Goal: Feedback & Contribution: Contribute content

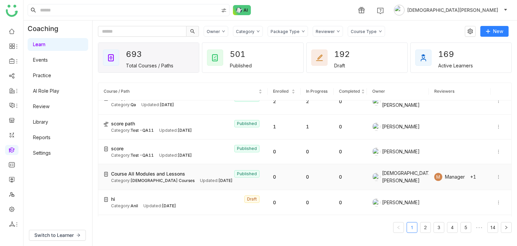
scroll to position [34, 0]
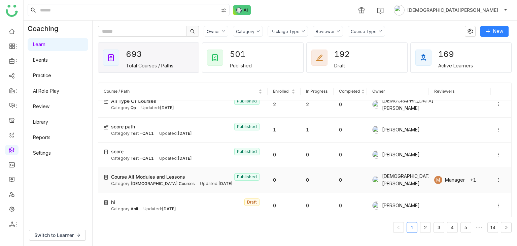
click at [497, 178] on icon at bounding box center [499, 180] width 5 height 5
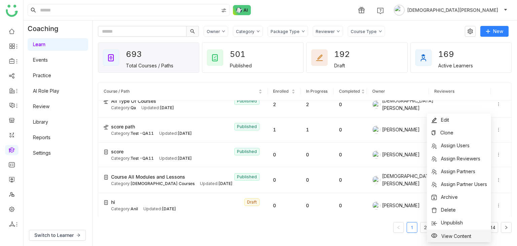
click at [446, 234] on span "View Content" at bounding box center [457, 236] width 30 height 6
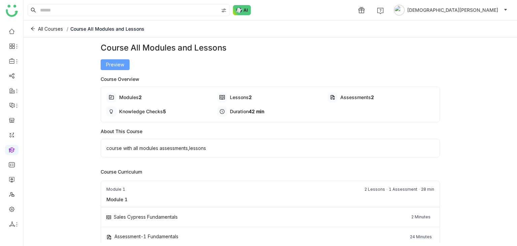
click at [109, 63] on span "Preview" at bounding box center [115, 64] width 18 height 7
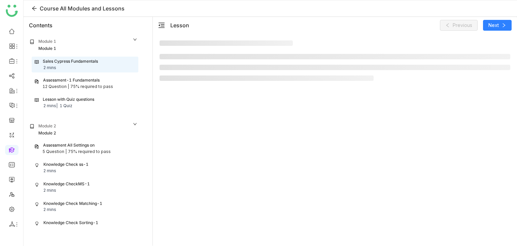
scroll to position [23, 0]
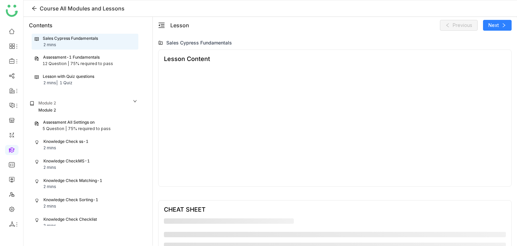
click at [73, 57] on div "Assessment-1 Fundamentals" at bounding box center [71, 57] width 57 height 6
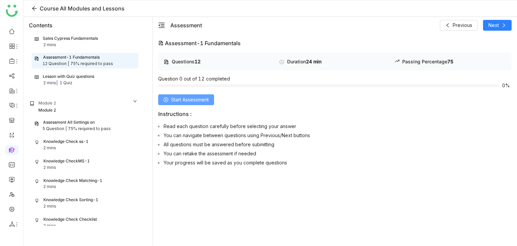
click at [204, 100] on span "Start Assessment" at bounding box center [190, 99] width 38 height 7
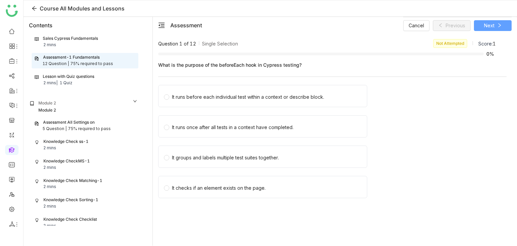
click at [486, 22] on button "Next" at bounding box center [493, 25] width 38 height 11
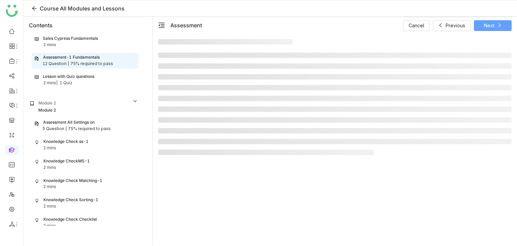
click at [486, 23] on span "Next" at bounding box center [489, 25] width 10 height 7
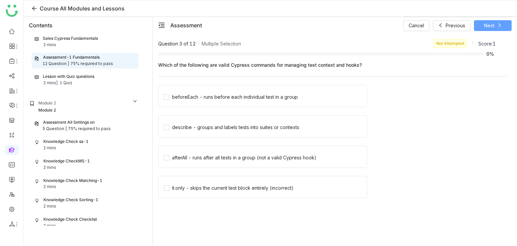
click at [488, 23] on span "Next" at bounding box center [489, 25] width 10 height 7
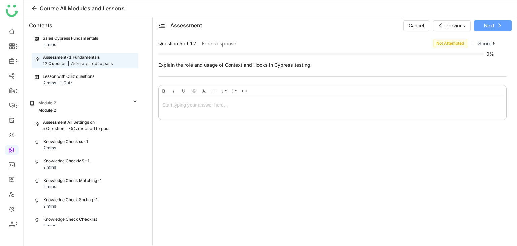
click at [488, 22] on span "Next" at bounding box center [489, 25] width 10 height 7
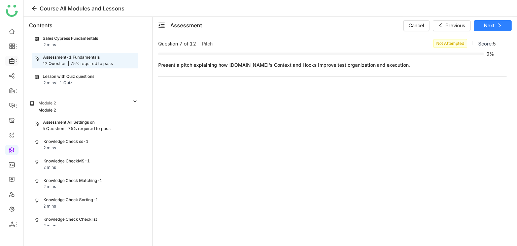
drag, startPoint x: 8, startPoint y: 55, endPoint x: 10, endPoint y: 65, distance: 10.0
click at [8, 55] on ul at bounding box center [11, 128] width 23 height 212
click at [10, 65] on li at bounding box center [11, 61] width 13 height 10
click at [12, 60] on icon at bounding box center [12, 61] width 6 height 6
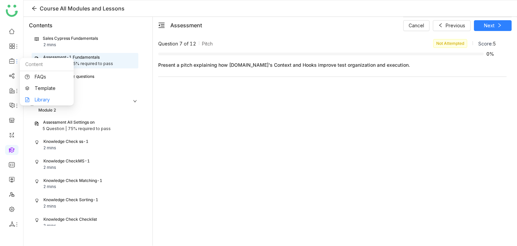
click at [50, 97] on link "Library" at bounding box center [47, 99] width 44 height 5
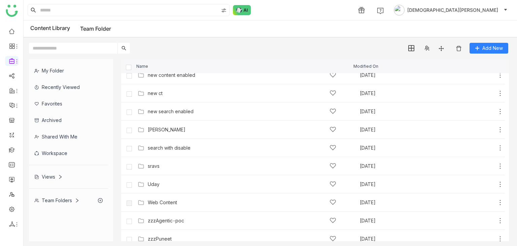
scroll to position [250, 0]
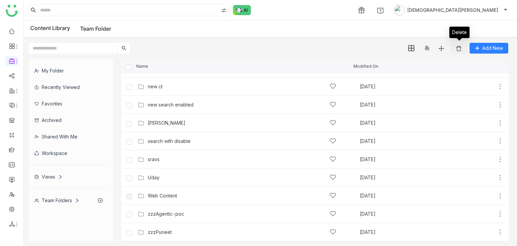
click at [455, 48] on button at bounding box center [459, 48] width 18 height 11
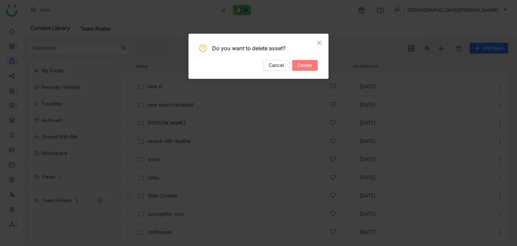
click at [302, 64] on span "Delete" at bounding box center [305, 65] width 15 height 7
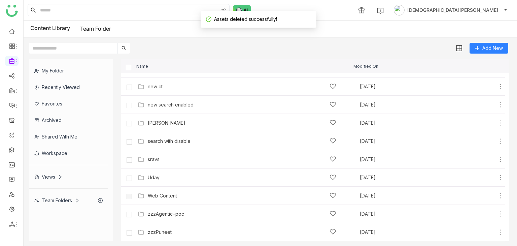
scroll to position [178, 0]
click at [53, 72] on div "My Folder" at bounding box center [68, 70] width 79 height 17
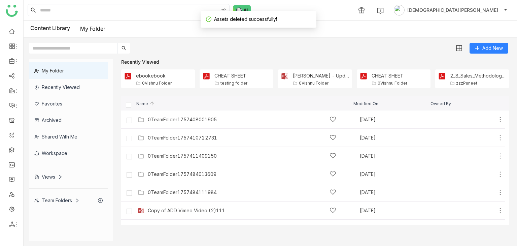
click at [64, 70] on div "My Folder" at bounding box center [68, 70] width 79 height 17
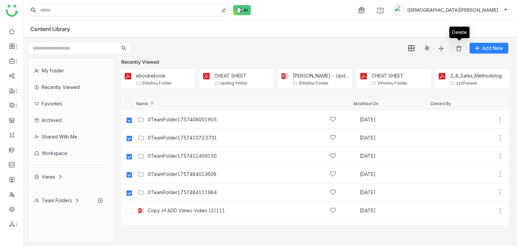
click at [462, 48] on img at bounding box center [459, 48] width 7 height 7
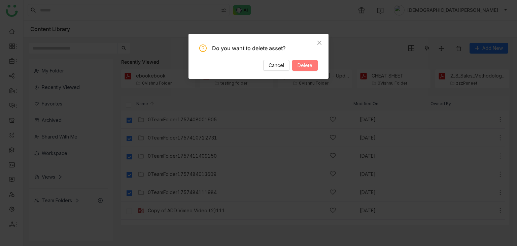
click at [304, 61] on button "Delete" at bounding box center [305, 65] width 26 height 11
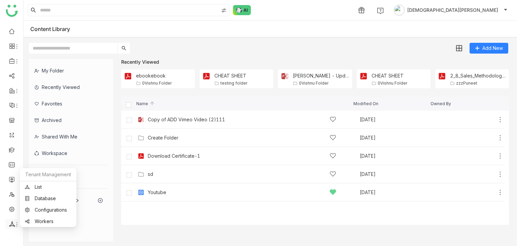
click at [9, 223] on icon at bounding box center [12, 224] width 6 height 6
click at [40, 185] on link "List" at bounding box center [48, 187] width 46 height 5
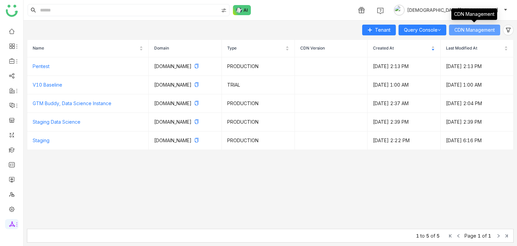
click at [485, 28] on span "CDN Management" at bounding box center [475, 29] width 40 height 7
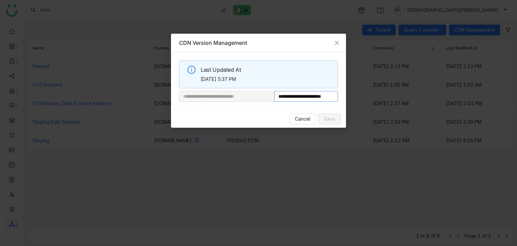
scroll to position [0, 11]
drag, startPoint x: 297, startPoint y: 96, endPoint x: 410, endPoint y: 99, distance: 112.9
click at [410, 99] on nz-modal-container "**********" at bounding box center [258, 123] width 517 height 246
paste input "*****"
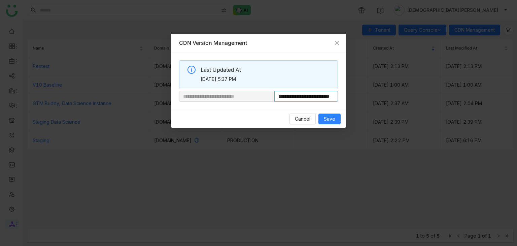
type input "**********"
click at [331, 118] on span "Save" at bounding box center [329, 118] width 11 height 7
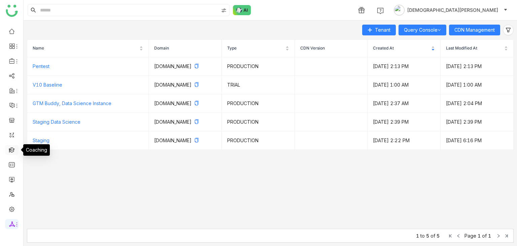
click at [9, 147] on link at bounding box center [12, 150] width 6 height 6
click at [12, 151] on link at bounding box center [12, 150] width 6 height 6
click at [13, 149] on link at bounding box center [12, 150] width 6 height 6
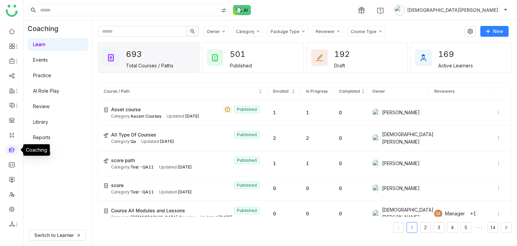
click at [13, 149] on link at bounding box center [12, 150] width 6 height 6
click at [497, 115] on icon at bounding box center [499, 112] width 5 height 5
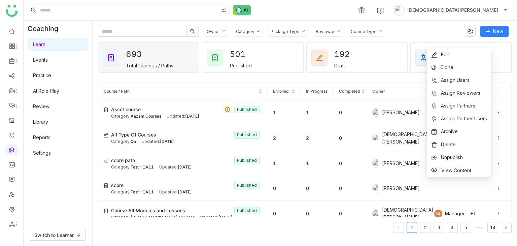
click at [254, 78] on gtmb-course-listing "Course / Path Enrolled In Progress Completed Owner Reviewers Asset course Publi…" at bounding box center [305, 157] width 414 height 166
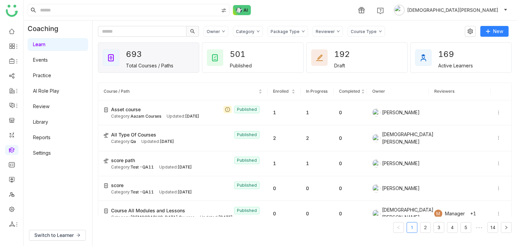
click at [43, 120] on link "Library" at bounding box center [40, 122] width 15 height 6
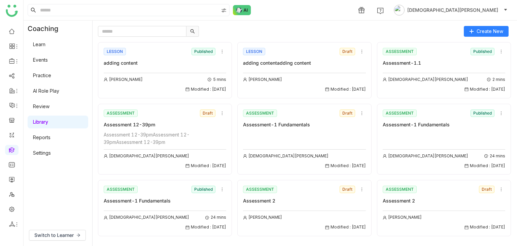
click at [43, 43] on link "Learn" at bounding box center [39, 44] width 12 height 6
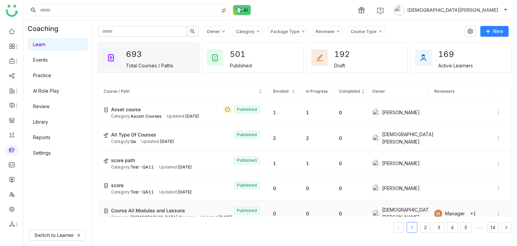
click at [155, 208] on span "Course All Modules and Lessons" at bounding box center [148, 210] width 74 height 7
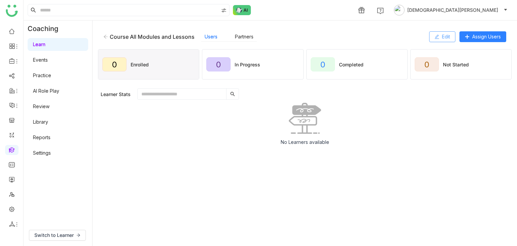
click at [448, 34] on span "Edit" at bounding box center [446, 36] width 8 height 7
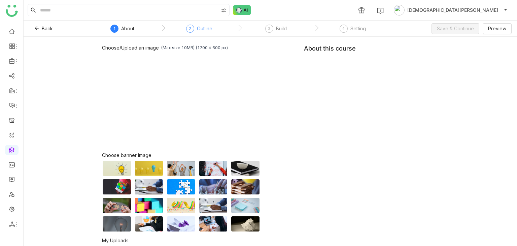
click at [204, 29] on div "Outline" at bounding box center [204, 29] width 15 height 8
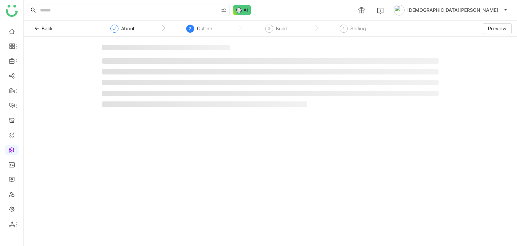
click at [203, 29] on div "Outline" at bounding box center [204, 29] width 15 height 8
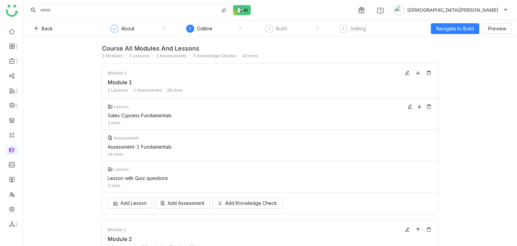
drag, startPoint x: 171, startPoint y: 116, endPoint x: 102, endPoint y: 118, distance: 68.8
click at [102, 118] on div "Lesson Sales Cypress Fundamentals 2 mins" at bounding box center [270, 113] width 336 height 31
copy div "Sales Cypress Fundamentals"
click at [36, 26] on icon at bounding box center [36, 28] width 5 height 5
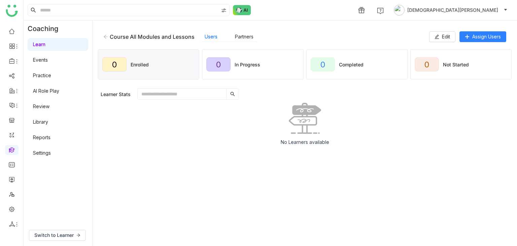
click at [105, 36] on icon at bounding box center [105, 36] width 5 height 5
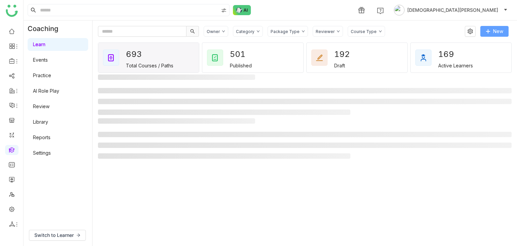
click at [502, 34] on span "New" at bounding box center [499, 31] width 10 height 7
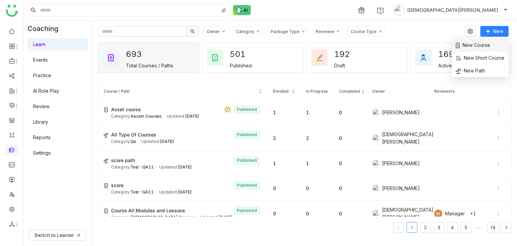
click at [484, 45] on span "New Course" at bounding box center [473, 44] width 34 height 7
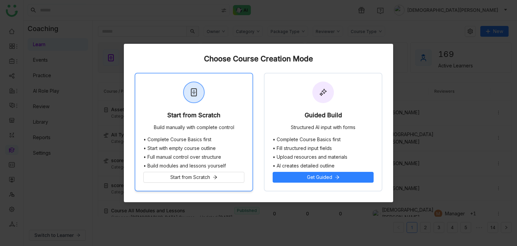
click at [238, 125] on div "Start from Scratch Build manually with complete control" at bounding box center [193, 104] width 117 height 63
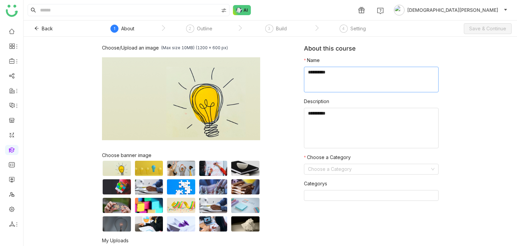
click at [322, 85] on textarea at bounding box center [371, 80] width 135 height 26
paste textarea "**********"
type textarea "**********"
click at [342, 139] on textarea at bounding box center [371, 128] width 135 height 40
paste textarea "**********"
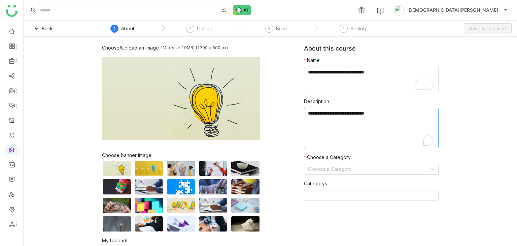
paste textarea "**********"
type textarea "**********"
drag, startPoint x: 313, startPoint y: 163, endPoint x: 313, endPoint y: 167, distance: 3.7
click at [313, 164] on nz-form-item "Choose a Category Choose a Category" at bounding box center [371, 164] width 135 height 21
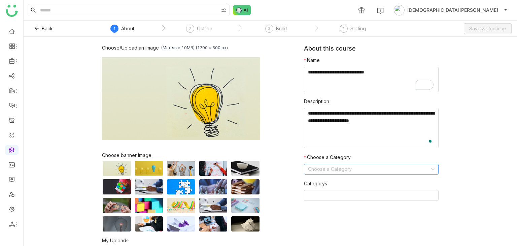
click at [313, 167] on input at bounding box center [369, 169] width 122 height 10
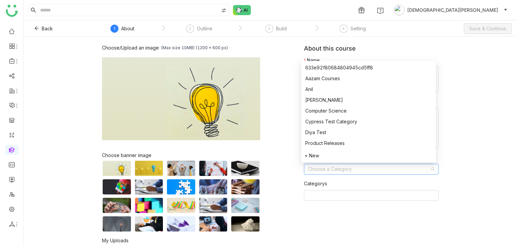
scroll to position [97, 0]
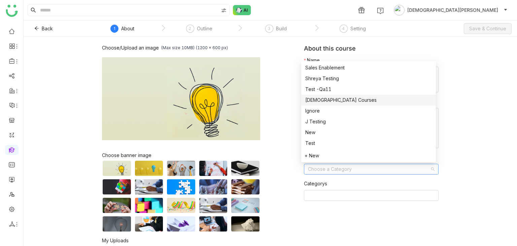
click at [320, 95] on nz-option-item "Vishnu Courses" at bounding box center [369, 100] width 135 height 11
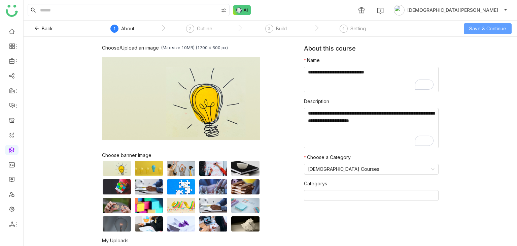
click at [475, 31] on span "Save & Continue" at bounding box center [488, 28] width 37 height 7
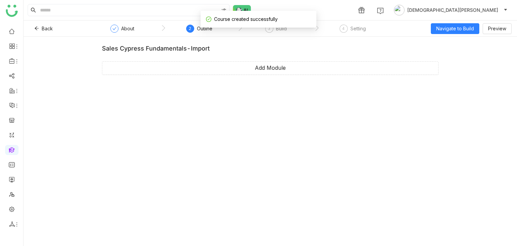
click at [253, 58] on div "Sales Cypress Fundamentals-import Add Module" at bounding box center [270, 62] width 337 height 35
click at [255, 66] on span "Add Module" at bounding box center [270, 68] width 31 height 8
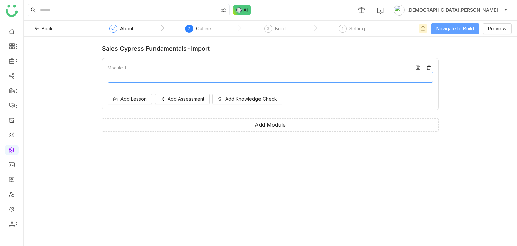
type input "********"
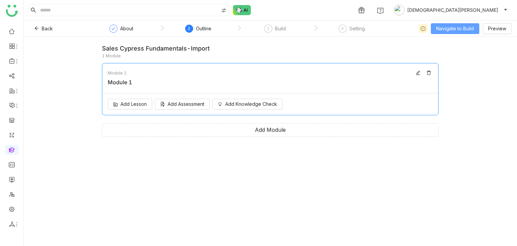
click at [448, 30] on span "Navigate to Build" at bounding box center [456, 28] width 38 height 7
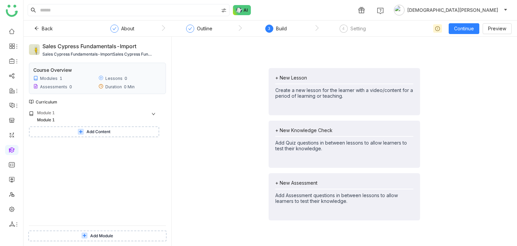
click at [99, 237] on span "Add Module" at bounding box center [101, 236] width 23 height 6
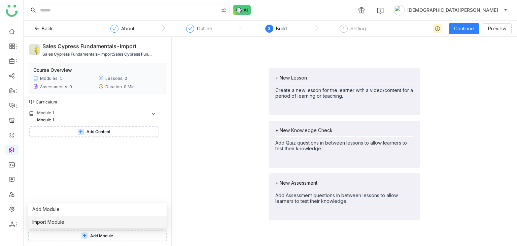
click at [41, 219] on span "Import Module" at bounding box center [48, 221] width 32 height 7
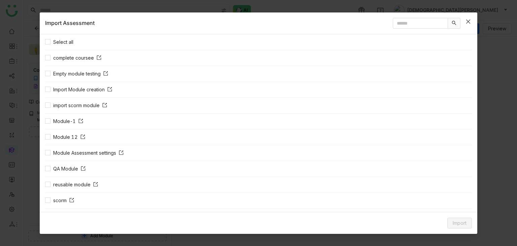
scroll to position [7, 0]
click at [468, 19] on icon "Close" at bounding box center [468, 21] width 5 height 5
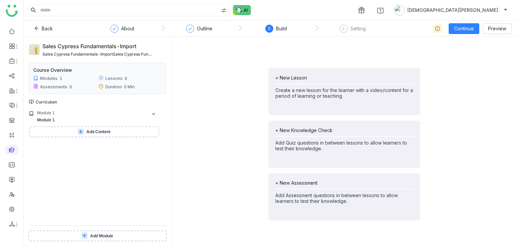
click at [101, 130] on span "Add Content" at bounding box center [99, 132] width 24 height 6
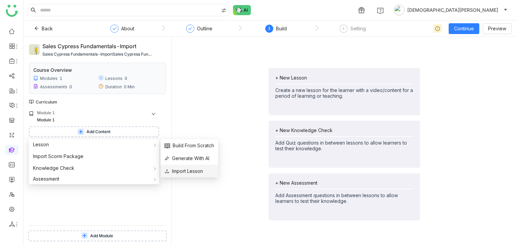
click at [191, 172] on span "Import Lesson" at bounding box center [184, 170] width 38 height 7
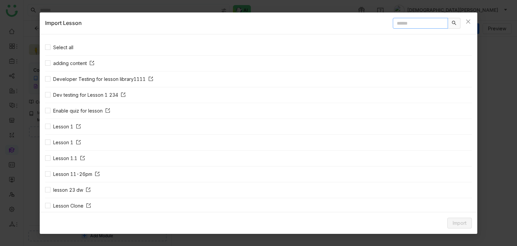
click at [418, 23] on input "text" at bounding box center [420, 23] width 55 height 11
paste input "**********"
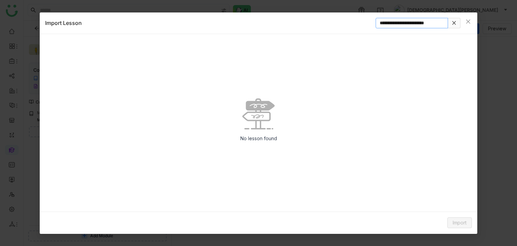
scroll to position [0, 0]
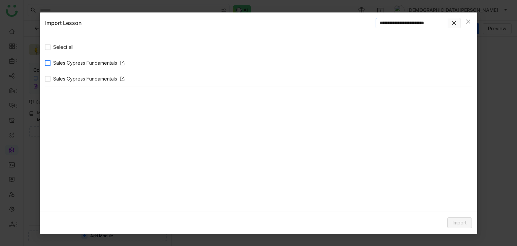
type input "**********"
click at [457, 225] on span "Import" at bounding box center [460, 222] width 14 height 7
click at [454, 209] on span "Link" at bounding box center [449, 208] width 14 height 7
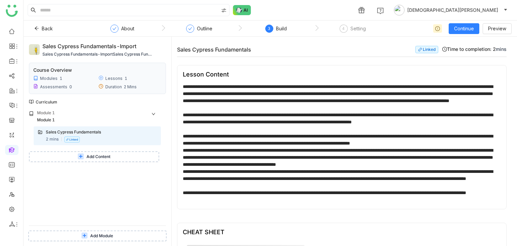
click at [74, 159] on button "Add Content" at bounding box center [94, 156] width 130 height 11
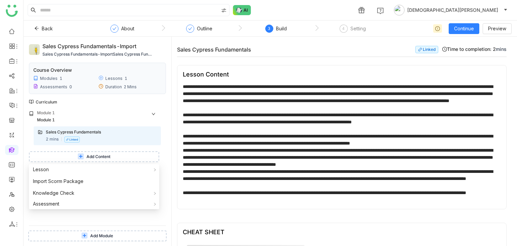
click at [92, 159] on span "Add Content" at bounding box center [99, 157] width 24 height 6
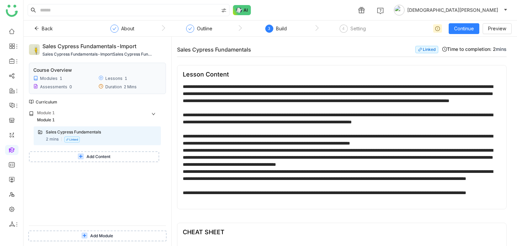
click at [103, 150] on div "Sales Cypress Fundamentals 2 mins Linked Add Content" at bounding box center [95, 144] width 132 height 36
click at [103, 156] on span "Add Content" at bounding box center [99, 157] width 24 height 6
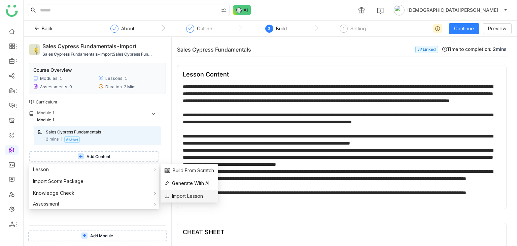
click at [186, 197] on span "Import Lesson" at bounding box center [184, 195] width 38 height 7
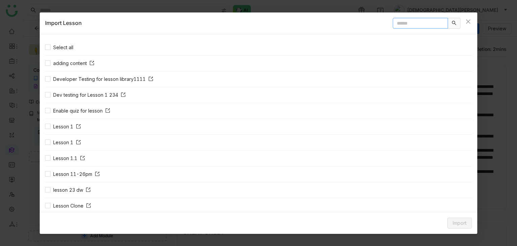
click at [394, 26] on input "text" at bounding box center [420, 23] width 55 height 11
paste input "**********"
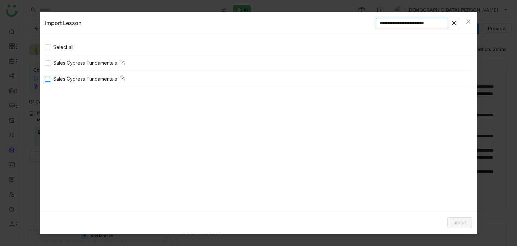
type input "**********"
click at [473, 220] on div "Import" at bounding box center [259, 223] width 438 height 22
click at [462, 221] on span "Import" at bounding box center [460, 222] width 14 height 7
click at [457, 196] on span "Template" at bounding box center [455, 195] width 26 height 7
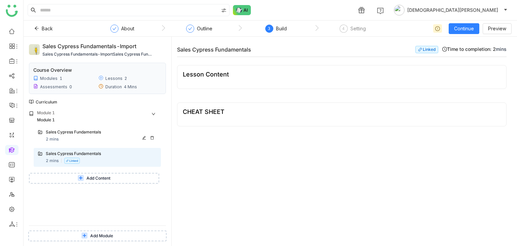
click at [103, 135] on div "Sales Cypress Fundamentals" at bounding box center [95, 132] width 98 height 6
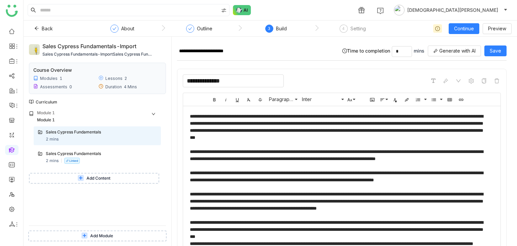
click at [245, 84] on input "**********" at bounding box center [233, 80] width 101 height 13
click at [260, 51] on input "**********" at bounding box center [257, 51] width 160 height 10
type input "**********"
click at [399, 54] on input "*" at bounding box center [402, 51] width 20 height 10
click at [408, 49] on icon at bounding box center [409, 49] width 2 height 1
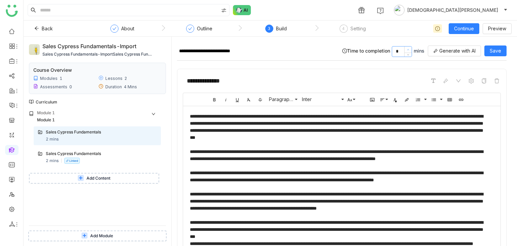
click at [408, 49] on icon at bounding box center [409, 49] width 2 height 1
type input "*"
click at [408, 49] on icon at bounding box center [409, 49] width 2 height 1
click at [492, 51] on span "Save" at bounding box center [495, 50] width 11 height 7
click at [88, 159] on div "Sales Cypress Fundamentals 2 mins Linked" at bounding box center [101, 157] width 111 height 13
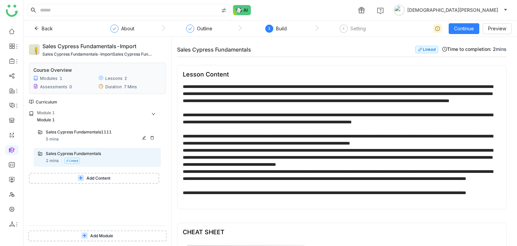
click at [143, 138] on icon at bounding box center [144, 138] width 4 height 4
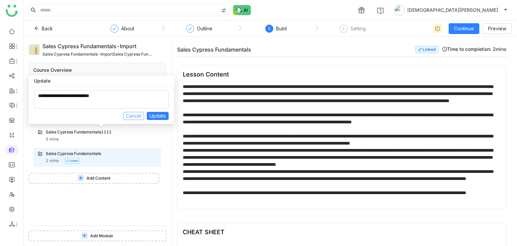
click at [128, 115] on span "Cancel" at bounding box center [133, 115] width 15 height 7
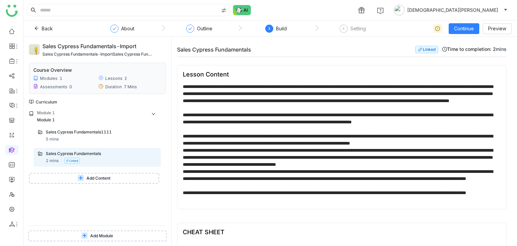
click at [105, 146] on div "Sales Cypress Fundamentals1111 5 mins Sales Cypress Fundamentals 2 mins Linked" at bounding box center [95, 147] width 132 height 43
click at [97, 181] on button "Add Content" at bounding box center [94, 178] width 130 height 11
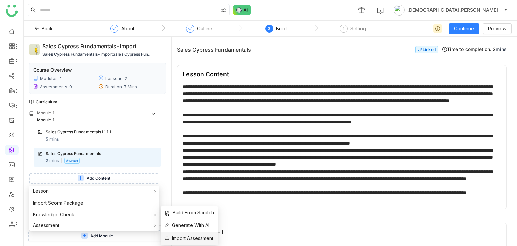
click at [195, 235] on span "Import Assessment" at bounding box center [189, 237] width 49 height 7
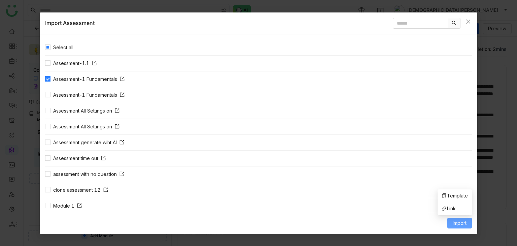
click at [462, 219] on span "Import" at bounding box center [460, 222] width 14 height 7
click at [461, 211] on li "Link" at bounding box center [455, 208] width 34 height 13
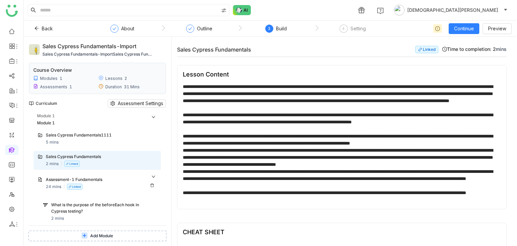
click at [95, 188] on div "Assessment-1 Fundamentals 24 mins Linked" at bounding box center [101, 183] width 111 height 13
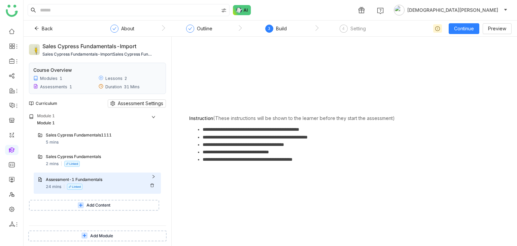
click at [96, 184] on div "Assessment-1 Fundamentals 24 mins Linked" at bounding box center [101, 183] width 111 height 13
click at [116, 183] on div "Assessment-1 Fundamentals" at bounding box center [101, 180] width 111 height 7
click at [240, 144] on li "**********" at bounding box center [351, 144] width 297 height 7
click at [109, 177] on div "Assessment-1 Fundamentals" at bounding box center [95, 180] width 98 height 6
click at [107, 204] on div "What is the purpose of the beforeEach hook in Cypress testing?" at bounding box center [97, 208] width 93 height 13
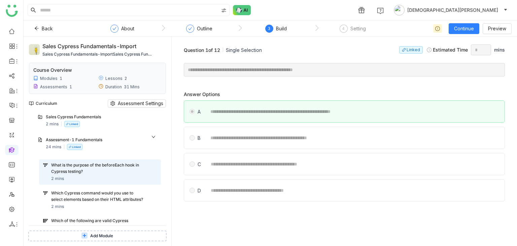
scroll to position [135, 0]
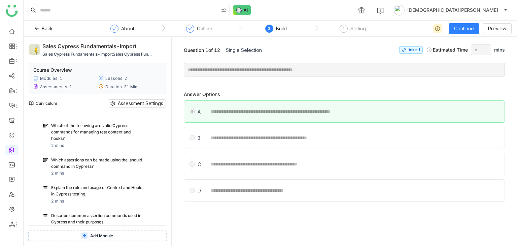
click at [91, 190] on div "Explain the role and usage of Context and Hooks in Cypress testing. 2 mins" at bounding box center [100, 194] width 122 height 25
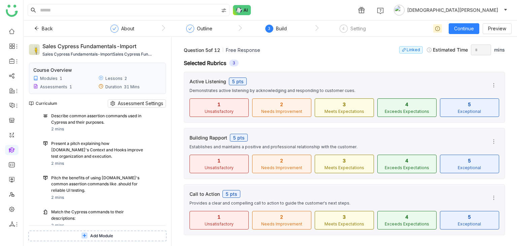
scroll to position [236, 0]
click at [74, 150] on div "Present a pitch explaining how [DOMAIN_NAME]'s Context and Hooks improve test o…" at bounding box center [97, 148] width 93 height 19
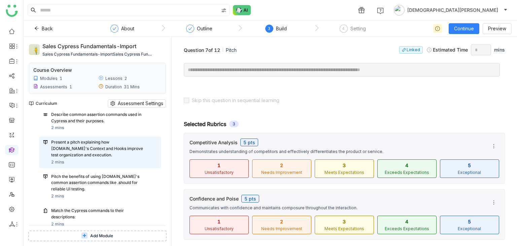
scroll to position [61, 0]
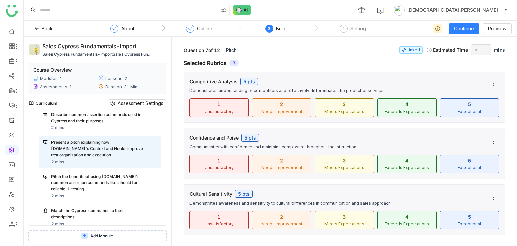
click at [106, 190] on div "Pitch the benefits of using [DOMAIN_NAME]'s common assertion commands like .sho…" at bounding box center [97, 182] width 93 height 19
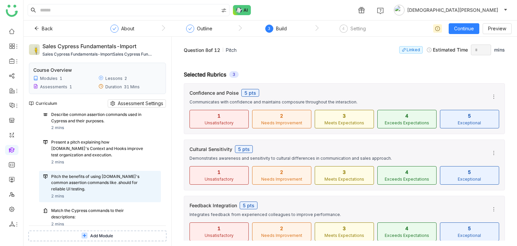
scroll to position [61, 0]
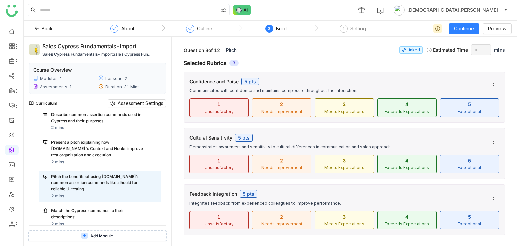
click at [65, 220] on div "Match the Cypress commands to their descriptions:" at bounding box center [97, 214] width 93 height 13
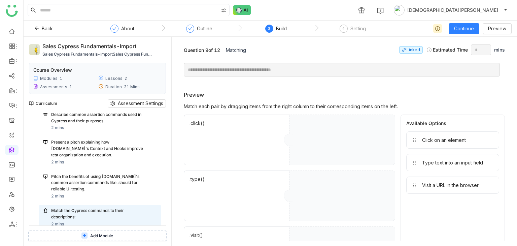
scroll to position [361, 0]
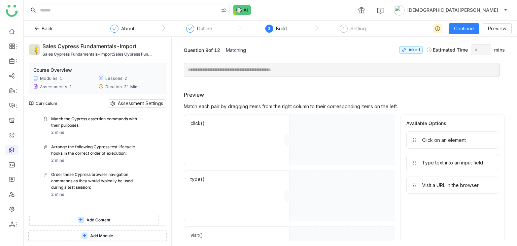
click at [85, 172] on div "Order these Cypress browser navigation commands as they would typically be used…" at bounding box center [97, 180] width 93 height 19
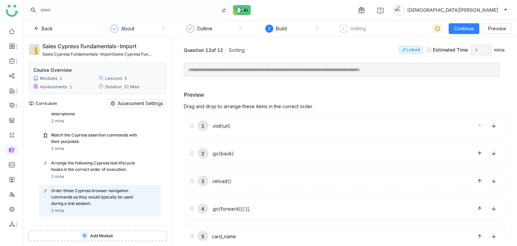
scroll to position [361, 0]
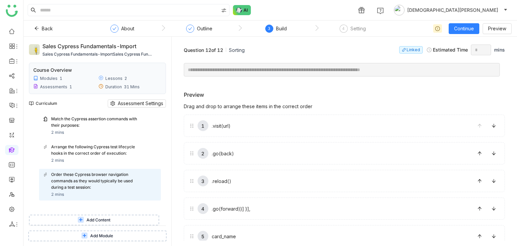
click at [111, 217] on button "Add Content" at bounding box center [94, 220] width 130 height 11
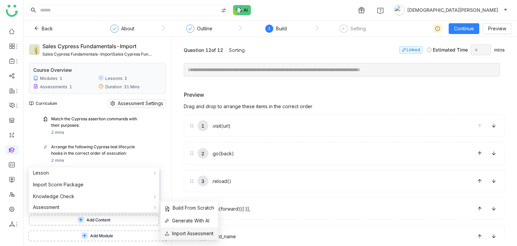
click at [190, 231] on span "Import Assessment" at bounding box center [189, 233] width 49 height 7
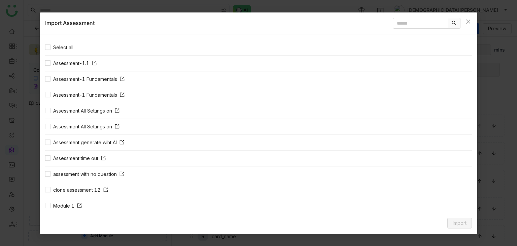
click at [419, 17] on div "Import Assessment" at bounding box center [259, 23] width 438 height 22
click at [418, 23] on input "text" at bounding box center [420, 23] width 55 height 11
type input "******"
click at [457, 218] on button "Import" at bounding box center [460, 223] width 25 height 11
click at [453, 207] on span "Link" at bounding box center [449, 208] width 14 height 7
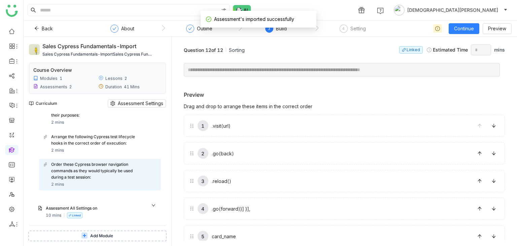
scroll to position [567, 0]
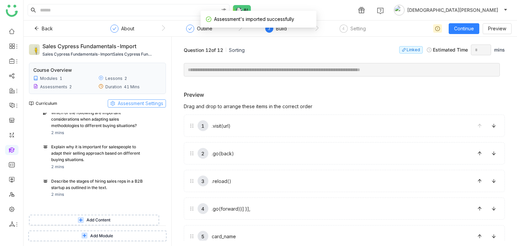
click at [131, 103] on span "Assessment Settings" at bounding box center [140, 103] width 45 height 7
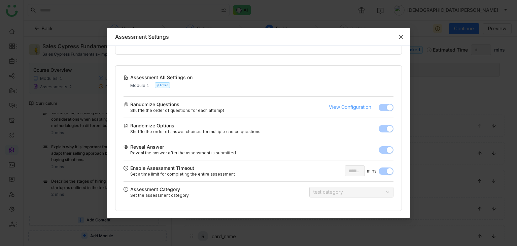
scroll to position [108, 0]
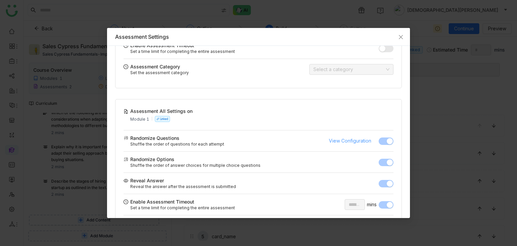
click at [358, 137] on span "View Configuration" at bounding box center [350, 140] width 42 height 7
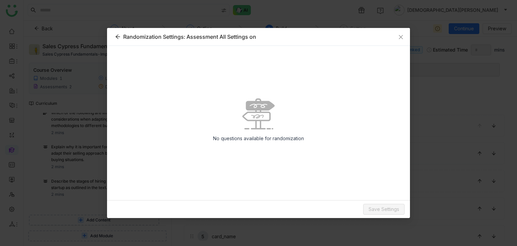
click at [119, 34] on icon at bounding box center [117, 36] width 5 height 5
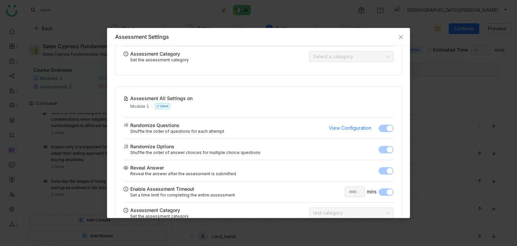
scroll to position [142, 0]
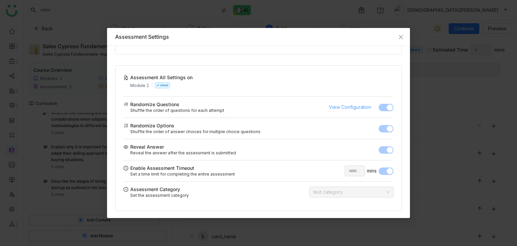
click at [347, 109] on span "View Configuration" at bounding box center [350, 106] width 42 height 7
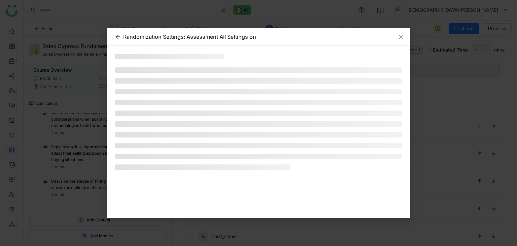
scroll to position [0, 0]
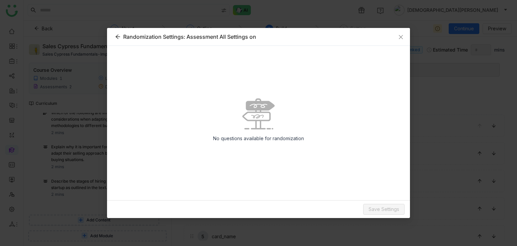
click at [117, 35] on icon at bounding box center [117, 36] width 5 height 5
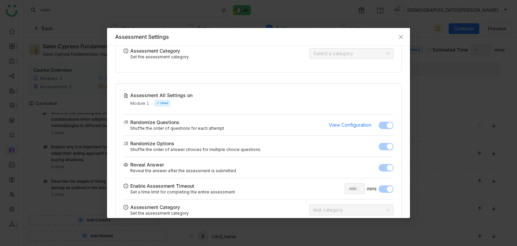
scroll to position [142, 0]
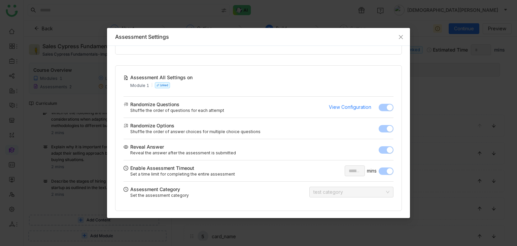
click at [367, 170] on div "** mins" at bounding box center [369, 170] width 49 height 11
click at [380, 187] on nz-select-item "test category" at bounding box center [352, 192] width 76 height 10
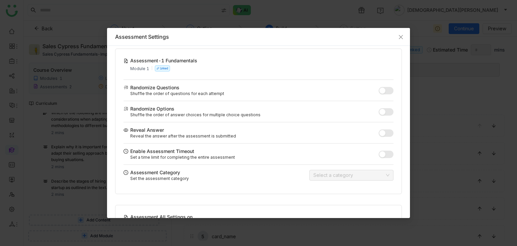
scroll to position [0, 0]
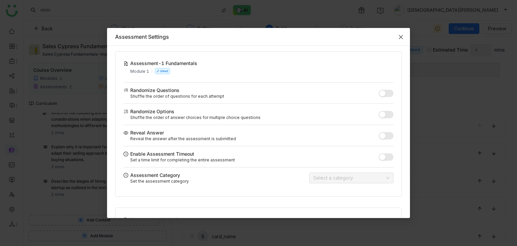
click at [402, 37] on icon "Close" at bounding box center [401, 37] width 4 height 4
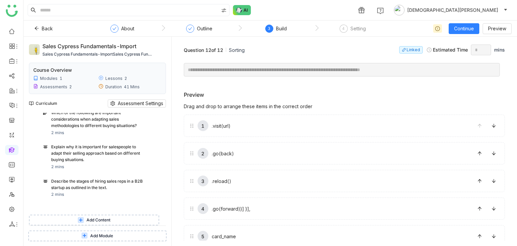
scroll to position [567, 0]
click at [102, 238] on span "Add Module" at bounding box center [101, 236] width 23 height 6
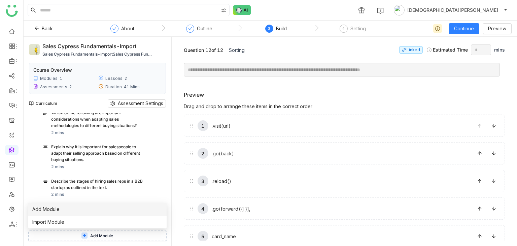
click at [61, 214] on li "Add Module" at bounding box center [97, 209] width 138 height 13
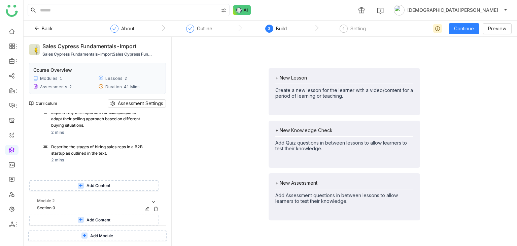
scroll to position [601, 0]
click at [97, 234] on span "Add Module" at bounding box center [101, 236] width 23 height 6
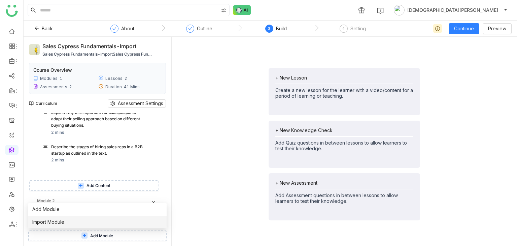
click at [63, 223] on span "Import Module" at bounding box center [48, 221] width 32 height 7
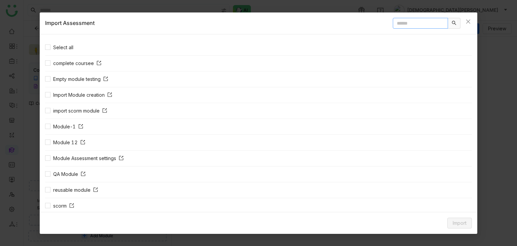
click at [427, 26] on input "text" at bounding box center [420, 23] width 55 height 11
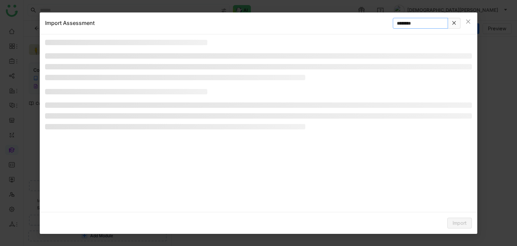
type input "********"
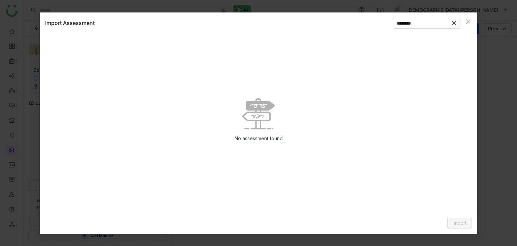
click at [453, 22] on icon at bounding box center [455, 23] width 4 height 4
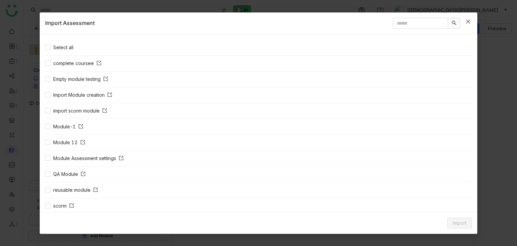
click at [468, 19] on icon "Close" at bounding box center [468, 21] width 5 height 5
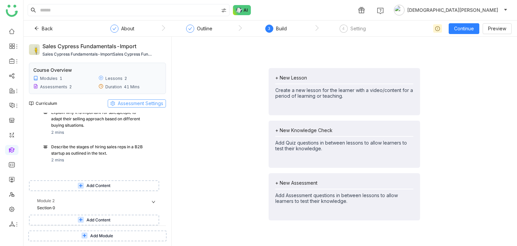
click at [131, 100] on span "Assessment Settings" at bounding box center [140, 103] width 45 height 7
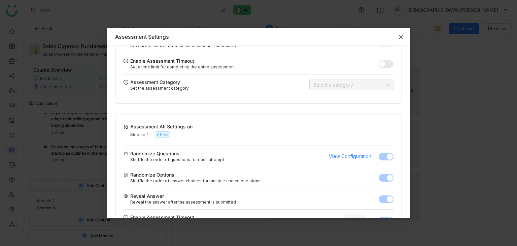
scroll to position [142, 0]
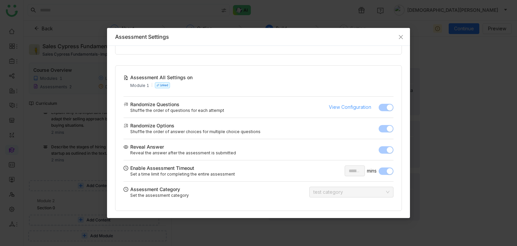
click at [359, 107] on span "View Configuration" at bounding box center [350, 106] width 42 height 7
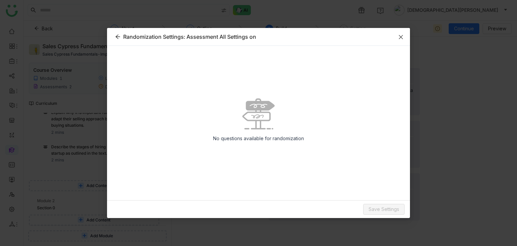
click at [401, 36] on icon "Close" at bounding box center [401, 37] width 4 height 4
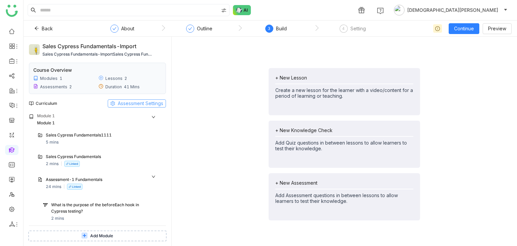
click at [143, 107] on button "Assessment Settings" at bounding box center [137, 103] width 58 height 8
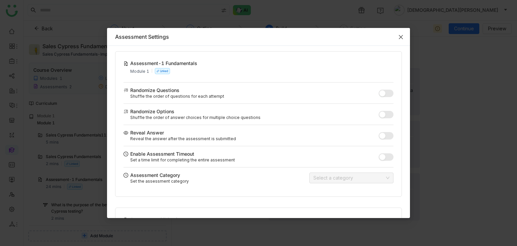
scroll to position [142, 0]
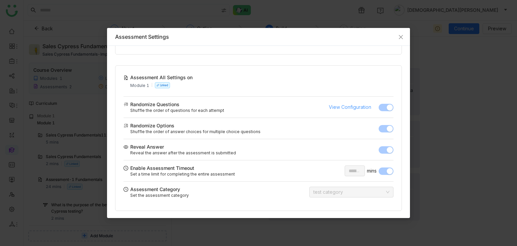
click at [339, 108] on span "View Configuration" at bounding box center [350, 106] width 42 height 7
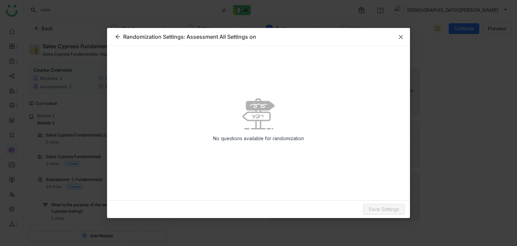
click at [405, 34] on span "Close" at bounding box center [401, 37] width 18 height 18
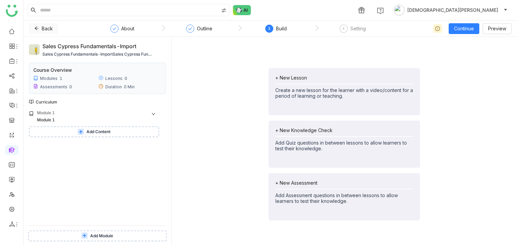
click at [40, 26] on button "Back" at bounding box center [43, 28] width 29 height 11
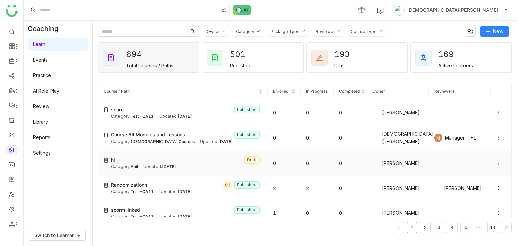
scroll to position [101, 0]
click at [497, 136] on icon at bounding box center [499, 138] width 5 height 5
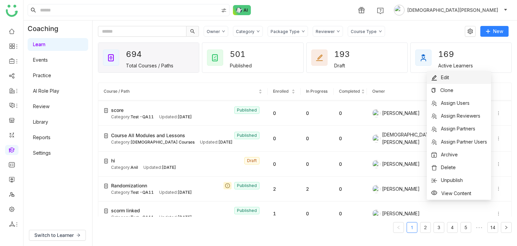
click at [460, 79] on li "Edit" at bounding box center [459, 77] width 64 height 13
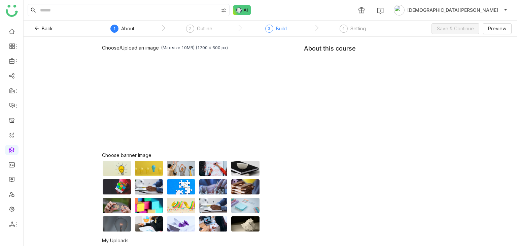
click at [284, 29] on div "Build" at bounding box center [281, 29] width 11 height 8
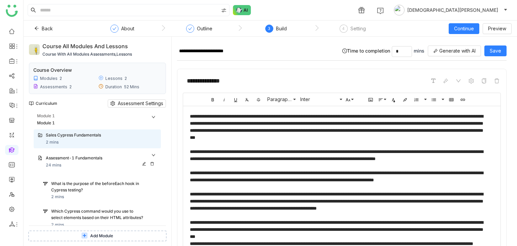
click at [109, 160] on div "Assessment-1 Fundamentals" at bounding box center [95, 158] width 98 height 6
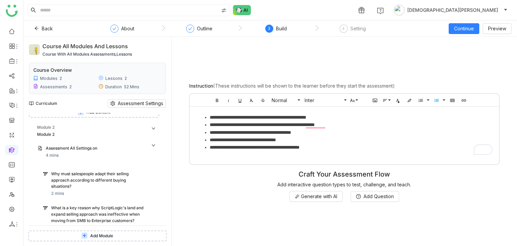
scroll to position [101, 0]
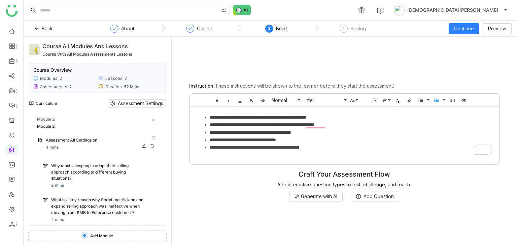
click at [101, 143] on div "Assessment All Settings on" at bounding box center [95, 140] width 98 height 6
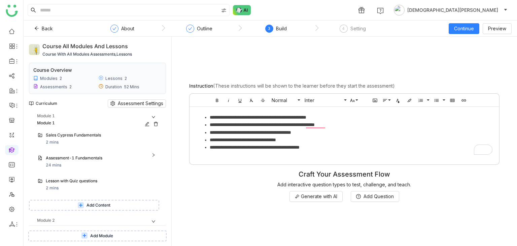
click at [154, 114] on div "Module 1" at bounding box center [99, 116] width 124 height 7
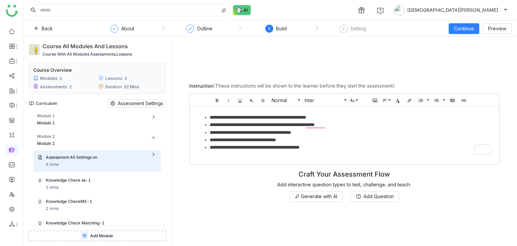
click at [154, 137] on icon at bounding box center [154, 137] width 4 height 4
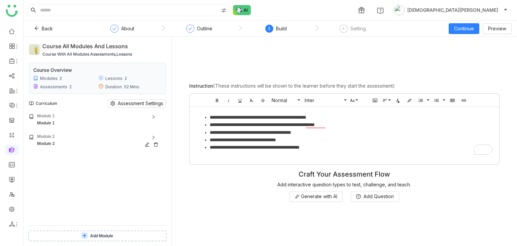
click at [97, 139] on div "Module 2" at bounding box center [99, 136] width 124 height 7
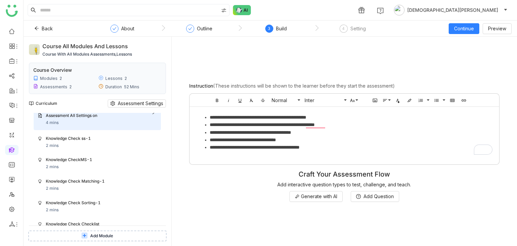
scroll to position [3, 0]
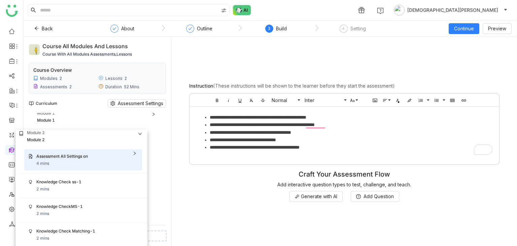
drag, startPoint x: 60, startPoint y: 141, endPoint x: 47, endPoint y: 141, distance: 13.5
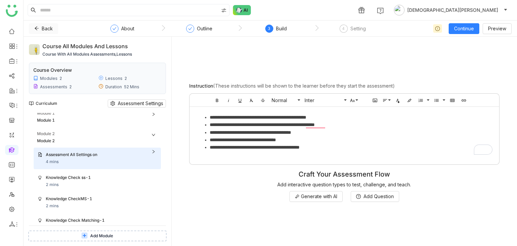
click at [39, 29] on button "Back" at bounding box center [43, 28] width 29 height 11
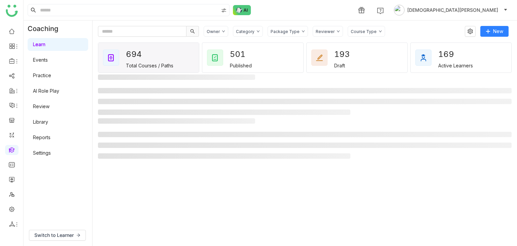
click at [40, 125] on link "Library" at bounding box center [40, 122] width 15 height 6
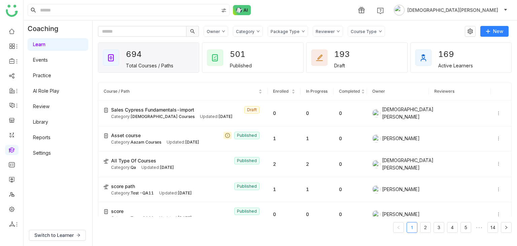
click at [40, 125] on link "Library" at bounding box center [40, 122] width 15 height 6
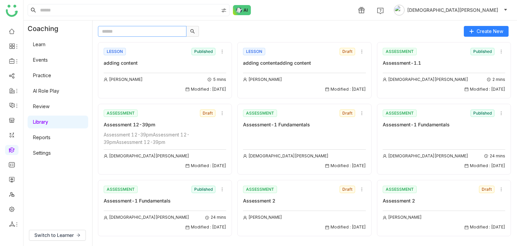
click at [137, 34] on input "text" at bounding box center [142, 31] width 89 height 11
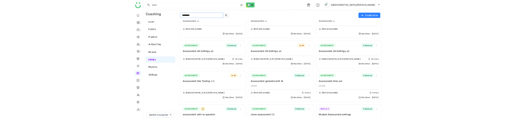
scroll to position [404, 0]
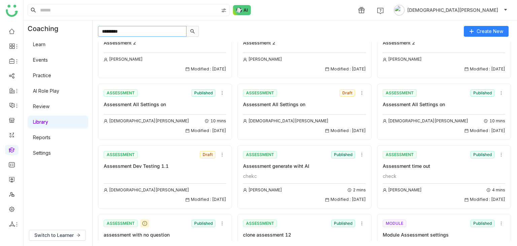
type input "*********"
click at [156, 105] on div "Assessment All Settings on" at bounding box center [165, 104] width 123 height 7
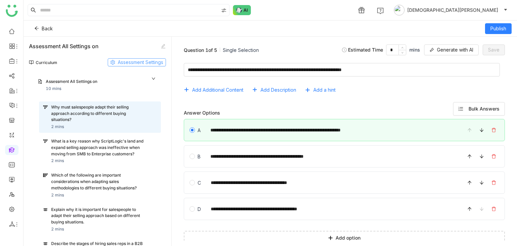
click at [136, 62] on span "Assessment Settings" at bounding box center [140, 62] width 45 height 7
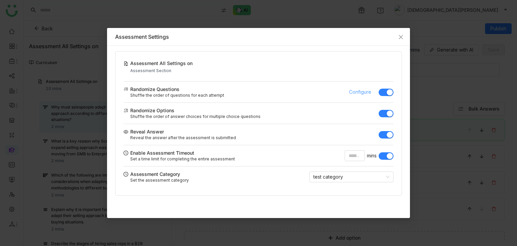
click at [359, 91] on span "Configure" at bounding box center [360, 91] width 22 height 7
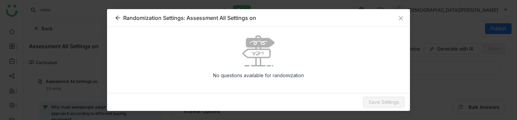
click at [120, 19] on icon at bounding box center [117, 17] width 5 height 5
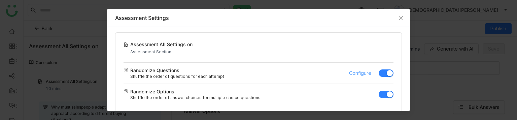
click at [350, 71] on span "Configure" at bounding box center [360, 72] width 22 height 7
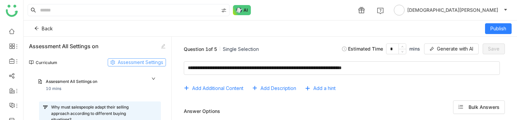
click at [143, 62] on span "Assessment Settings" at bounding box center [140, 62] width 45 height 7
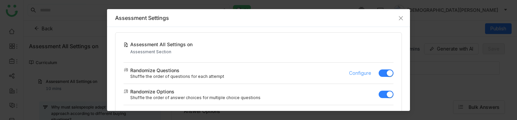
click at [357, 72] on span "Configure" at bounding box center [360, 72] width 22 height 7
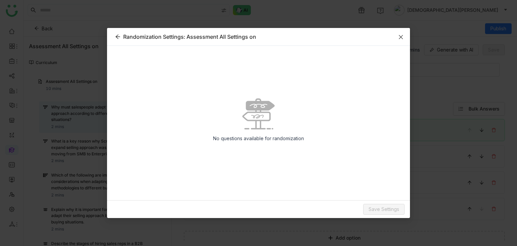
click at [396, 39] on span "Close" at bounding box center [401, 37] width 18 height 18
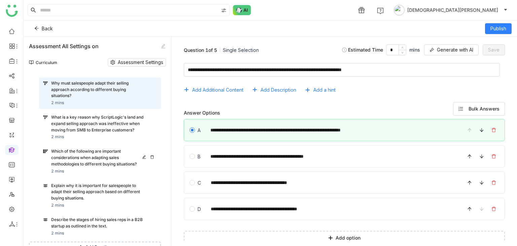
scroll to position [45, 0]
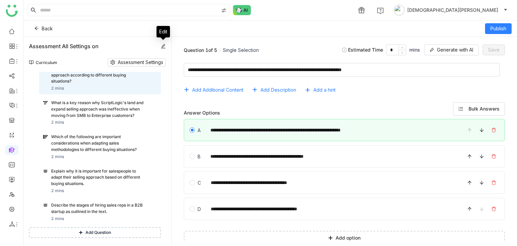
click at [162, 45] on icon at bounding box center [163, 46] width 5 height 5
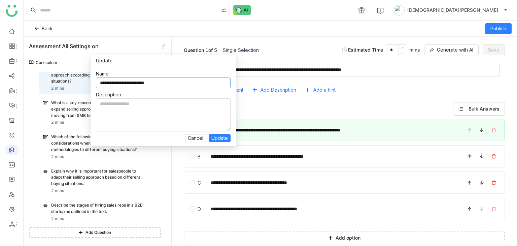
click at [171, 81] on input "**********" at bounding box center [163, 82] width 135 height 11
type input "**********"
click at [226, 120] on span "Update" at bounding box center [220, 137] width 17 height 7
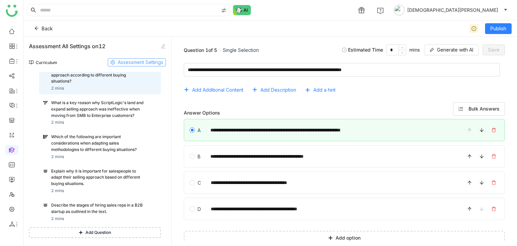
click at [151, 61] on span "Assessment Settings" at bounding box center [140, 62] width 45 height 7
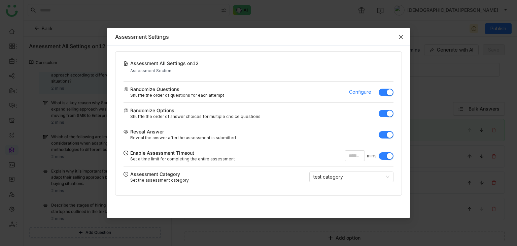
click at [408, 32] on span "Close" at bounding box center [401, 37] width 18 height 18
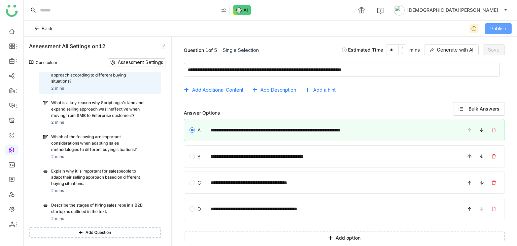
click at [493, 25] on span "Publish" at bounding box center [499, 28] width 16 height 7
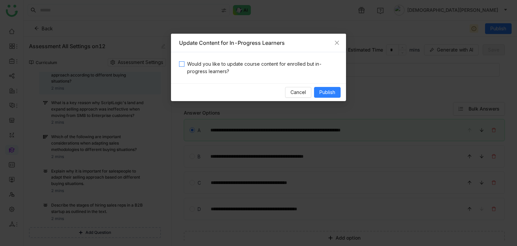
click at [291, 66] on span "Would you like to update course content for enrolled but in-progress learners?" at bounding box center [262, 67] width 154 height 15
click at [332, 88] on button "Publish" at bounding box center [327, 92] width 27 height 11
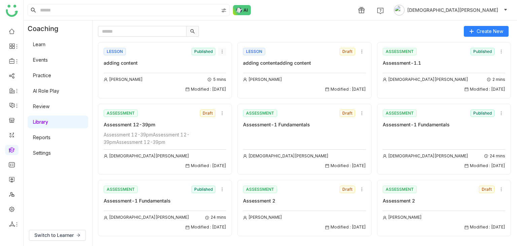
click at [221, 50] on icon at bounding box center [222, 51] width 5 height 5
click at [381, 19] on div "1 Vishnu Vardhan" at bounding box center [271, 10] width 494 height 20
click at [360, 114] on icon at bounding box center [362, 113] width 5 height 5
click at [365, 120] on span "Clone" at bounding box center [365, 137] width 13 height 7
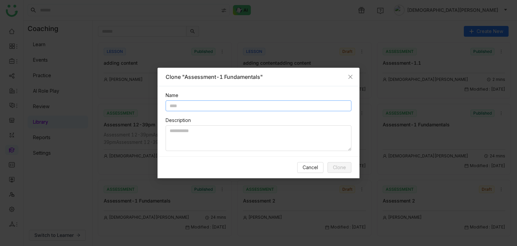
click at [229, 108] on input "text" at bounding box center [259, 105] width 186 height 11
click at [239, 103] on input "text" at bounding box center [259, 105] width 186 height 11
drag, startPoint x: 261, startPoint y: 78, endPoint x: 184, endPoint y: 76, distance: 76.8
click at [184, 76] on div "Clone "Assessment-1 Fundamentals"" at bounding box center [259, 76] width 186 height 7
copy div "Assessment-1 Fundamentals"
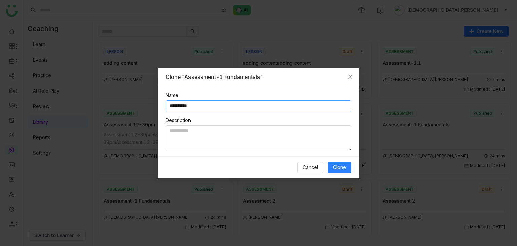
click at [182, 102] on input "**********" at bounding box center [259, 105] width 186 height 11
paste input "**********"
type input "**********"
click at [345, 120] on button "Clone" at bounding box center [340, 167] width 24 height 11
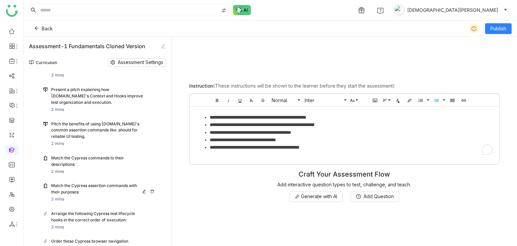
scroll to position [288, 0]
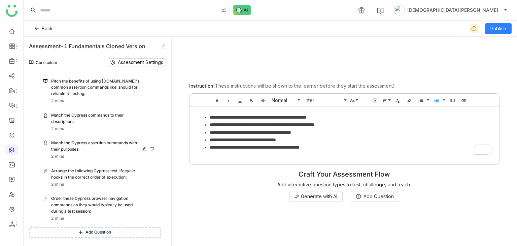
click at [90, 120] on div "Match the Cypress assertion commands with their purposes:" at bounding box center [97, 146] width 93 height 13
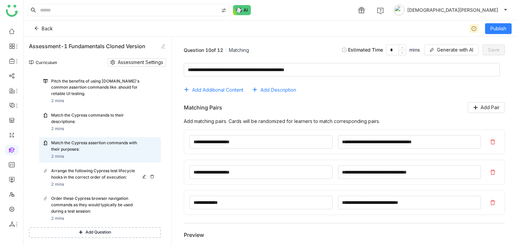
click at [92, 120] on div "Arrange the following Cypress test lifecycle hooks in the correct order of exec…" at bounding box center [97, 174] width 93 height 13
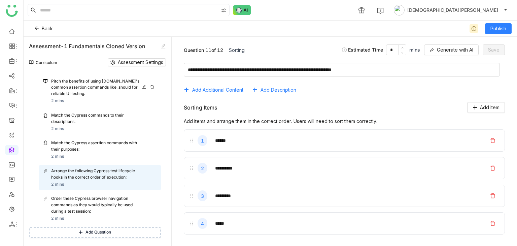
click at [77, 106] on div "Pitch the benefits of using Cypress.io's common assertion commands like .should…" at bounding box center [100, 90] width 122 height 31
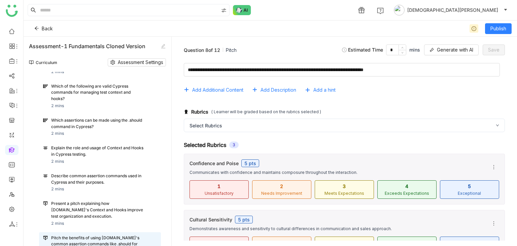
scroll to position [19, 0]
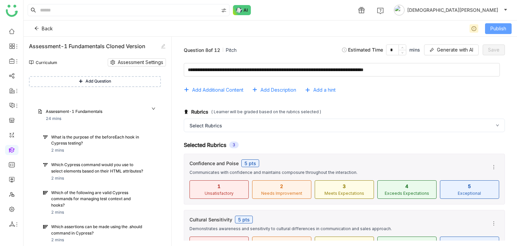
click at [503, 24] on button "Publish" at bounding box center [498, 28] width 27 height 11
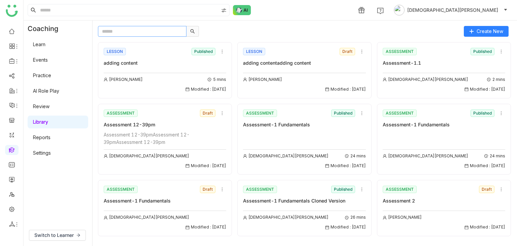
click at [137, 31] on input "text" at bounding box center [142, 31] width 89 height 11
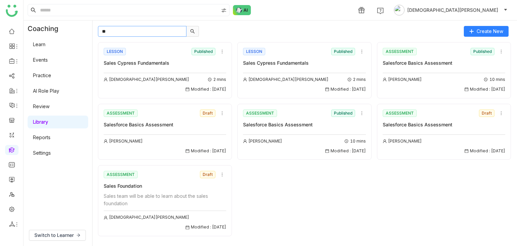
type input "*"
type input "*******"
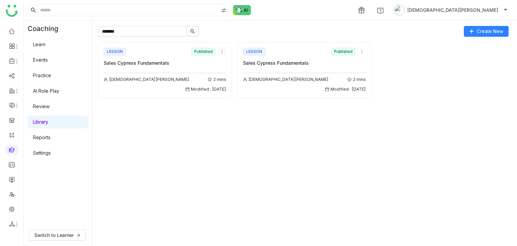
click at [223, 49] on icon at bounding box center [222, 51] width 5 height 5
click at [231, 77] on span "Clone" at bounding box center [229, 76] width 13 height 7
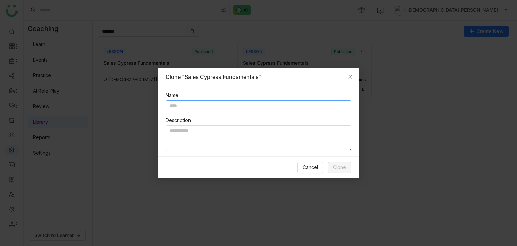
click at [213, 105] on input "text" at bounding box center [259, 105] width 186 height 11
type input "**********"
click at [341, 120] on span "Clone" at bounding box center [339, 167] width 13 height 7
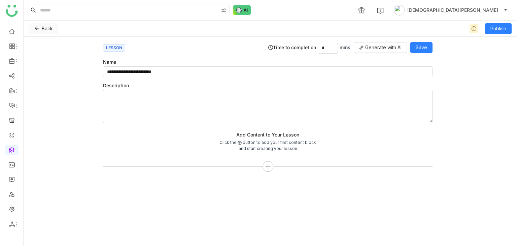
click at [36, 27] on icon at bounding box center [36, 28] width 5 height 5
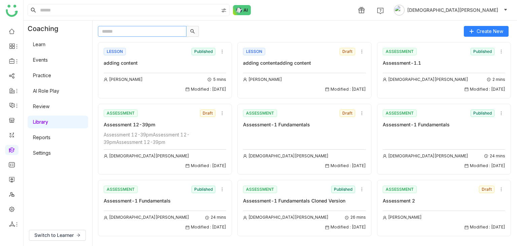
click at [127, 30] on input "text" at bounding box center [142, 31] width 89 height 11
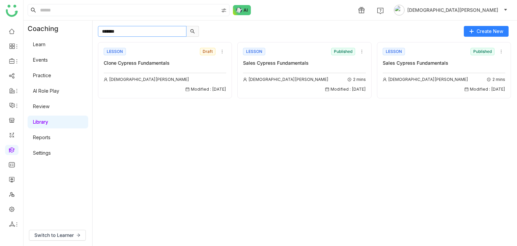
type input "*******"
click at [154, 66] on div "LESSON Draft Clone Cypress Fundamentals Vishnu Vardhan Modified : 10/09/2025" at bounding box center [165, 69] width 123 height 46
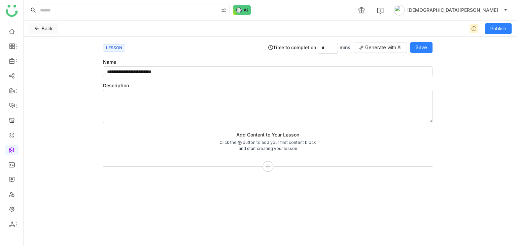
click at [37, 26] on button "Back" at bounding box center [43, 28] width 29 height 11
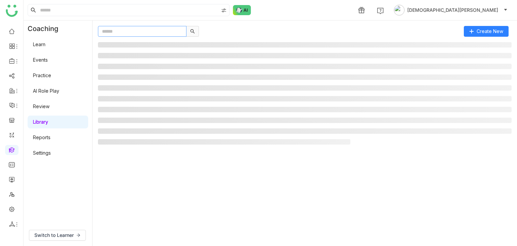
click at [133, 35] on input "text" at bounding box center [142, 31] width 89 height 11
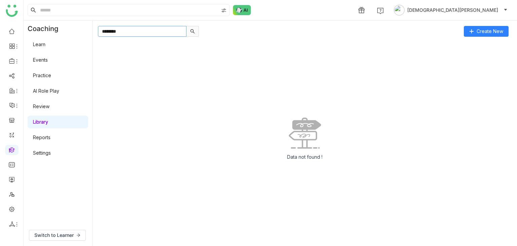
type input "*******"
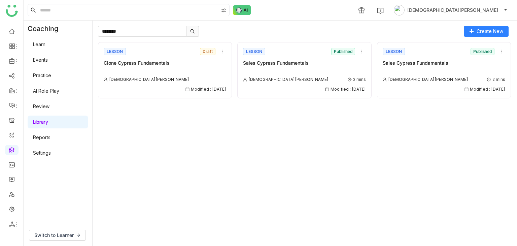
click at [324, 73] on div "Vishnu Vardhan 2 mins Modified : 09/09/2025" at bounding box center [304, 83] width 123 height 20
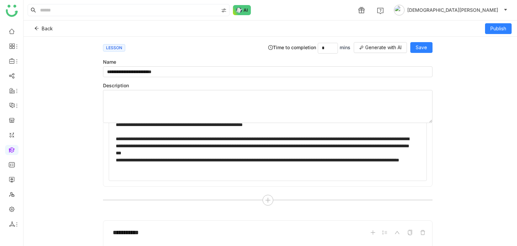
scroll to position [34, 0]
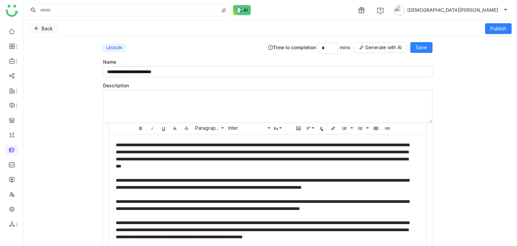
click at [37, 27] on icon at bounding box center [36, 28] width 5 height 5
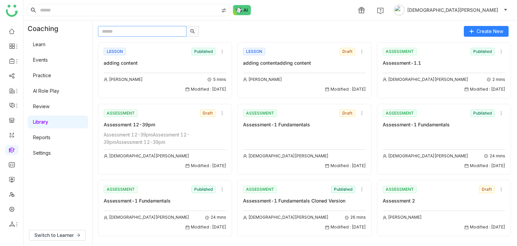
click at [162, 30] on input "text" at bounding box center [142, 31] width 89 height 11
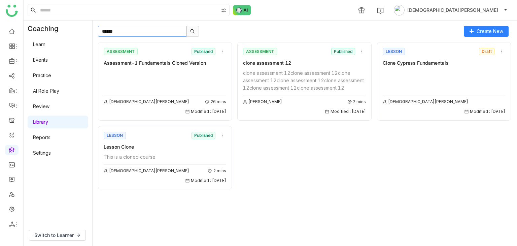
type input "*****"
click at [437, 61] on div "Clone Cypress Fundamentals" at bounding box center [444, 62] width 123 height 7
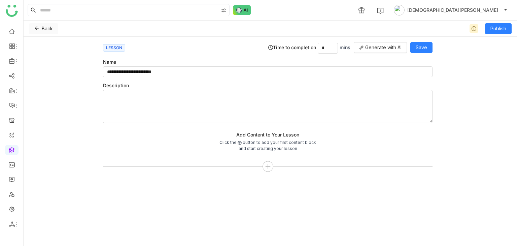
click at [48, 27] on span "Back" at bounding box center [47, 28] width 11 height 7
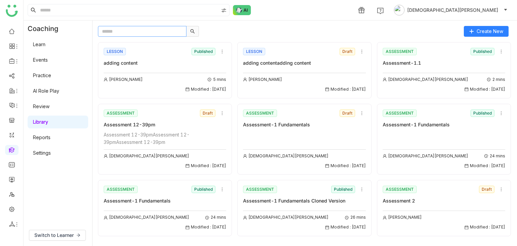
click at [137, 32] on input "text" at bounding box center [142, 31] width 89 height 11
type input "*******"
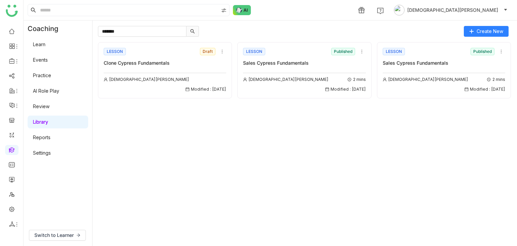
click at [317, 61] on div "Sales Cypress Fundamentals" at bounding box center [304, 62] width 123 height 7
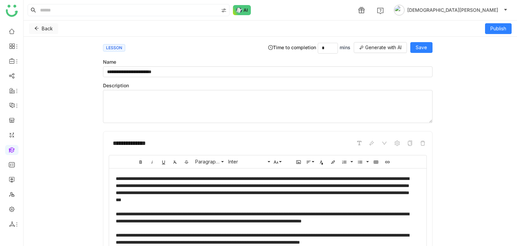
click at [40, 26] on button "Back" at bounding box center [43, 28] width 29 height 11
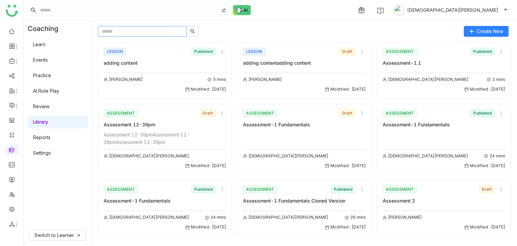
click at [171, 31] on input "text" at bounding box center [142, 31] width 89 height 11
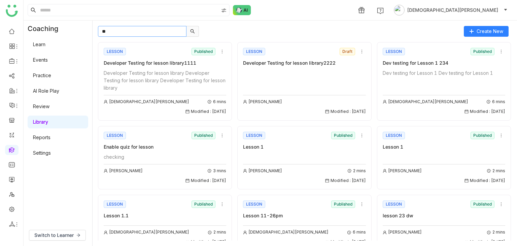
type input "*"
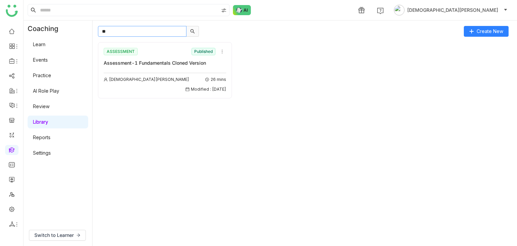
type input "*"
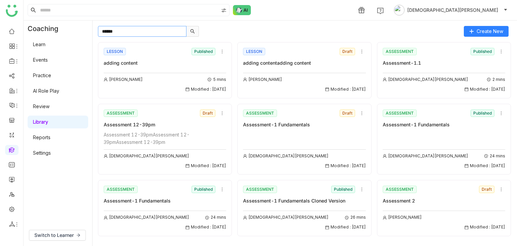
type input "******"
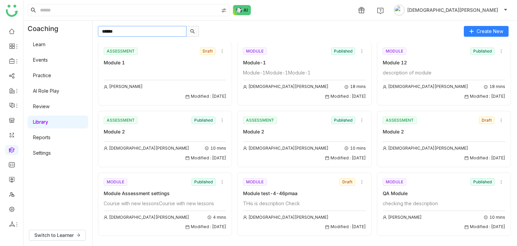
scroll to position [822, 0]
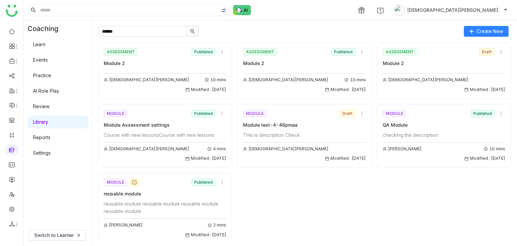
click at [163, 120] on div "Course with new lessonsCourse with new lessons" at bounding box center [165, 134] width 123 height 7
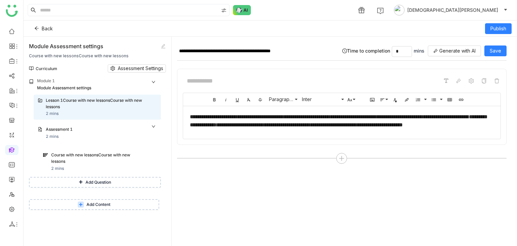
drag, startPoint x: 107, startPoint y: 45, endPoint x: 27, endPoint y: 43, distance: 80.5
click at [27, 43] on div "Module Assessment settings Course with new lessonsCourse with new lessons Curri…" at bounding box center [98, 141] width 148 height 209
copy div "Module Assessment settings"
click at [36, 28] on icon at bounding box center [37, 29] width 4 height 4
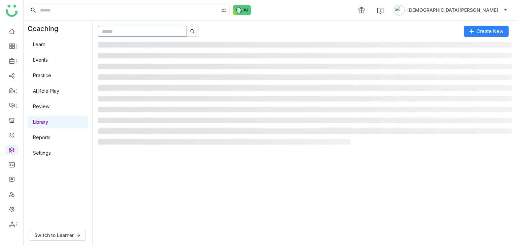
click at [139, 31] on input "text" at bounding box center [142, 31] width 89 height 11
paste input "**********"
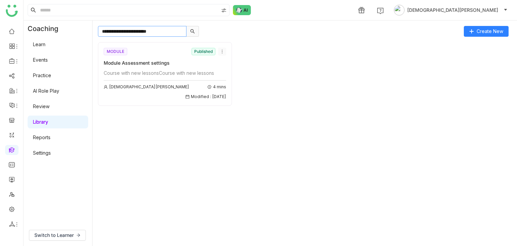
type input "**********"
click at [222, 51] on icon at bounding box center [222, 51] width 5 height 5
click at [233, 77] on span "Clone" at bounding box center [229, 76] width 13 height 7
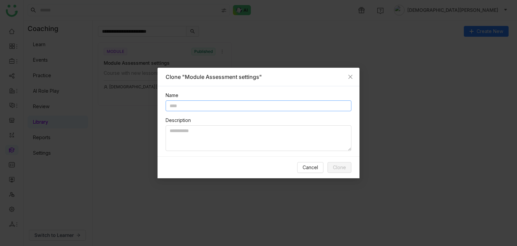
click at [214, 101] on input "text" at bounding box center [259, 105] width 186 height 11
paste input "**********"
click at [167, 103] on input "**********" at bounding box center [259, 105] width 186 height 11
type input "**********"
click at [341, 120] on button "Clone" at bounding box center [340, 167] width 24 height 11
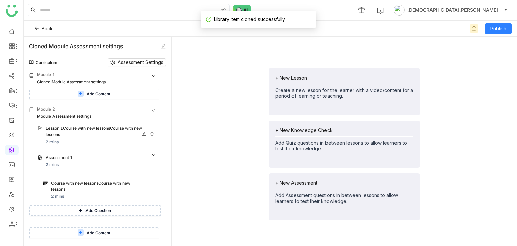
click at [84, 120] on div "Lesson 1Course with new lessonsCourse with new lessons" at bounding box center [95, 131] width 98 height 13
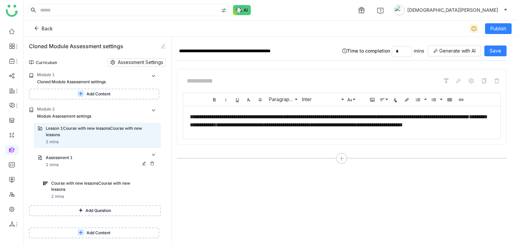
click at [75, 120] on div "Assessment 1" at bounding box center [95, 158] width 98 height 6
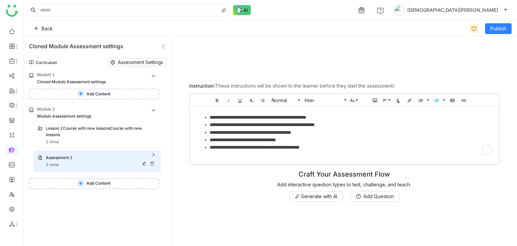
click at [80, 120] on div "Assessment 1 2 mins" at bounding box center [101, 161] width 111 height 13
click at [86, 120] on div "Lesson 1Course with new lessonsCourse with new lessons 2 mins" at bounding box center [101, 135] width 111 height 20
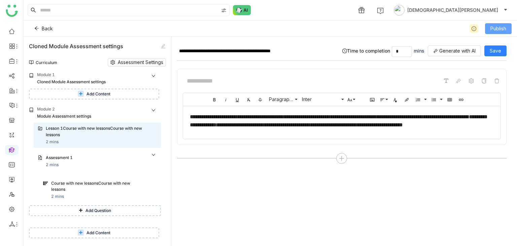
click at [498, 29] on span "Publish" at bounding box center [499, 28] width 16 height 7
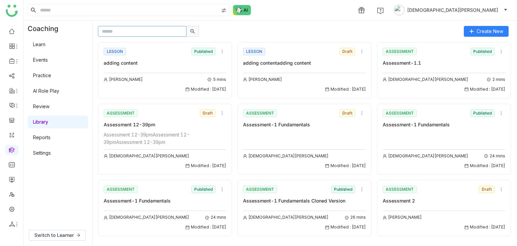
click at [159, 34] on input "text" at bounding box center [142, 31] width 89 height 11
paste input "**********"
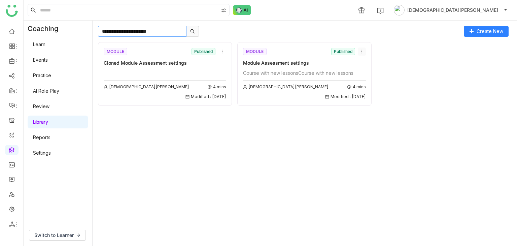
type input "**********"
click at [361, 52] on icon at bounding box center [362, 51] width 5 height 5
click at [370, 89] on span "Add to Course" at bounding box center [378, 89] width 32 height 7
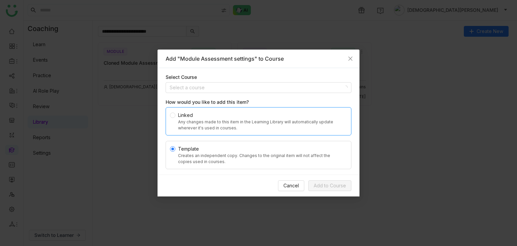
click at [188, 120] on div "Any changes made to this item in the Learning Library will automatically update…" at bounding box center [261, 125] width 166 height 12
click at [191, 93] on nz-select-top-control "Select a course" at bounding box center [259, 87] width 186 height 11
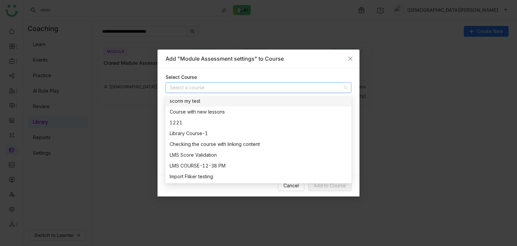
paste input "**********"
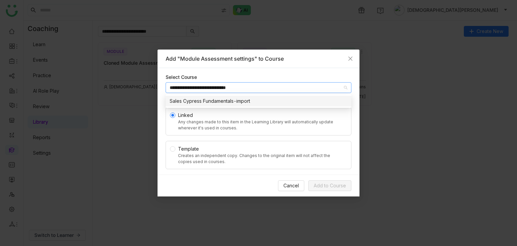
type input "**********"
click at [226, 100] on div "Sales Cypress Fundamentals-import" at bounding box center [259, 100] width 178 height 7
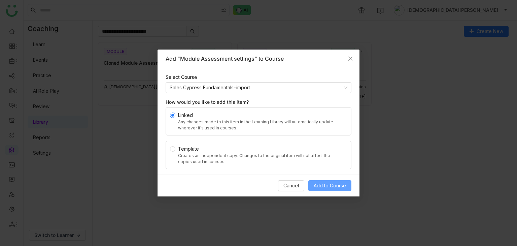
click at [327, 120] on button "Add to Course" at bounding box center [330, 185] width 43 height 11
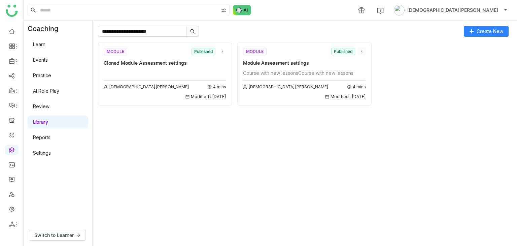
click at [362, 52] on icon at bounding box center [362, 51] width 5 height 5
click at [373, 86] on span "Add to Course" at bounding box center [378, 89] width 32 height 7
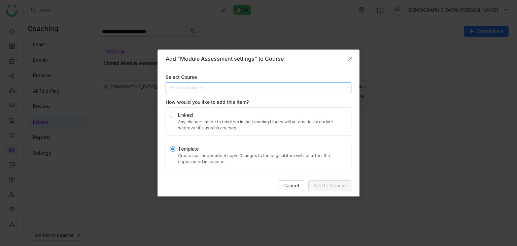
click at [221, 86] on input at bounding box center [256, 88] width 173 height 10
paste input "**********"
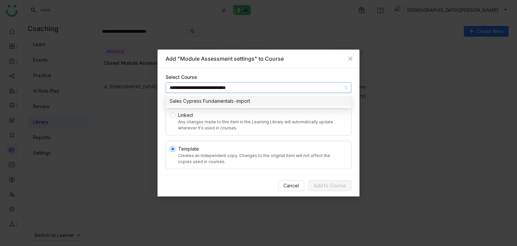
type input "**********"
click at [196, 103] on div "Sales Cypress Fundamentals-import" at bounding box center [259, 100] width 178 height 7
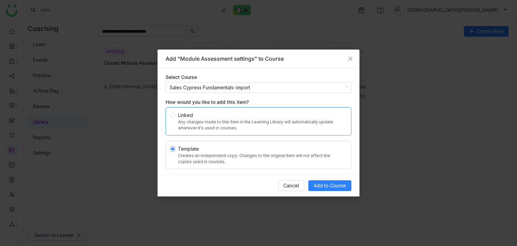
click at [189, 120] on div "Any changes made to this item in the Learning Library will automatically update…" at bounding box center [261, 125] width 166 height 12
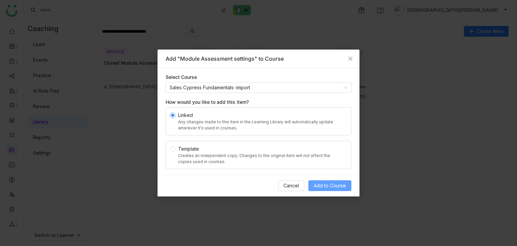
click at [326, 120] on span "Add to Course" at bounding box center [330, 185] width 32 height 7
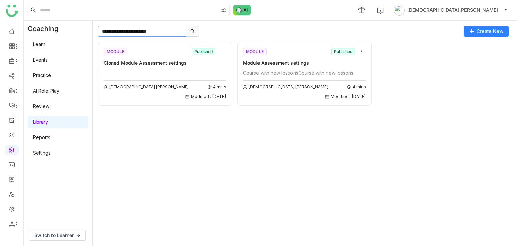
click at [173, 33] on input "**********" at bounding box center [142, 31] width 89 height 11
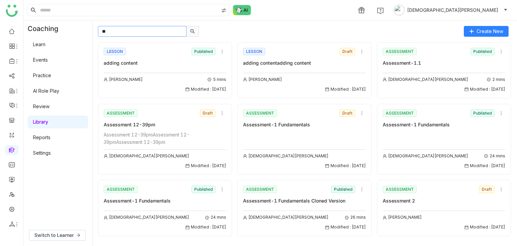
type input "*"
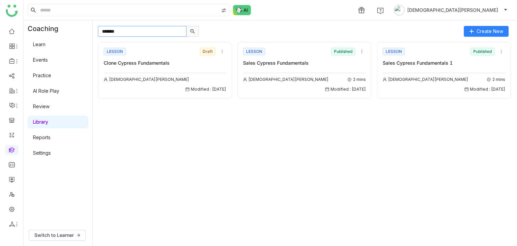
type input "*******"
click at [151, 72] on div "Vishnu Vardhan Modified : 10/09/2025" at bounding box center [165, 80] width 123 height 23
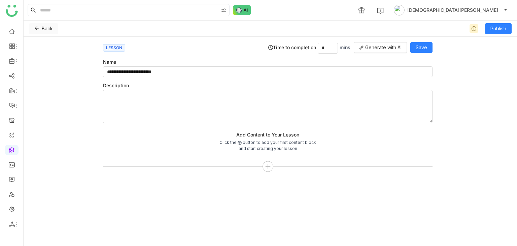
click at [36, 26] on icon at bounding box center [36, 28] width 5 height 5
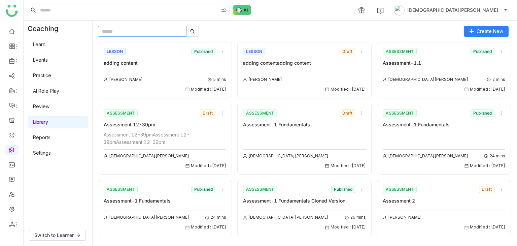
click at [132, 34] on input "text" at bounding box center [142, 31] width 89 height 11
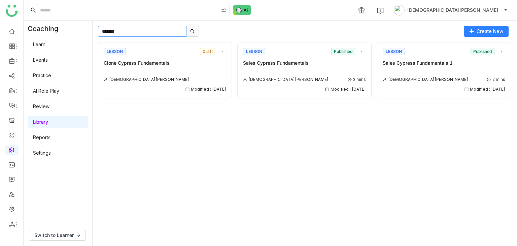
type input "*******"
click at [308, 73] on div "Vishnu Vardhan 2 mins Modified : 09/09/2025" at bounding box center [304, 83] width 123 height 20
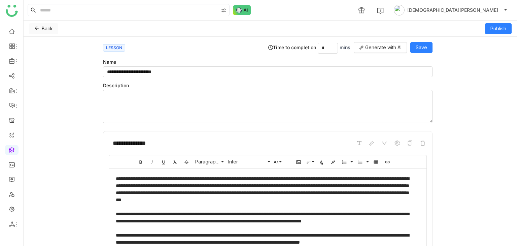
click at [35, 26] on icon at bounding box center [36, 28] width 5 height 5
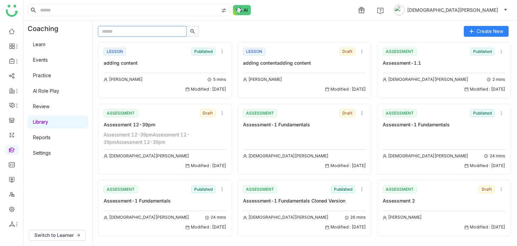
click at [104, 31] on input "text" at bounding box center [142, 31] width 89 height 11
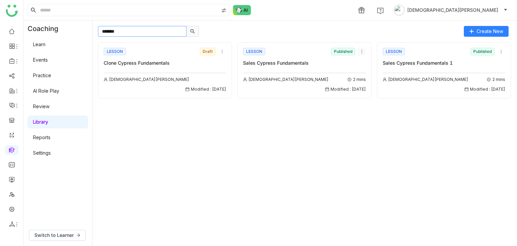
type input "*******"
click at [362, 53] on icon at bounding box center [362, 51] width 5 height 5
click at [365, 77] on span "Clone" at bounding box center [368, 76] width 13 height 7
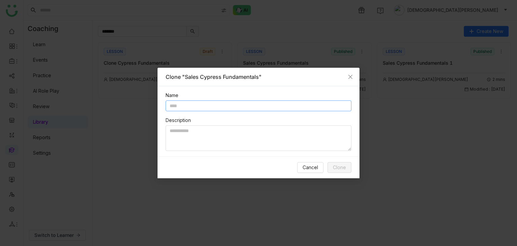
click at [229, 103] on input "text" at bounding box center [259, 105] width 186 height 11
type input "******"
click at [335, 120] on span "Clone" at bounding box center [339, 167] width 13 height 7
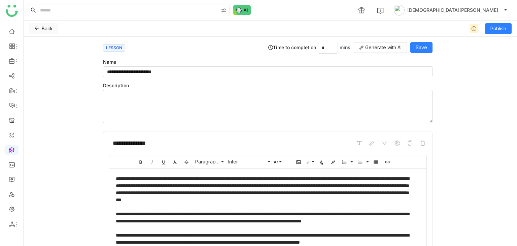
click at [41, 29] on button "Back" at bounding box center [43, 28] width 29 height 11
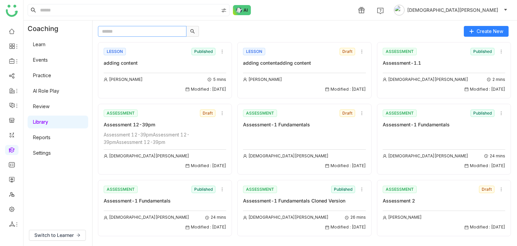
click at [137, 28] on input "text" at bounding box center [142, 31] width 89 height 11
paste input "******"
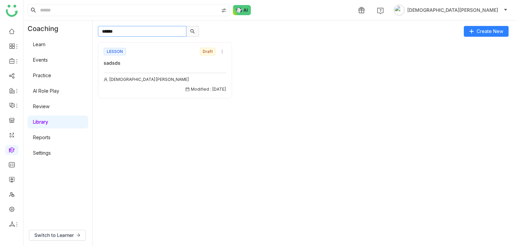
type input "******"
click at [163, 56] on div "LESSON Draft" at bounding box center [165, 51] width 123 height 10
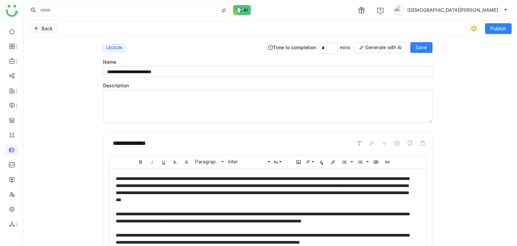
click at [39, 30] on button "Back" at bounding box center [43, 28] width 29 height 11
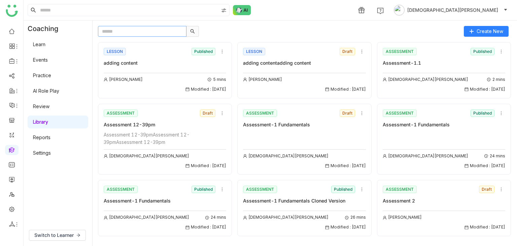
click at [147, 35] on input "text" at bounding box center [142, 31] width 89 height 11
paste input "******"
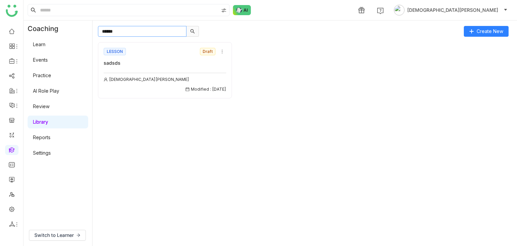
type input "******"
click at [158, 60] on div "sadsds" at bounding box center [165, 62] width 123 height 7
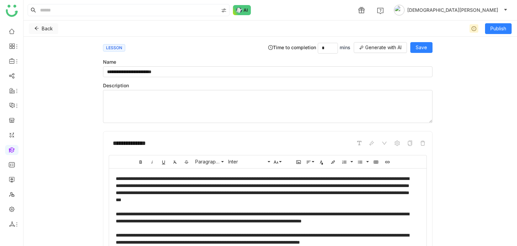
click at [36, 23] on button "Back" at bounding box center [43, 28] width 29 height 11
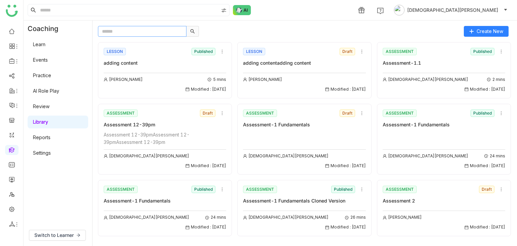
click at [150, 30] on input "text" at bounding box center [142, 31] width 89 height 11
type input "*****"
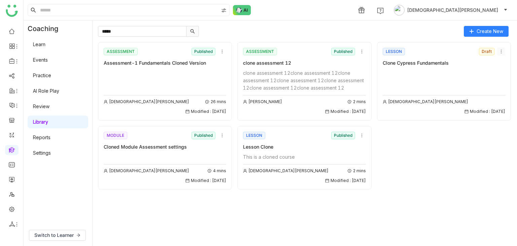
click at [503, 52] on icon at bounding box center [501, 51] width 5 height 5
click at [493, 62] on span "Edit" at bounding box center [491, 63] width 8 height 7
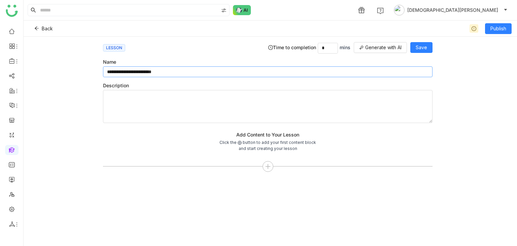
click at [120, 72] on input "**********" at bounding box center [268, 71] width 330 height 11
click at [109, 74] on input "**********" at bounding box center [268, 71] width 330 height 11
click at [36, 32] on button "Back" at bounding box center [43, 28] width 29 height 11
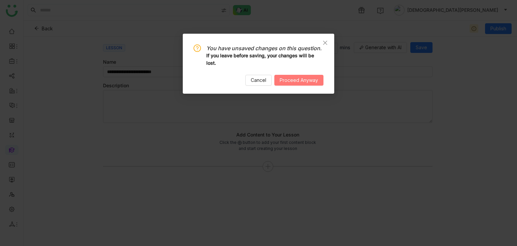
click at [285, 76] on span "Proceed Anyway" at bounding box center [299, 79] width 38 height 7
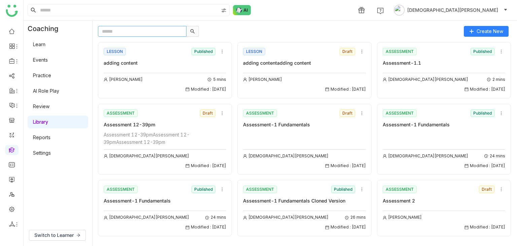
click at [155, 33] on input "text" at bounding box center [142, 31] width 89 height 11
type input "*******"
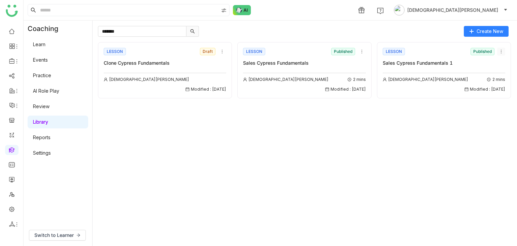
click at [501, 49] on icon at bounding box center [501, 51] width 5 height 5
click at [485, 75] on li "Clone" at bounding box center [485, 76] width 40 height 13
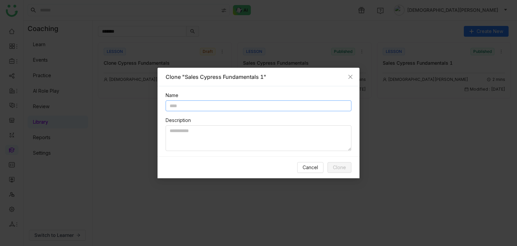
click at [227, 108] on input "text" at bounding box center [259, 105] width 186 height 11
paste input "******"
type input "******"
type input "**********"
click at [191, 120] on textarea at bounding box center [259, 138] width 186 height 26
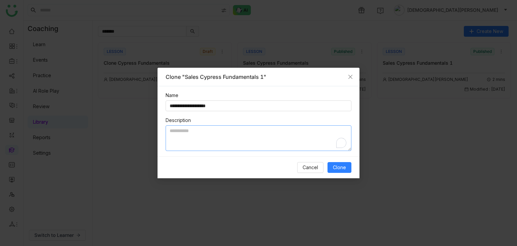
paste textarea "**********"
type textarea "**********"
click at [339, 120] on span "Clone" at bounding box center [339, 167] width 13 height 7
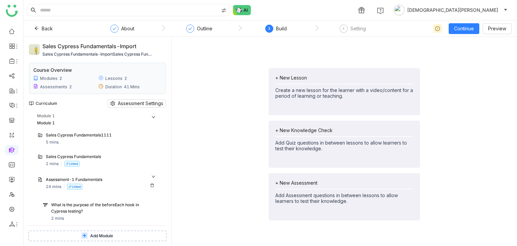
click at [152, 177] on div "Assessment-1 Fundamentals" at bounding box center [101, 180] width 111 height 7
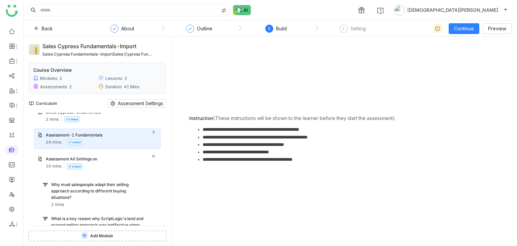
scroll to position [34, 0]
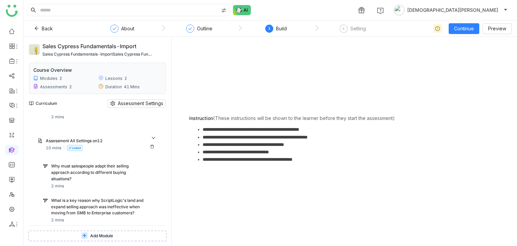
click at [102, 151] on div "Assessment All Settings on12 10 mins Linked" at bounding box center [101, 144] width 111 height 13
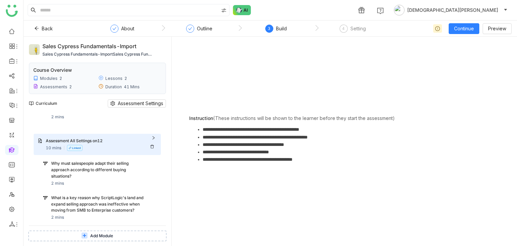
scroll to position [420, 0]
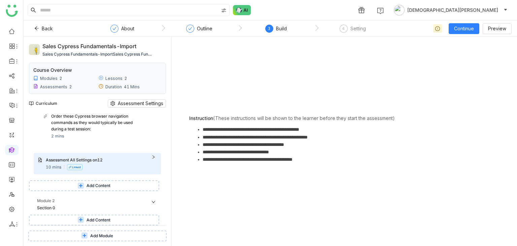
click at [90, 134] on div "Order these Cypress browser navigation commands as they would typically be used…" at bounding box center [104, 126] width 106 height 26
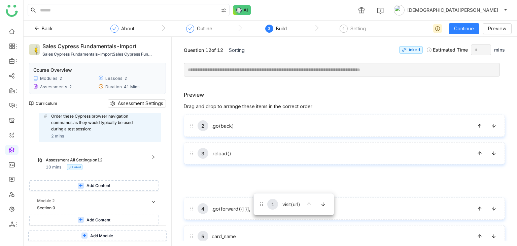
drag, startPoint x: 241, startPoint y: 132, endPoint x: 254, endPoint y: 196, distance: 64.6
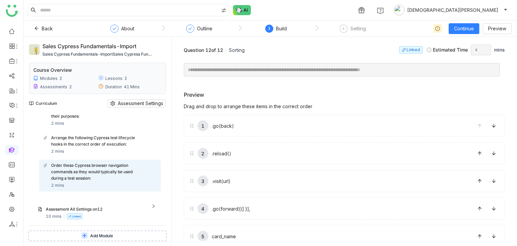
scroll to position [352, 0]
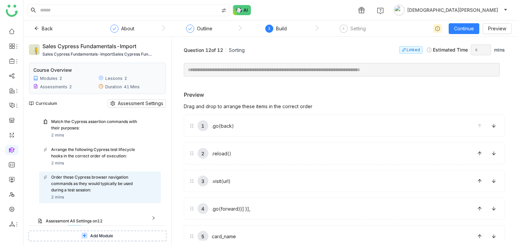
click at [85, 154] on div "Arrange the following Cypress test lifecycle hooks in the correct order of exec…" at bounding box center [97, 153] width 93 height 13
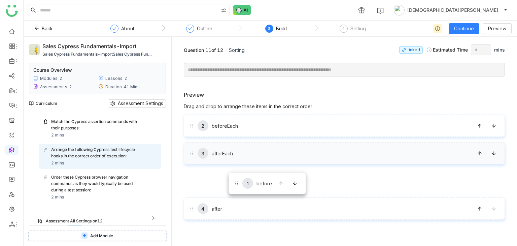
drag, startPoint x: 228, startPoint y: 133, endPoint x: 229, endPoint y: 172, distance: 38.8
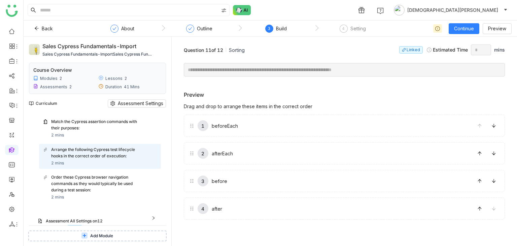
click at [106, 131] on div "Match the Cypress assertion commands with their purposes:" at bounding box center [97, 125] width 93 height 13
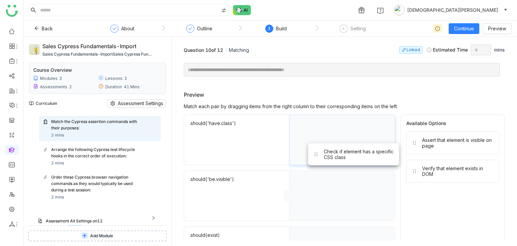
drag, startPoint x: 417, startPoint y: 144, endPoint x: 332, endPoint y: 151, distance: 85.2
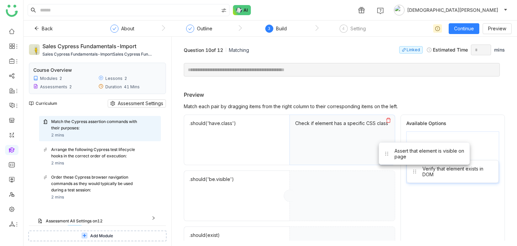
drag, startPoint x: 392, startPoint y: 153, endPoint x: 322, endPoint y: 175, distance: 74.1
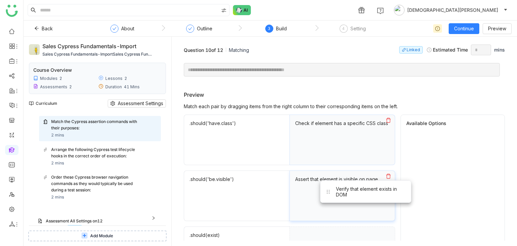
drag, startPoint x: 410, startPoint y: 158, endPoint x: 331, endPoint y: 202, distance: 90.5
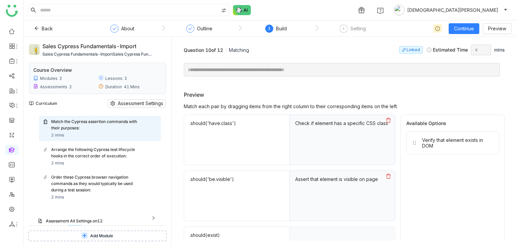
scroll to position [319, 0]
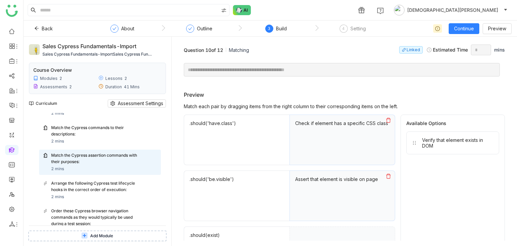
click at [90, 137] on div "Match the Cypress commands to their descriptions:" at bounding box center [97, 131] width 93 height 13
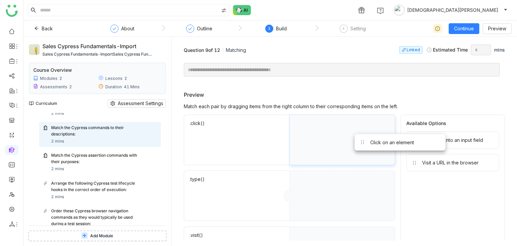
drag, startPoint x: 420, startPoint y: 133, endPoint x: 337, endPoint y: 136, distance: 82.9
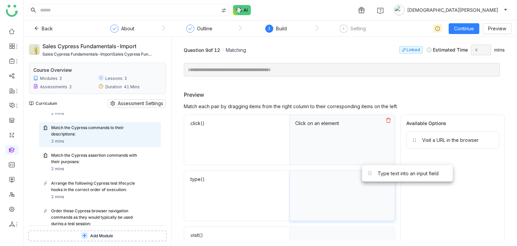
drag, startPoint x: 422, startPoint y: 139, endPoint x: 423, endPoint y: 162, distance: 22.6
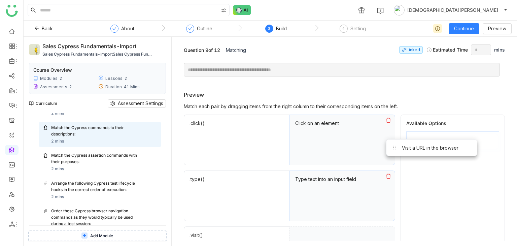
drag, startPoint x: 426, startPoint y: 145, endPoint x: 348, endPoint y: 197, distance: 94.5
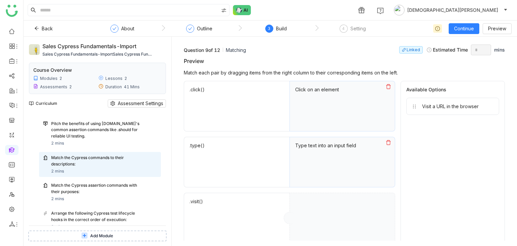
scroll to position [251, 0]
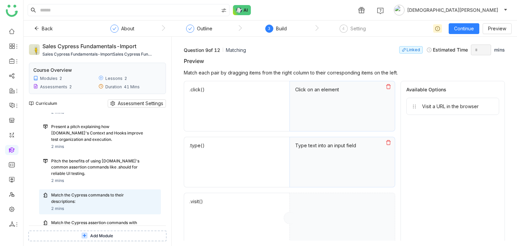
click at [102, 177] on div "Pitch the benefits of using [DOMAIN_NAME]'s common assertion commands like .sho…" at bounding box center [97, 167] width 93 height 19
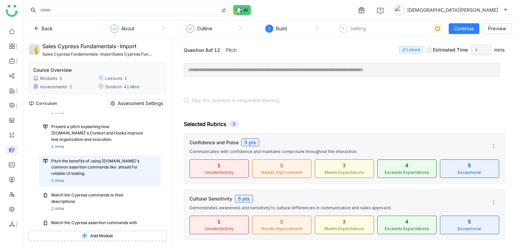
click at [96, 152] on div "Present a pitch explaining how Cypress.io's Context and Hooks improve test orga…" at bounding box center [100, 136] width 122 height 31
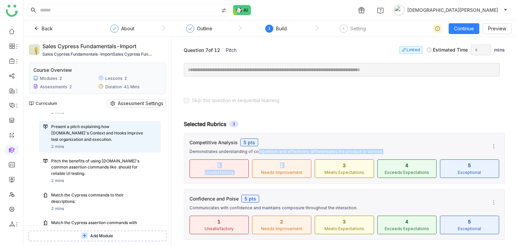
drag, startPoint x: 257, startPoint y: 147, endPoint x: 257, endPoint y: 180, distance: 32.7
click at [257, 181] on div "Competitive Analysis 5 pts Demonstrates understanding of competitors and effect…" at bounding box center [344, 158] width 321 height 51
drag, startPoint x: 242, startPoint y: 167, endPoint x: 241, endPoint y: 163, distance: 4.2
click at [241, 167] on div "1 Unsatisfactory" at bounding box center [219, 168] width 59 height 19
click at [202, 101] on span "Skip this question in sequential learning" at bounding box center [235, 100] width 93 height 6
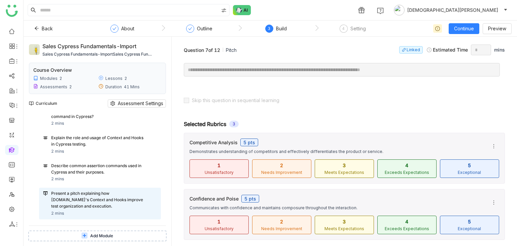
scroll to position [184, 0]
click at [76, 174] on div "Describe common assertion commands used in Cypress and their purposes." at bounding box center [97, 169] width 93 height 13
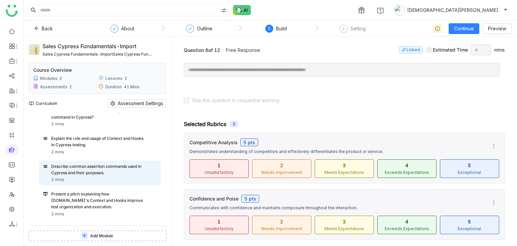
click at [100, 148] on div "Explain the role and usage of Context and Hooks in Cypress testing." at bounding box center [97, 141] width 93 height 13
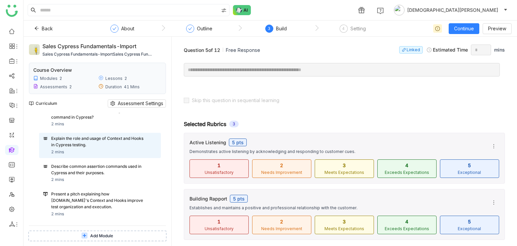
click at [92, 128] on div "Which assertions can be made using the .should command in Cypress? 2 mins" at bounding box center [104, 118] width 106 height 20
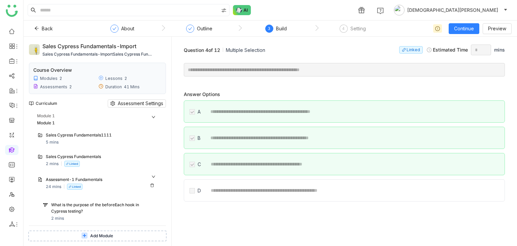
click at [118, 180] on div "Assessment-1 Fundamentals" at bounding box center [95, 180] width 98 height 6
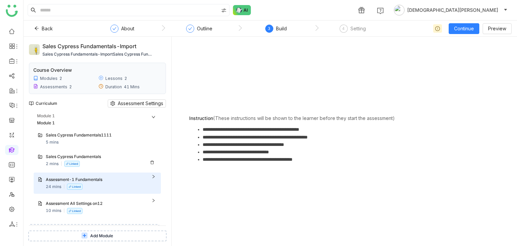
click at [76, 154] on div "Sales Cypress Fundamentals" at bounding box center [95, 157] width 98 height 6
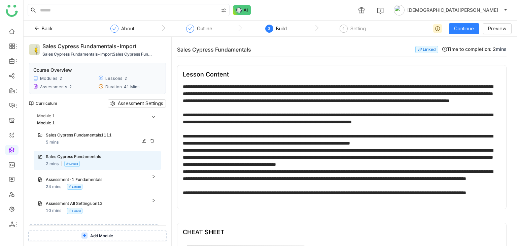
click at [97, 141] on div "Sales Cypress Fundamentals1111 5 mins" at bounding box center [101, 138] width 111 height 13
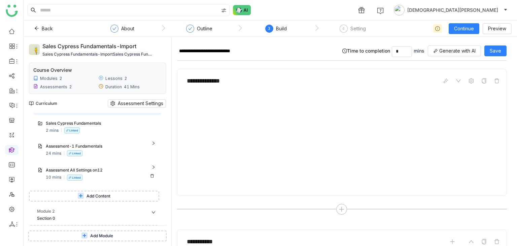
scroll to position [43, 0]
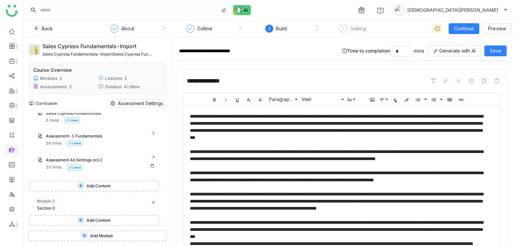
click at [93, 164] on div "Assessment All Settings on12 10 mins Linked" at bounding box center [101, 163] width 111 height 13
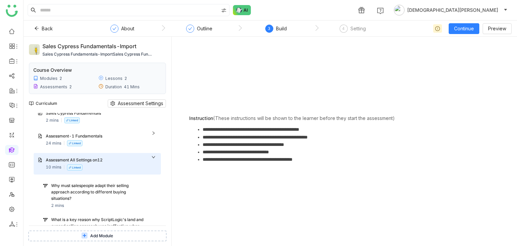
click at [88, 189] on div "Why must salespeople adapt their selling approach according to different buying…" at bounding box center [97, 192] width 93 height 19
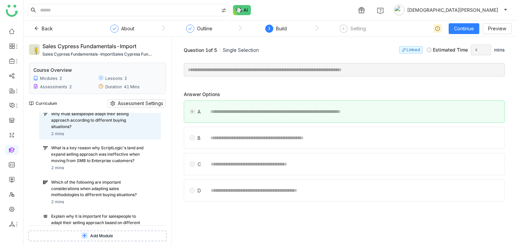
scroll to position [225, 0]
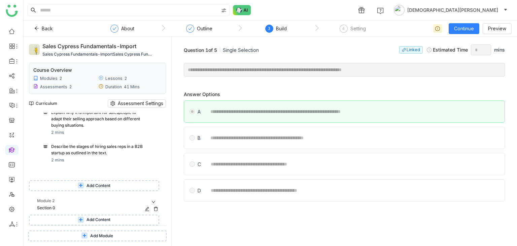
click at [86, 202] on div "Module 2" at bounding box center [99, 201] width 124 height 7
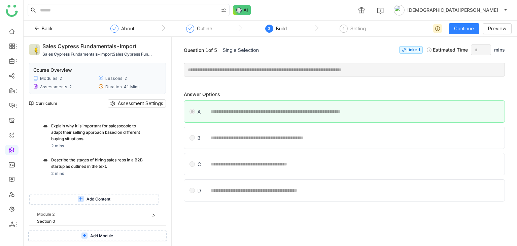
scroll to position [212, 0]
click at [44, 29] on span "Back" at bounding box center [47, 28] width 11 height 7
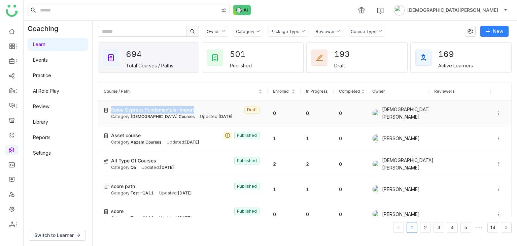
copy span "Sales Cypress Fundamentals-import"
drag, startPoint x: 200, startPoint y: 106, endPoint x: 111, endPoint y: 108, distance: 89.3
click at [111, 108] on div "Sales Cypress Fundamentals-import Draft" at bounding box center [186, 109] width 151 height 7
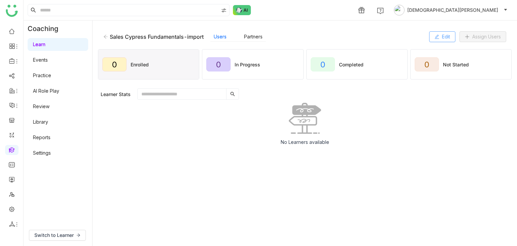
click at [442, 35] on span "Edit" at bounding box center [446, 36] width 8 height 7
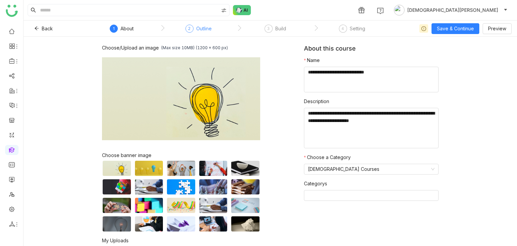
click at [206, 29] on div "Outline" at bounding box center [203, 29] width 15 height 8
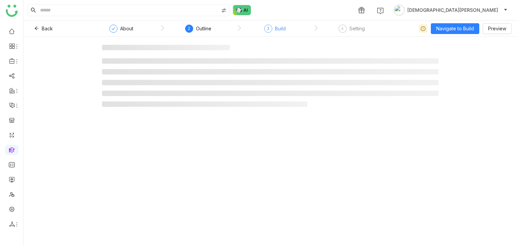
click at [278, 29] on div "Build" at bounding box center [280, 29] width 11 height 8
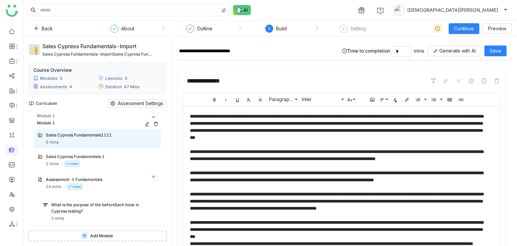
click at [154, 114] on div "Module 1" at bounding box center [99, 116] width 124 height 7
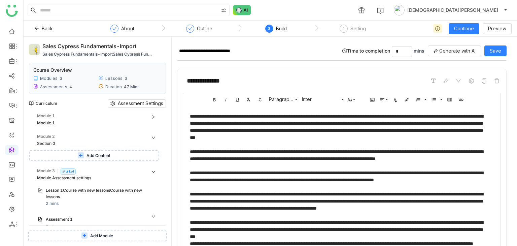
click at [154, 136] on icon at bounding box center [154, 137] width 4 height 4
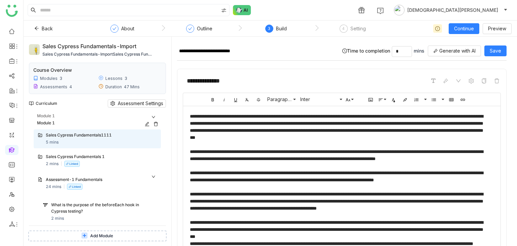
click at [156, 116] on div "Module 1" at bounding box center [99, 116] width 124 height 7
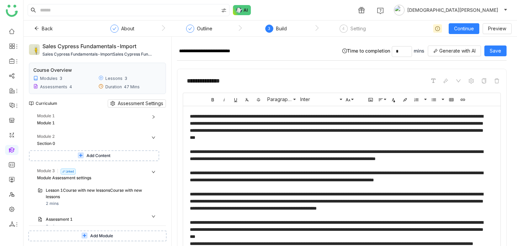
click at [152, 137] on icon at bounding box center [153, 138] width 3 height 2
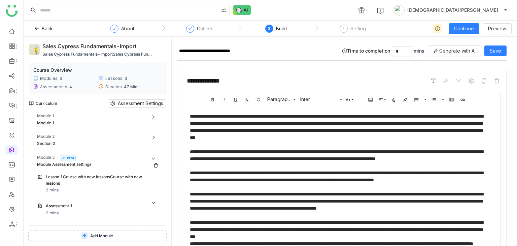
click at [156, 156] on div "Module 3 Linked" at bounding box center [99, 157] width 124 height 7
click at [100, 235] on span "Add Module" at bounding box center [101, 236] width 23 height 6
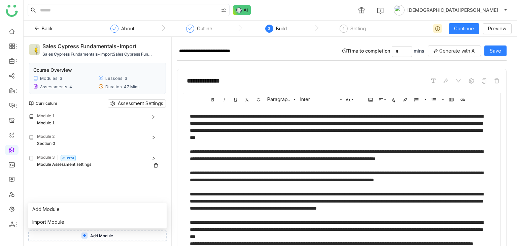
click at [104, 164] on div "Module Assessment settings" at bounding box center [91, 164] width 109 height 6
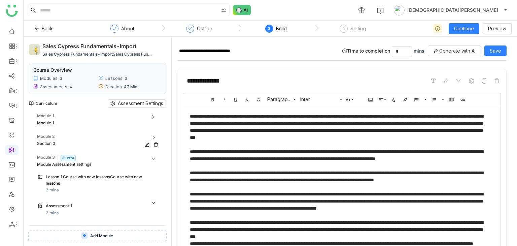
click at [77, 136] on div "Module 2" at bounding box center [99, 136] width 124 height 7
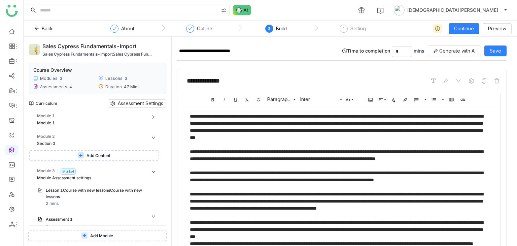
scroll to position [13, 0]
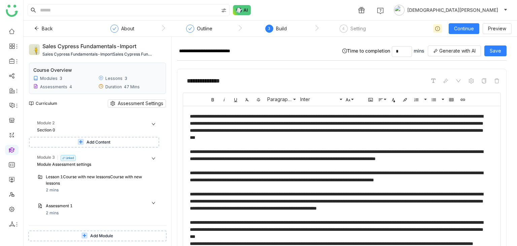
click at [94, 142] on span "Add Content" at bounding box center [99, 142] width 24 height 6
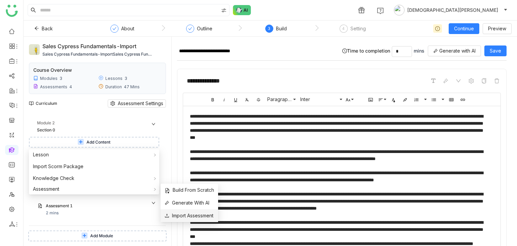
click at [183, 215] on span "Import Assessment" at bounding box center [189, 215] width 49 height 7
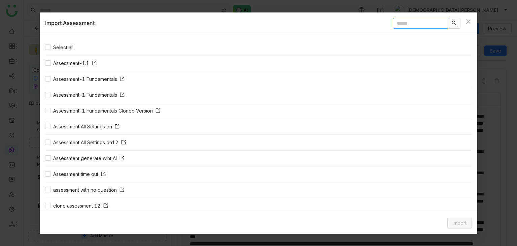
paste input "**********"
click at [395, 25] on input "**********" at bounding box center [420, 23] width 55 height 11
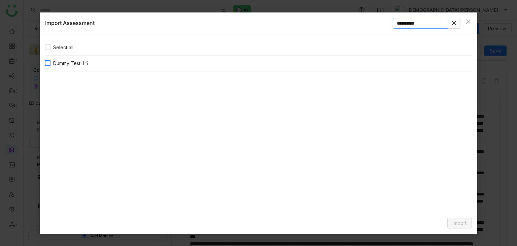
type input "**********"
click at [451, 224] on button "Import" at bounding box center [460, 223] width 25 height 11
click at [448, 207] on span "Link" at bounding box center [449, 208] width 14 height 7
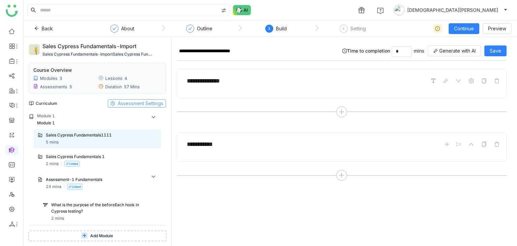
click at [135, 104] on span "Assessment Settings" at bounding box center [140, 103] width 45 height 7
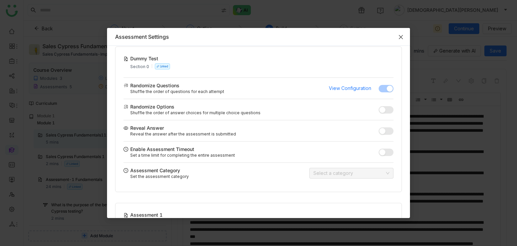
scroll to position [467, 0]
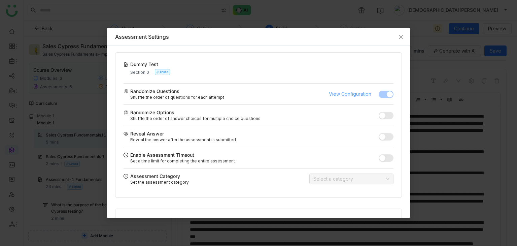
click at [339, 93] on span "View Configuration" at bounding box center [350, 93] width 42 height 7
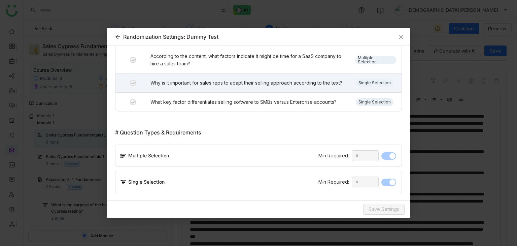
scroll to position [0, 0]
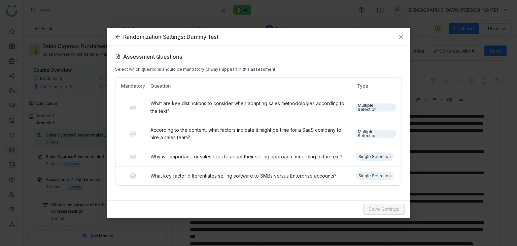
click at [115, 35] on icon at bounding box center [117, 36] width 5 height 5
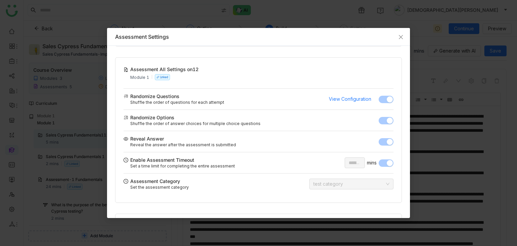
scroll to position [156, 0]
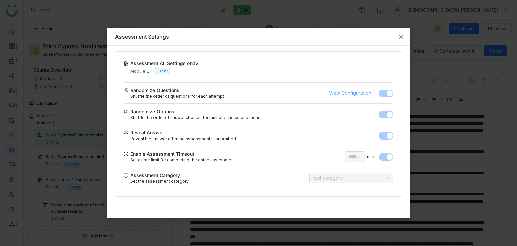
click at [345, 90] on span "View Configuration" at bounding box center [350, 92] width 42 height 7
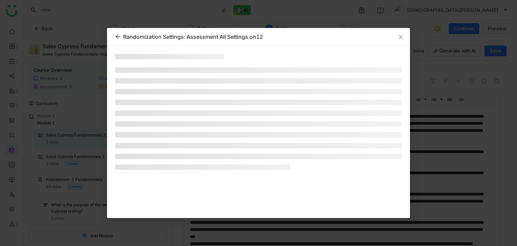
scroll to position [0, 0]
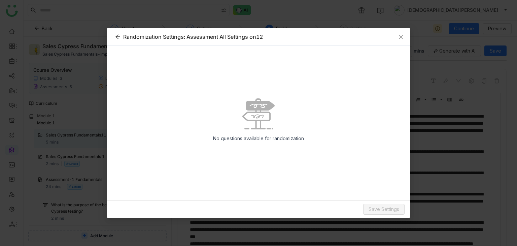
click at [119, 37] on icon at bounding box center [117, 36] width 5 height 5
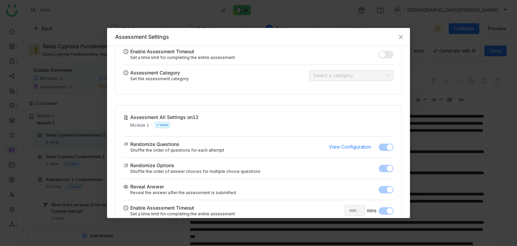
scroll to position [102, 0]
click at [187, 116] on div "Assessment All Settings on12" at bounding box center [164, 117] width 68 height 7
copy div "Assessment All Settings on12"
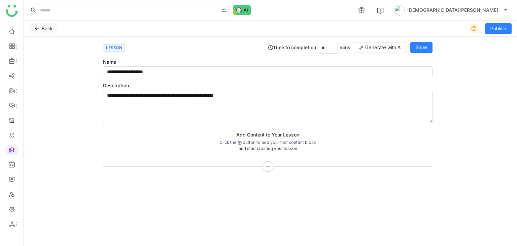
click at [36, 28] on icon at bounding box center [36, 28] width 5 height 5
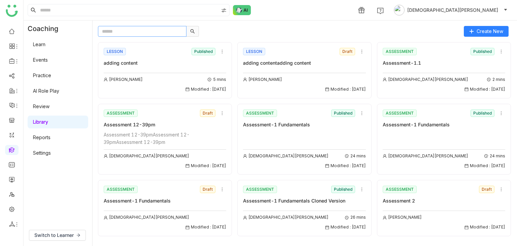
click at [162, 31] on input "text" at bounding box center [142, 31] width 89 height 11
paste input "**********"
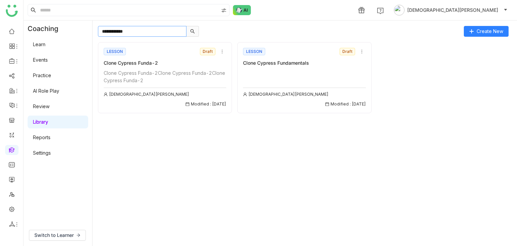
drag, startPoint x: 117, startPoint y: 31, endPoint x: 69, endPoint y: 32, distance: 47.9
click at [69, 32] on div "**********" at bounding box center [271, 133] width 494 height 225
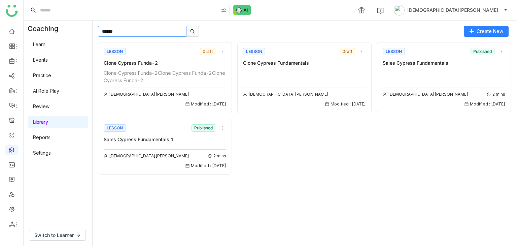
type input "******"
click at [178, 140] on div "Sales Cypress Fundamentals 1" at bounding box center [165, 139] width 123 height 7
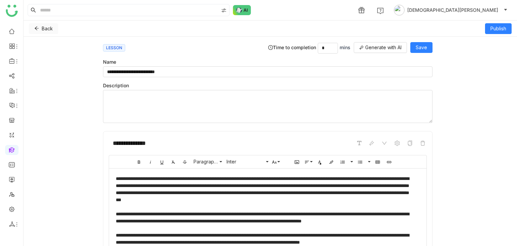
click at [39, 30] on icon at bounding box center [36, 28] width 5 height 5
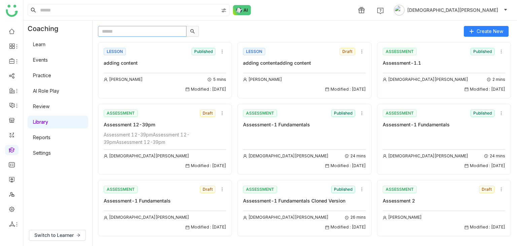
click at [128, 30] on input "text" at bounding box center [142, 31] width 89 height 11
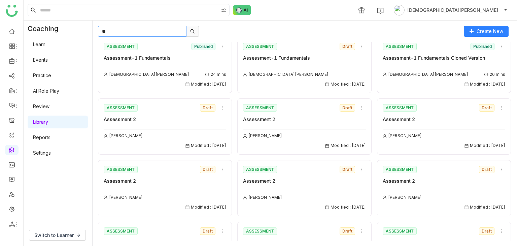
scroll to position [67, 0]
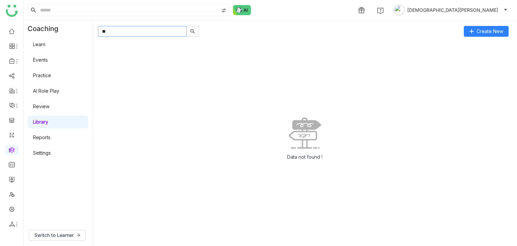
type input "*"
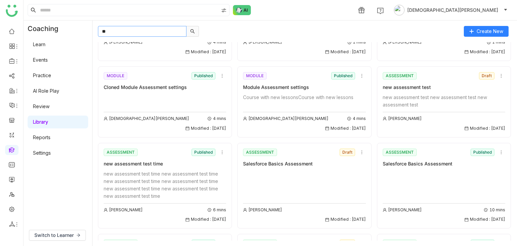
scroll to position [624, 0]
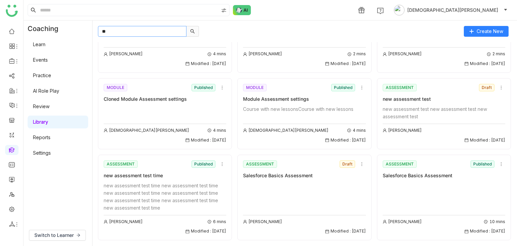
click at [140, 33] on input "**" at bounding box center [142, 31] width 89 height 11
type input "*"
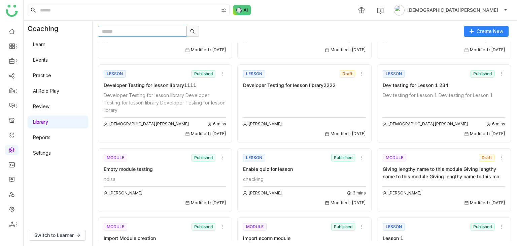
scroll to position [767, 0]
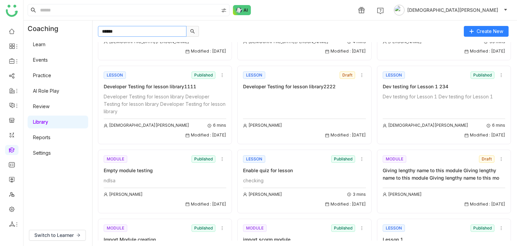
type input "******"
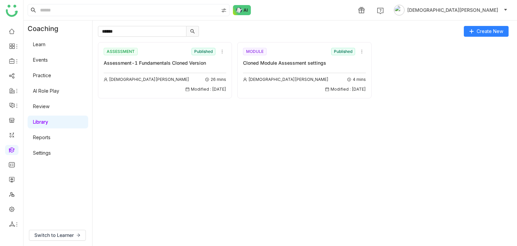
click at [292, 62] on div "Cloned Module Assessment settings" at bounding box center [304, 62] width 123 height 7
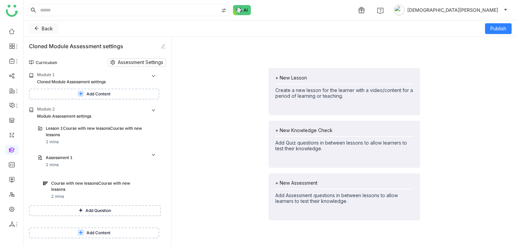
click at [34, 28] on button "Back" at bounding box center [43, 28] width 29 height 11
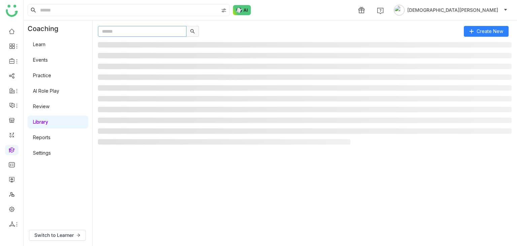
click at [140, 33] on input "text" at bounding box center [142, 31] width 89 height 11
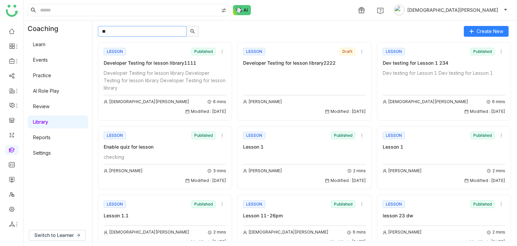
type input "*"
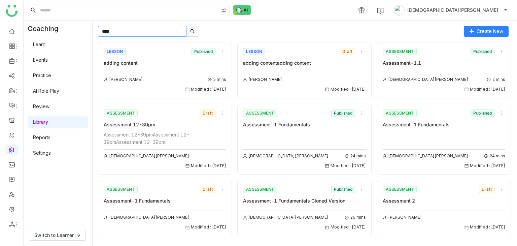
type input "*****"
click at [161, 34] on input "text" at bounding box center [142, 31] width 89 height 11
type input "*"
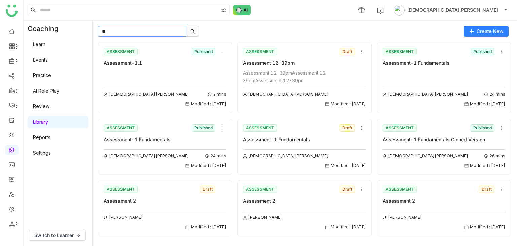
type input "*"
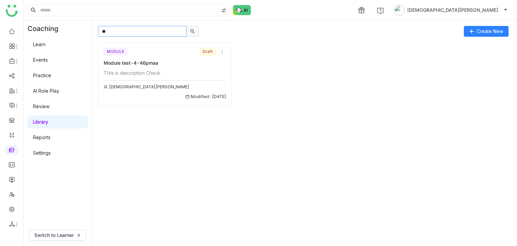
type input "*"
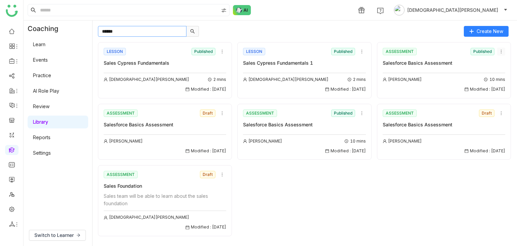
type input "*****"
click at [501, 51] on icon at bounding box center [501, 51] width 5 height 5
click at [362, 52] on icon at bounding box center [362, 51] width 5 height 5
click at [368, 76] on span "Clone" at bounding box center [368, 76] width 13 height 7
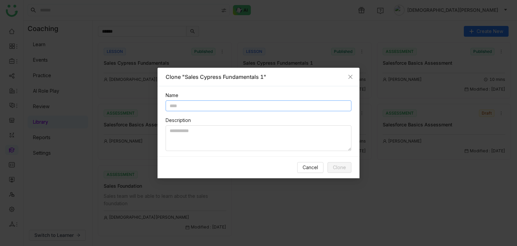
click at [212, 109] on input "text" at bounding box center [259, 105] width 186 height 11
type input "**********"
click at [279, 120] on div "Description" at bounding box center [259, 120] width 186 height 7
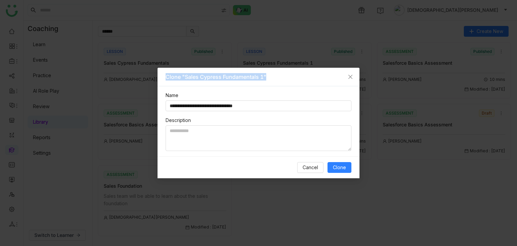
drag, startPoint x: 164, startPoint y: 76, endPoint x: 269, endPoint y: 77, distance: 104.4
click at [269, 77] on div "Clone "Sales Cypress Fundamentals 1"" at bounding box center [259, 77] width 202 height 19
click at [343, 168] on span "Clone" at bounding box center [339, 167] width 13 height 7
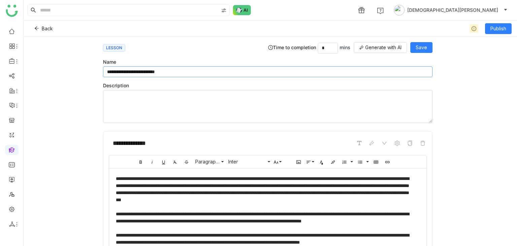
drag, startPoint x: 185, startPoint y: 67, endPoint x: 104, endPoint y: 69, distance: 80.9
click at [104, 69] on input "**********" at bounding box center [268, 71] width 330 height 11
click at [132, 53] on div "**********" at bounding box center [268, 82] width 330 height 81
click at [370, 47] on span "Generate with AI" at bounding box center [384, 47] width 36 height 7
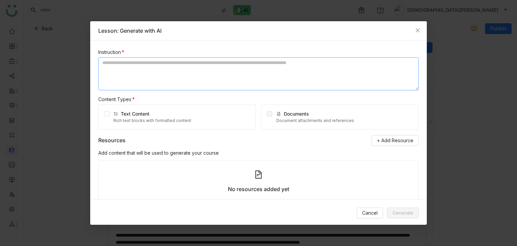
click at [144, 81] on textarea at bounding box center [258, 73] width 321 height 33
type textarea "*"
type textarea "**********"
click at [110, 112] on div "Text Content Rich text blocks with formatted content" at bounding box center [177, 116] width 158 height 25
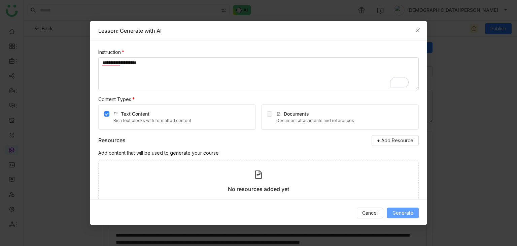
click at [398, 210] on span "Generate" at bounding box center [403, 212] width 21 height 7
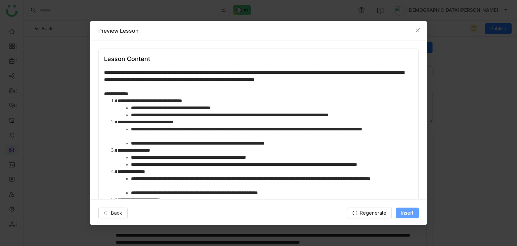
click at [408, 211] on span "Insert" at bounding box center [408, 212] width 12 height 7
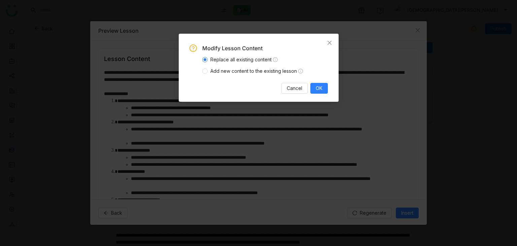
click at [240, 72] on span "Add new content to the existing lesson" at bounding box center [257, 70] width 98 height 7
click at [322, 88] on span "OK" at bounding box center [319, 88] width 7 height 7
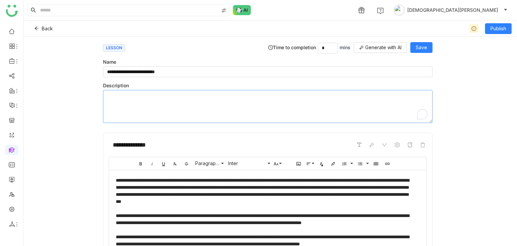
click at [145, 96] on textarea "To enrich screen reader interactions, please activate Accessibility in Grammarl…" at bounding box center [268, 106] width 330 height 33
type textarea "******"
click at [423, 45] on span "Save" at bounding box center [421, 47] width 11 height 7
click at [187, 70] on input "**********" at bounding box center [268, 71] width 330 height 11
click at [422, 44] on span "Save" at bounding box center [421, 47] width 11 height 7
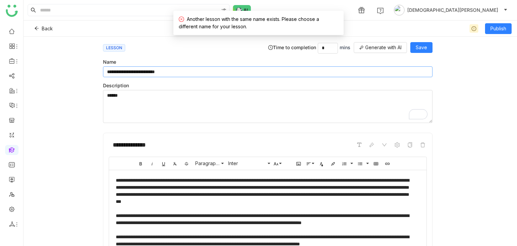
click at [191, 74] on input "**********" at bounding box center [268, 71] width 330 height 11
type input "**********"
click at [417, 49] on span "Save" at bounding box center [421, 47] width 11 height 7
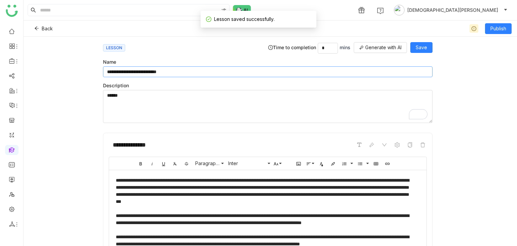
click at [171, 69] on input "**********" at bounding box center [268, 71] width 330 height 11
click at [36, 26] on icon at bounding box center [36, 28] width 5 height 5
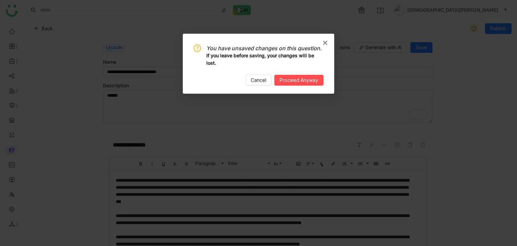
click at [333, 42] on span "Close" at bounding box center [325, 43] width 18 height 18
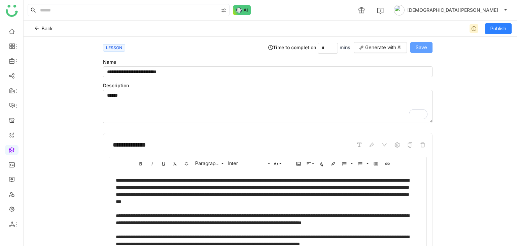
click at [433, 49] on button "Save" at bounding box center [422, 47] width 22 height 11
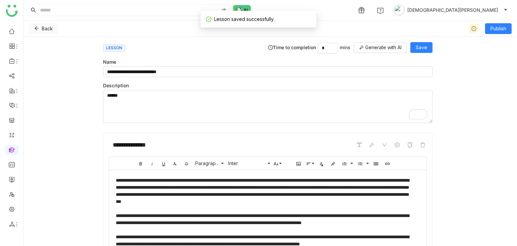
click at [41, 29] on button "Back" at bounding box center [43, 28] width 29 height 11
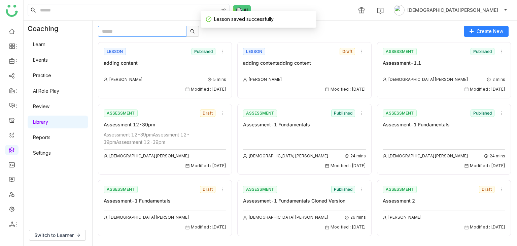
click at [140, 36] on input "text" at bounding box center [142, 31] width 89 height 11
paste input "**********"
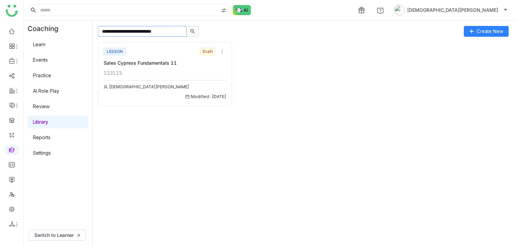
type input "**********"
click at [189, 60] on div "Sales Cypress Fundamentals 11" at bounding box center [165, 62] width 123 height 7
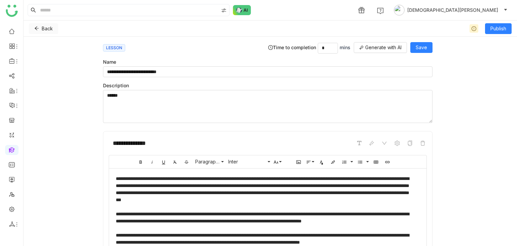
click at [44, 28] on span "Back" at bounding box center [47, 28] width 11 height 7
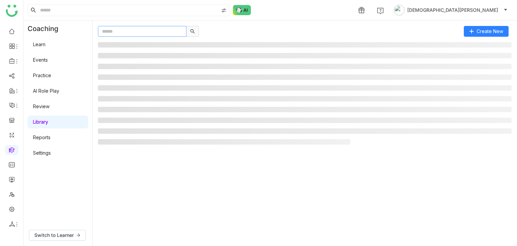
click at [149, 34] on input "text" at bounding box center [142, 31] width 89 height 11
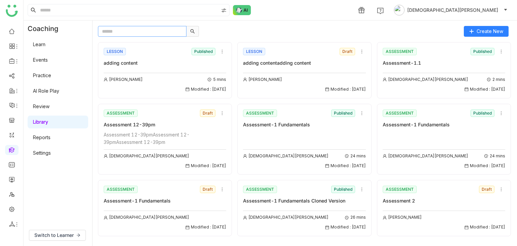
paste input "**********"
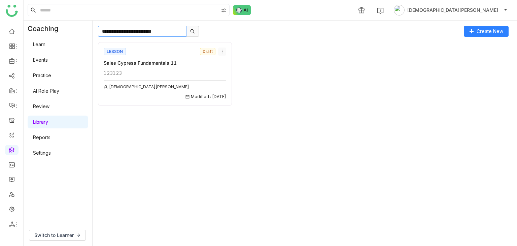
type input "**********"
click at [223, 54] on icon at bounding box center [222, 51] width 5 height 5
click at [243, 27] on div "**********" at bounding box center [278, 31] width 361 height 11
click at [167, 31] on input "**********" at bounding box center [142, 31] width 89 height 11
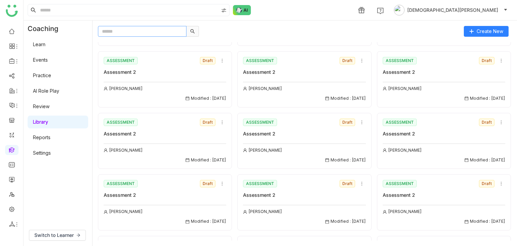
scroll to position [202, 0]
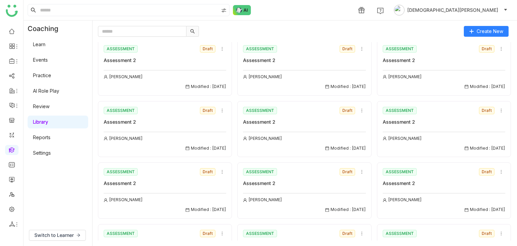
click at [415, 132] on div "Uday Bhanu Modified : 07/09/2025" at bounding box center [444, 142] width 123 height 20
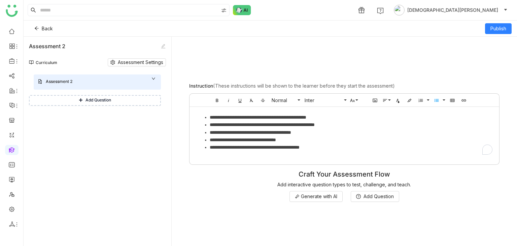
click at [86, 102] on span "Add Question" at bounding box center [99, 100] width 26 height 6
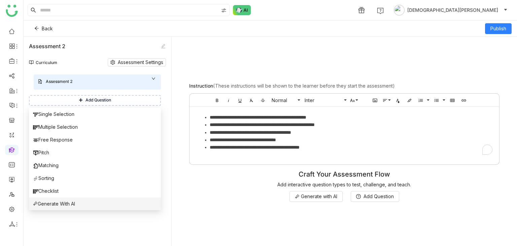
click at [77, 206] on li "Generate With AI" at bounding box center [95, 203] width 132 height 13
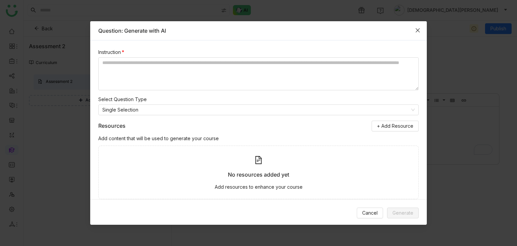
click at [411, 30] on span "Close" at bounding box center [418, 30] width 18 height 18
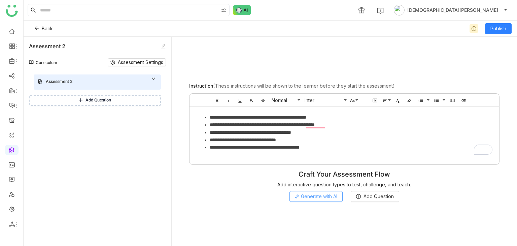
click at [319, 194] on span "Generate with AI" at bounding box center [319, 196] width 36 height 7
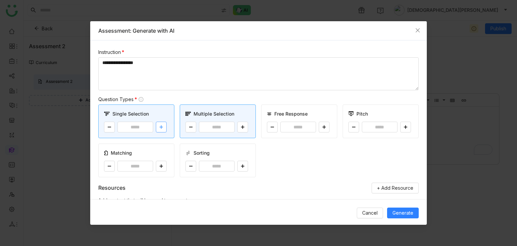
click at [160, 128] on icon at bounding box center [161, 127] width 4 height 4
type input "*"
click at [242, 127] on icon at bounding box center [242, 127] width 3 height 0
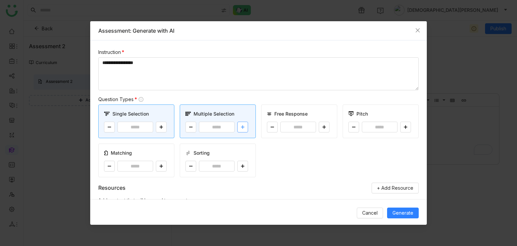
type input "*"
click at [171, 64] on textarea "**********" at bounding box center [258, 73] width 321 height 33
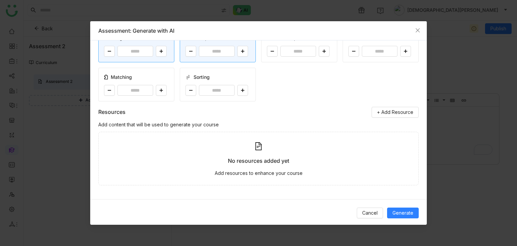
scroll to position [76, 0]
type textarea "*****"
click at [408, 215] on span "Generate" at bounding box center [403, 212] width 21 height 7
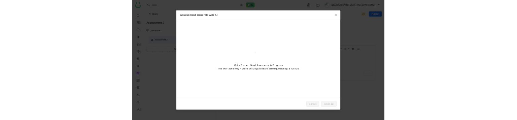
scroll to position [0, 0]
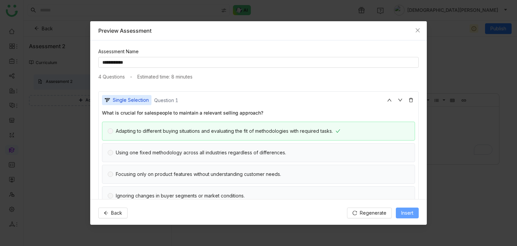
click at [406, 209] on span "Insert" at bounding box center [408, 212] width 12 height 7
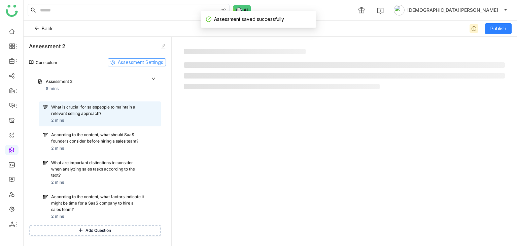
click at [113, 64] on icon at bounding box center [113, 62] width 5 height 5
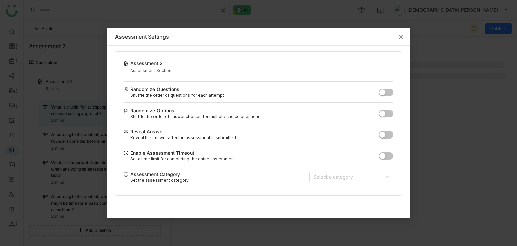
drag, startPoint x: 396, startPoint y: 85, endPoint x: 384, endPoint y: 91, distance: 12.7
click at [394, 86] on div "Assessment 2 Assessment Section Randomize Questions Shuffle the order of questi…" at bounding box center [258, 123] width 287 height 145
click at [384, 91] on span "button" at bounding box center [383, 92] width 6 height 6
click at [357, 93] on span "Configure" at bounding box center [360, 91] width 22 height 7
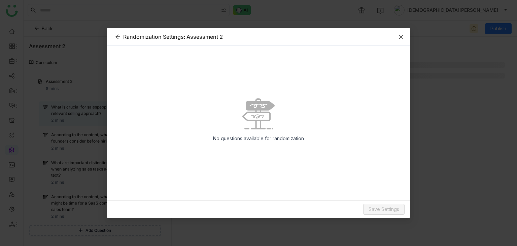
click at [402, 38] on icon "Close" at bounding box center [401, 37] width 4 height 4
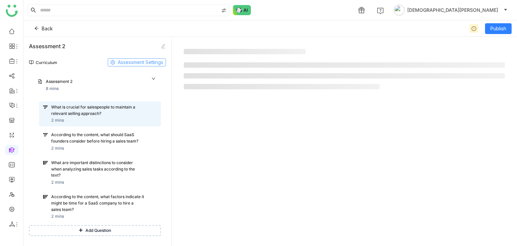
click at [148, 60] on span "Assessment Settings" at bounding box center [140, 62] width 45 height 7
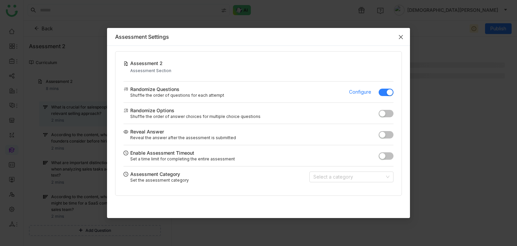
click at [400, 36] on icon "Close" at bounding box center [401, 36] width 5 height 5
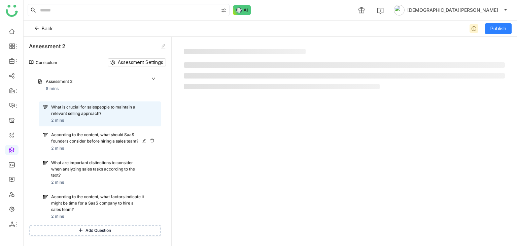
click at [88, 140] on div "According to the content, what should SaaS founders consider before hiring a sa…" at bounding box center [97, 138] width 93 height 13
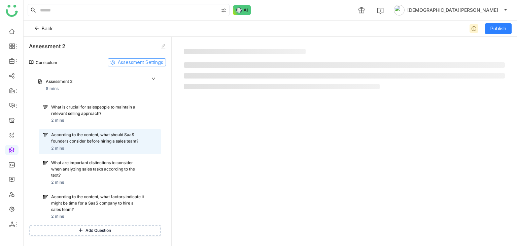
click at [129, 60] on span "Assessment Settings" at bounding box center [140, 62] width 45 height 7
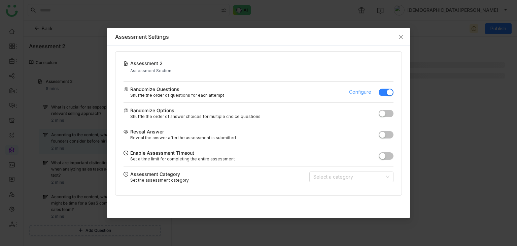
click at [357, 92] on span "Configure" at bounding box center [360, 91] width 22 height 7
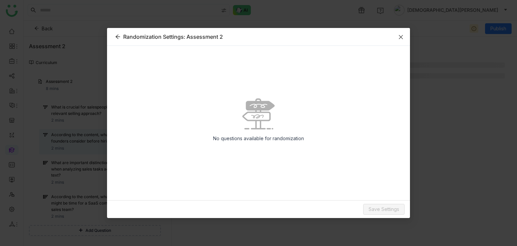
click at [402, 35] on icon "Close" at bounding box center [401, 36] width 5 height 5
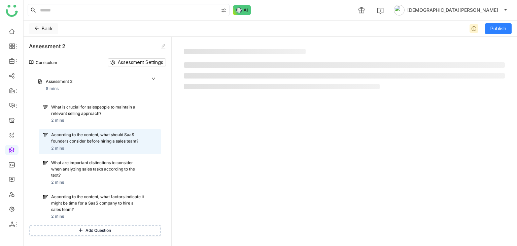
click at [39, 27] on icon at bounding box center [36, 28] width 5 height 5
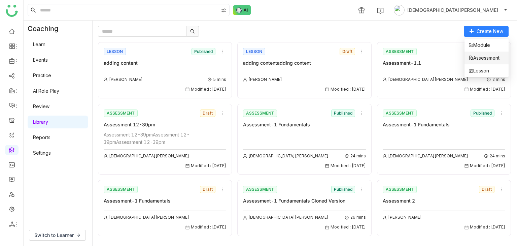
click at [482, 60] on span "Assessment" at bounding box center [484, 57] width 31 height 7
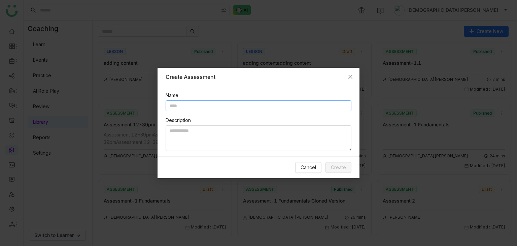
click at [190, 107] on input "text" at bounding box center [259, 105] width 186 height 11
type input "**********"
click at [342, 169] on span "Create" at bounding box center [338, 167] width 15 height 7
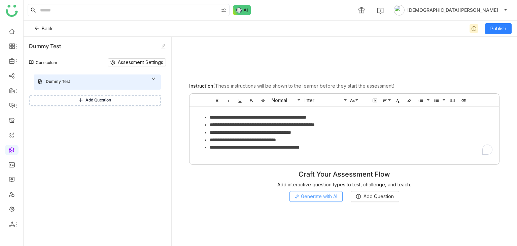
click at [308, 196] on span "Generate with AI" at bounding box center [319, 196] width 36 height 7
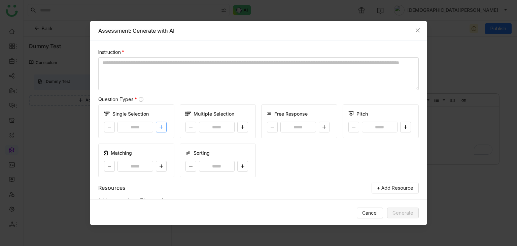
click at [159, 129] on button at bounding box center [161, 127] width 11 height 11
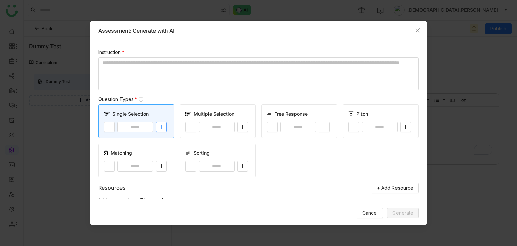
click at [159, 129] on button at bounding box center [161, 127] width 11 height 11
type input "*"
click at [243, 129] on button at bounding box center [243, 127] width 11 height 11
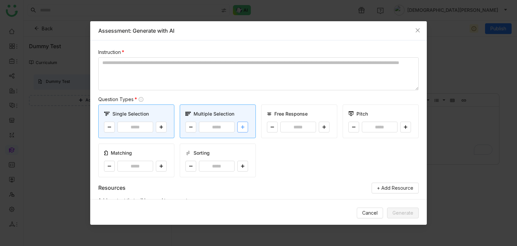
click at [243, 129] on button at bounding box center [243, 127] width 11 height 11
type input "*"
click at [212, 72] on textarea "To enrich screen reader interactions, please activate Accessibility in Grammarl…" at bounding box center [258, 73] width 321 height 33
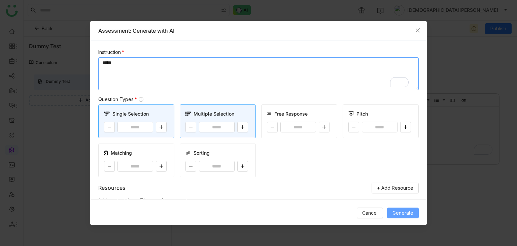
type textarea "*****"
click at [399, 216] on span "Generate" at bounding box center [403, 212] width 21 height 7
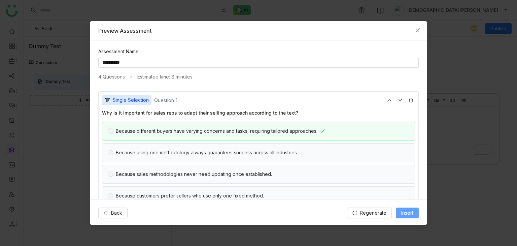
click at [402, 210] on span "Insert" at bounding box center [408, 212] width 12 height 7
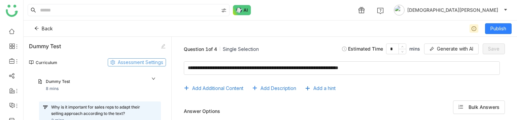
click at [133, 64] on span "Assessment Settings" at bounding box center [140, 62] width 45 height 7
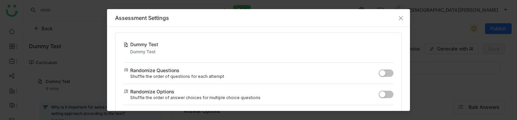
click at [380, 70] on span "button" at bounding box center [383, 73] width 6 height 6
click at [357, 75] on span "Configure" at bounding box center [360, 72] width 22 height 7
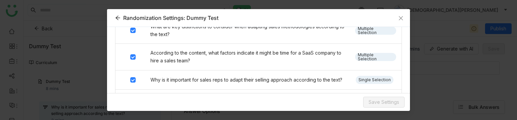
scroll to position [162, 0]
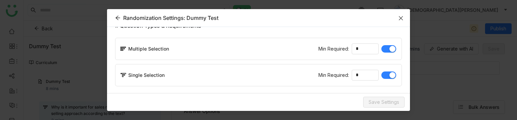
click at [402, 17] on icon "Close" at bounding box center [401, 17] width 5 height 5
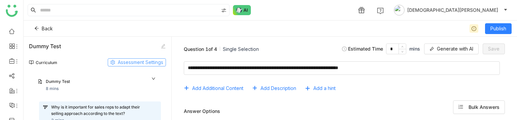
click at [126, 63] on span "Assessment Settings" at bounding box center [140, 62] width 45 height 7
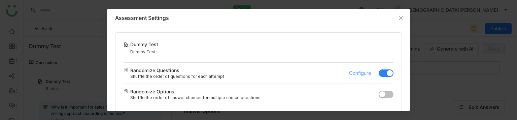
click at [349, 72] on span "Configure" at bounding box center [360, 72] width 22 height 7
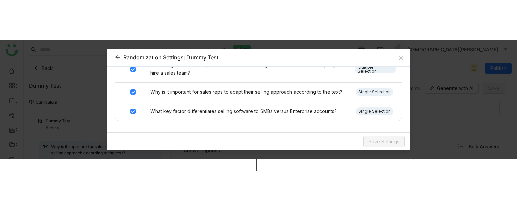
scroll to position [80, 0]
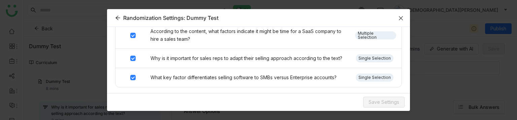
click at [399, 17] on icon "Close" at bounding box center [401, 17] width 5 height 5
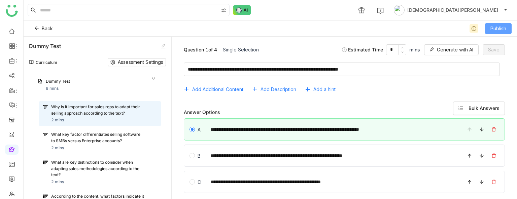
click at [494, 28] on span "Publish" at bounding box center [499, 28] width 16 height 7
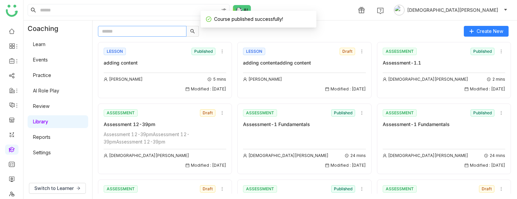
click at [120, 33] on input "text" at bounding box center [142, 31] width 89 height 11
paste input "**********"
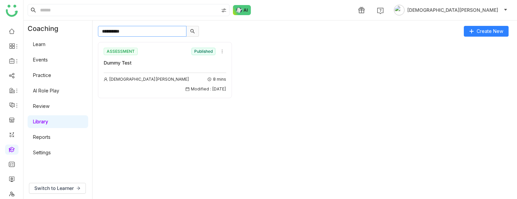
type input "**********"
click at [191, 73] on div "Vishnu Vardhan 8 mins Modified : 10/09/2025" at bounding box center [165, 83] width 123 height 20
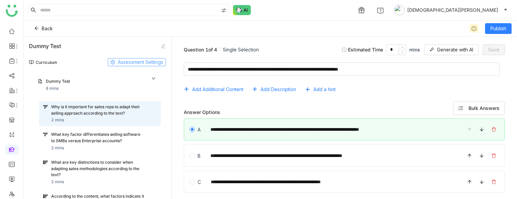
click at [143, 62] on span "Assessment Settings" at bounding box center [140, 62] width 45 height 7
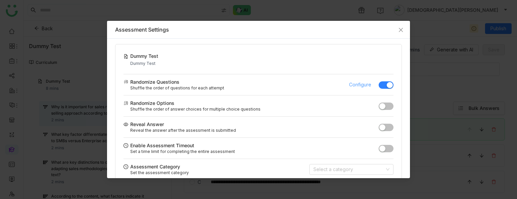
click at [351, 84] on span "Configure" at bounding box center [360, 84] width 22 height 7
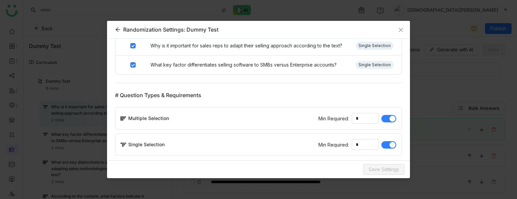
scroll to position [106, 0]
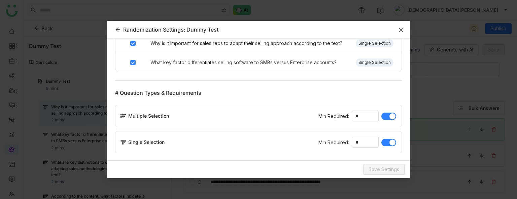
click at [402, 33] on span "Close" at bounding box center [401, 30] width 18 height 18
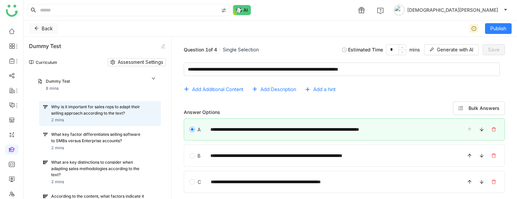
click at [36, 27] on icon at bounding box center [36, 28] width 5 height 5
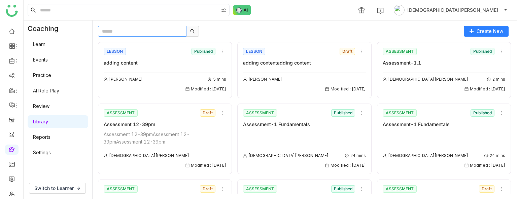
paste input "**********"
click at [146, 33] on input "**********" at bounding box center [142, 31] width 89 height 11
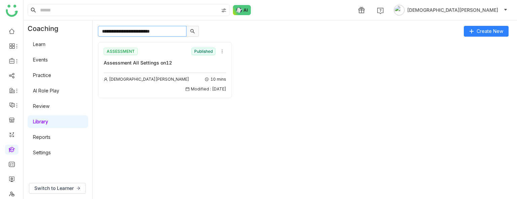
type input "**********"
click at [158, 62] on div "Assessment All Settings on12" at bounding box center [165, 62] width 123 height 7
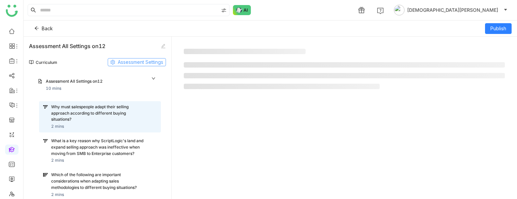
click at [147, 62] on span "Assessment Settings" at bounding box center [140, 62] width 45 height 7
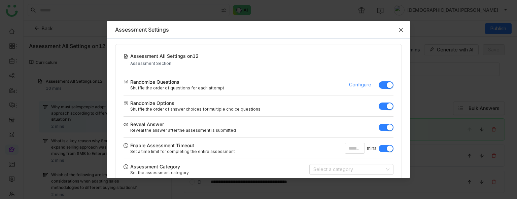
scroll to position [18, 0]
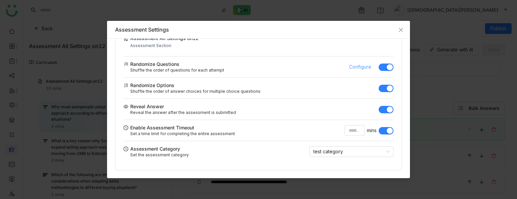
click at [350, 67] on span "Configure" at bounding box center [360, 66] width 22 height 7
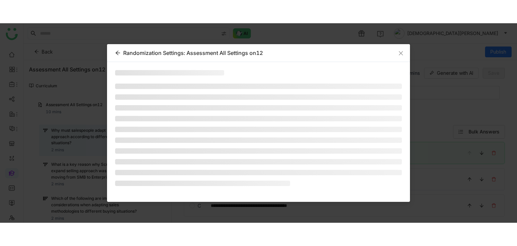
scroll to position [0, 0]
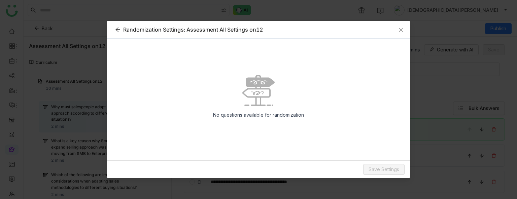
click at [120, 31] on icon at bounding box center [117, 29] width 5 height 5
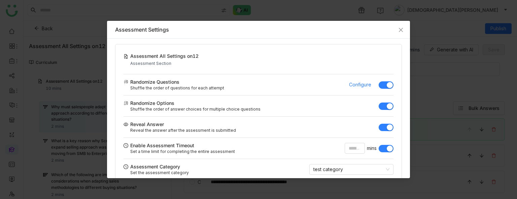
click at [380, 84] on button "button" at bounding box center [386, 85] width 15 height 7
click at [380, 84] on span "button" at bounding box center [383, 85] width 6 height 6
click at [358, 84] on span "Configure" at bounding box center [360, 84] width 22 height 7
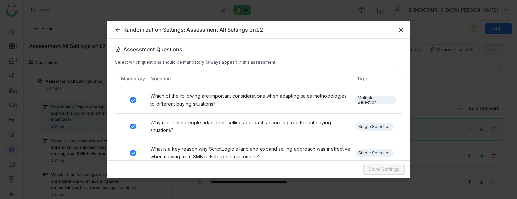
click at [402, 30] on icon "Close" at bounding box center [401, 29] width 5 height 5
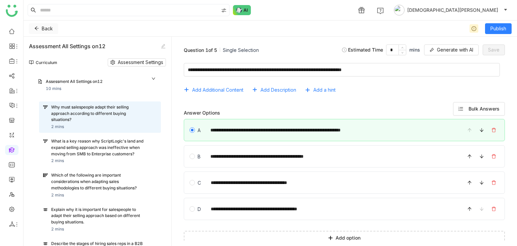
click at [49, 27] on span "Back" at bounding box center [47, 28] width 11 height 7
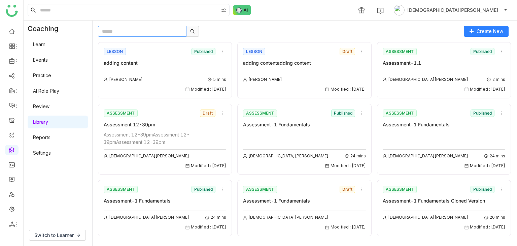
click at [156, 33] on input "text" at bounding box center [142, 31] width 89 height 11
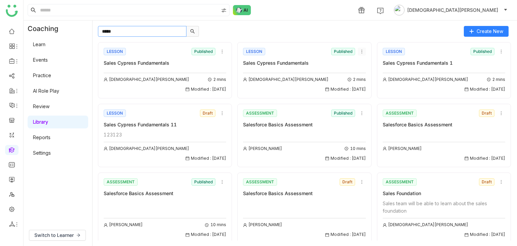
type input "*****"
click at [360, 50] on icon at bounding box center [362, 51] width 5 height 5
click at [364, 65] on span "Edit" at bounding box center [363, 63] width 8 height 7
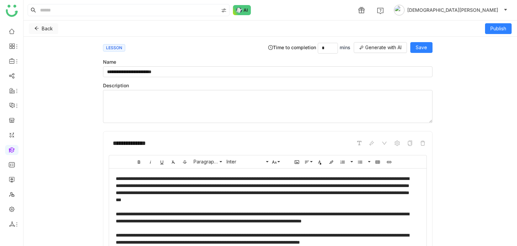
click at [46, 26] on span "Back" at bounding box center [47, 28] width 11 height 7
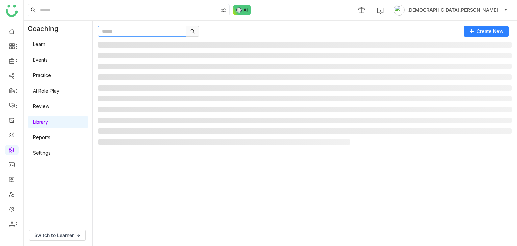
click at [123, 35] on input "text" at bounding box center [142, 31] width 89 height 11
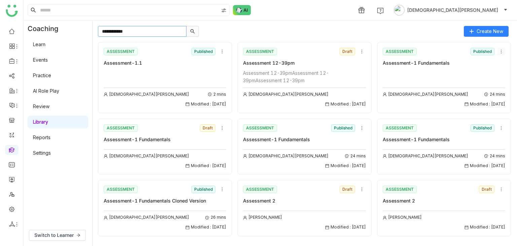
type input "**********"
click at [499, 51] on icon at bounding box center [501, 51] width 5 height 5
click at [481, 65] on li "Edit" at bounding box center [480, 64] width 40 height 13
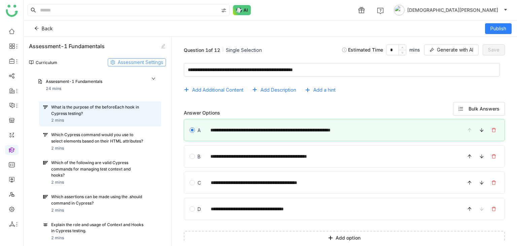
click at [143, 61] on span "Assessment Settings" at bounding box center [140, 62] width 45 height 7
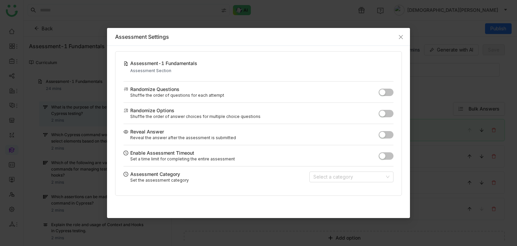
click at [385, 89] on span "button" at bounding box center [383, 92] width 6 height 6
click at [357, 93] on span "Configure" at bounding box center [360, 91] width 22 height 7
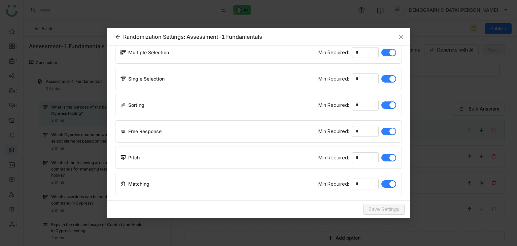
scroll to position [353, 0]
click at [401, 36] on icon "Close" at bounding box center [401, 36] width 5 height 5
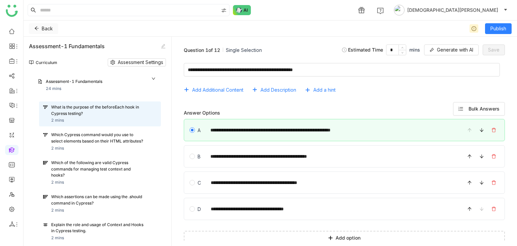
click at [47, 28] on span "Back" at bounding box center [47, 28] width 11 height 7
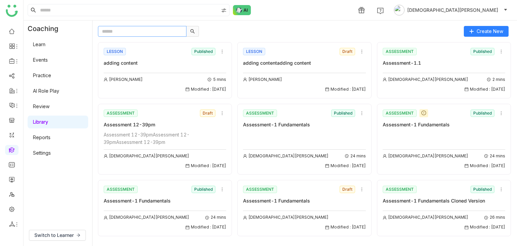
click at [125, 33] on input "text" at bounding box center [142, 31] width 89 height 11
paste input "**********"
type input "**********"
click at [499, 112] on icon at bounding box center [501, 113] width 5 height 5
click at [479, 127] on li "Edit" at bounding box center [480, 125] width 40 height 13
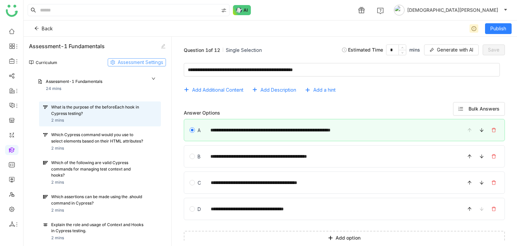
click at [138, 63] on span "Assessment Settings" at bounding box center [140, 62] width 45 height 7
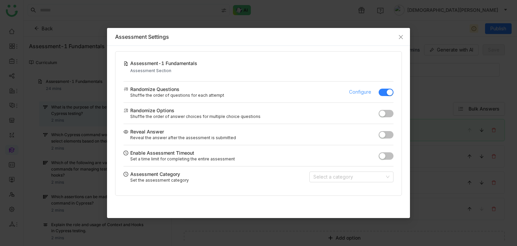
click at [365, 91] on span "Configure" at bounding box center [360, 91] width 22 height 7
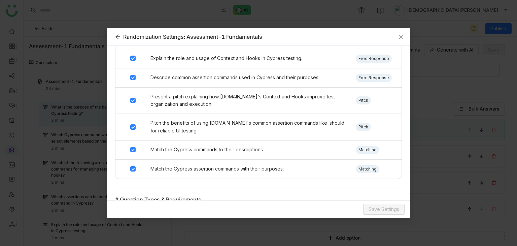
scroll to position [50, 0]
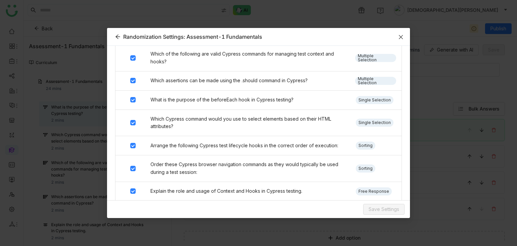
click at [400, 33] on span "Close" at bounding box center [401, 37] width 18 height 18
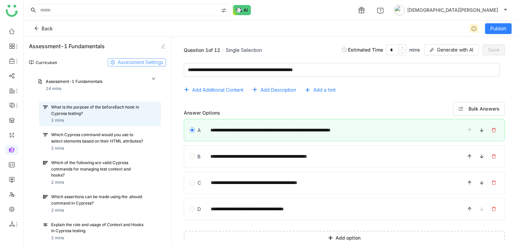
click at [145, 59] on span "Assessment Settings" at bounding box center [140, 62] width 45 height 7
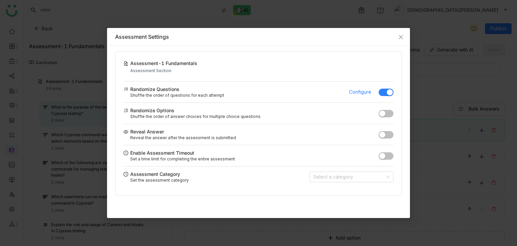
click at [384, 89] on button "button" at bounding box center [386, 92] width 15 height 7
click at [385, 93] on span "button" at bounding box center [383, 92] width 6 height 6
click at [358, 91] on span "Configure" at bounding box center [360, 91] width 22 height 7
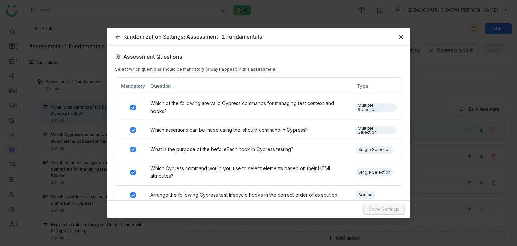
click at [403, 34] on icon "Close" at bounding box center [401, 36] width 5 height 5
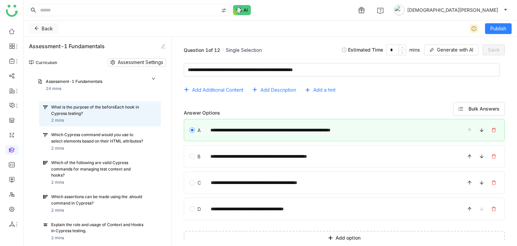
click at [36, 23] on button "Back" at bounding box center [43, 28] width 29 height 11
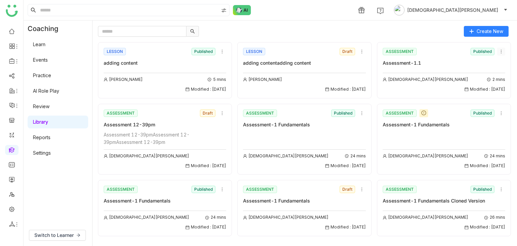
click at [499, 49] on icon at bounding box center [501, 51] width 5 height 5
click at [316, 29] on div at bounding box center [278, 31] width 361 height 11
click at [117, 29] on input "text" at bounding box center [142, 31] width 89 height 11
paste input "**********"
type input "**********"
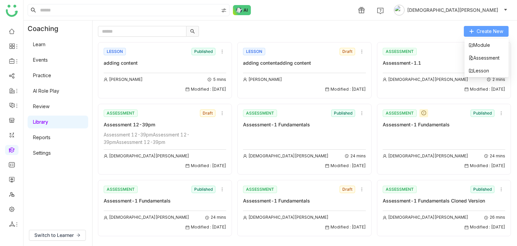
click at [497, 32] on span "Create New" at bounding box center [490, 31] width 27 height 7
click at [487, 55] on span "Assessment" at bounding box center [484, 57] width 31 height 7
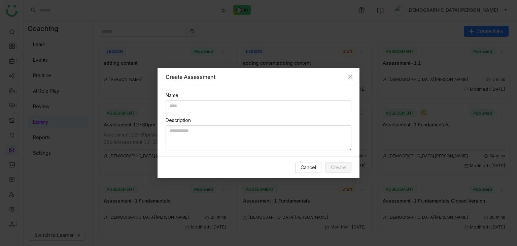
click at [162, 109] on div "Name Description" at bounding box center [259, 121] width 202 height 70
click at [186, 109] on input "text" at bounding box center [259, 105] width 186 height 11
click at [197, 108] on input "text" at bounding box center [259, 105] width 186 height 11
click at [171, 105] on input "*******" at bounding box center [259, 105] width 186 height 11
type input "*******"
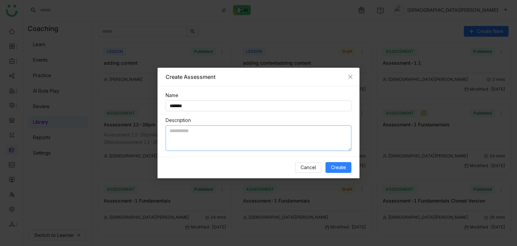
click at [181, 131] on textarea at bounding box center [259, 138] width 186 height 26
paste textarea "*******"
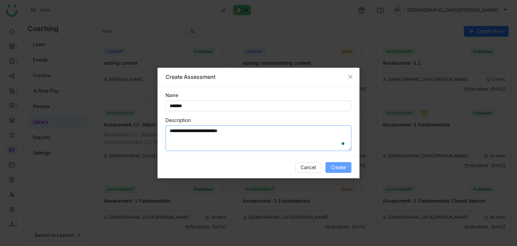
type textarea "**********"
click at [330, 164] on button "Create" at bounding box center [339, 167] width 26 height 11
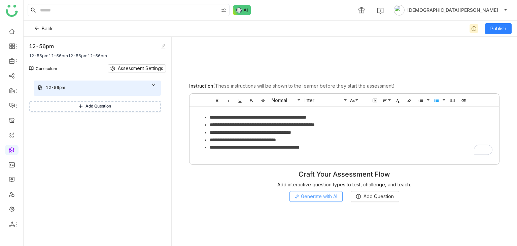
click at [311, 194] on span "Generate with AI" at bounding box center [319, 196] width 36 height 7
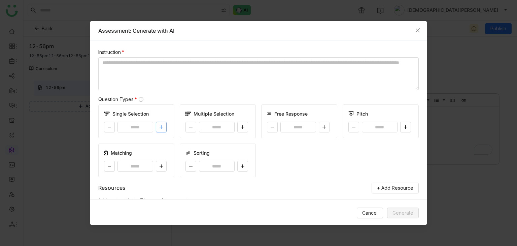
click at [163, 126] on button at bounding box center [161, 127] width 11 height 11
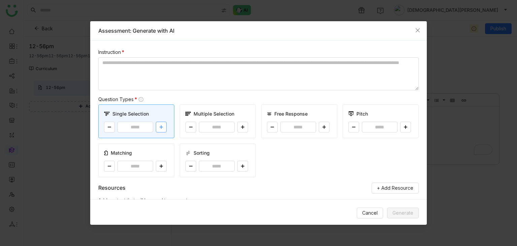
click at [163, 126] on button at bounding box center [161, 127] width 11 height 11
type input "*"
click at [244, 127] on button at bounding box center [243, 127] width 11 height 11
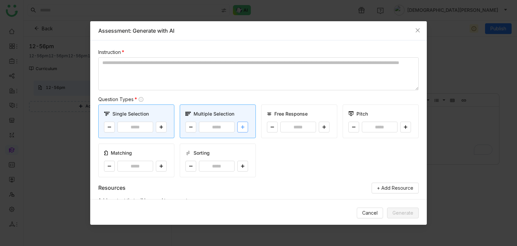
click at [244, 127] on button at bounding box center [243, 127] width 11 height 11
type input "*"
click at [225, 74] on textarea at bounding box center [258, 73] width 321 height 33
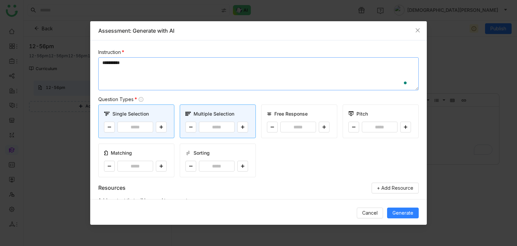
type textarea "**********"
click at [407, 214] on span "Generate" at bounding box center [403, 212] width 21 height 7
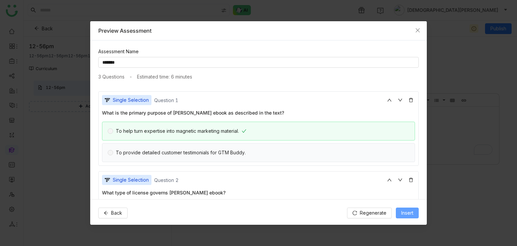
click at [398, 210] on button "Insert" at bounding box center [407, 213] width 23 height 11
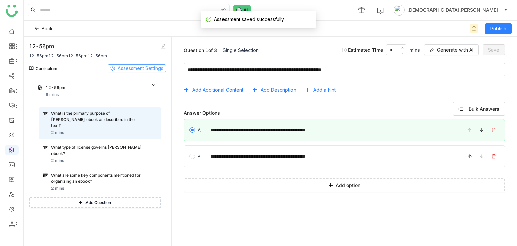
click at [136, 67] on span "Assessment Settings" at bounding box center [140, 68] width 45 height 7
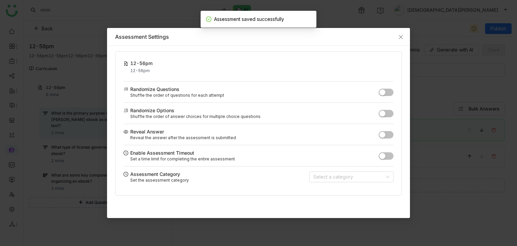
click at [390, 93] on button "button" at bounding box center [386, 92] width 15 height 7
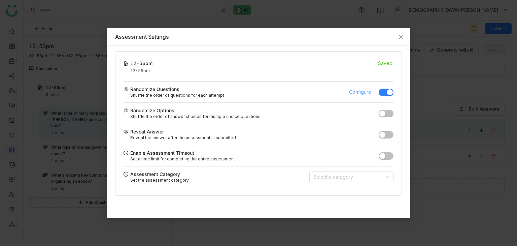
click at [359, 95] on span "Configure" at bounding box center [360, 91] width 22 height 7
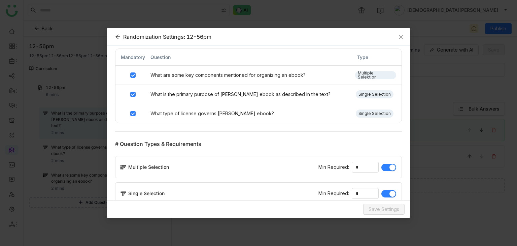
scroll to position [40, 0]
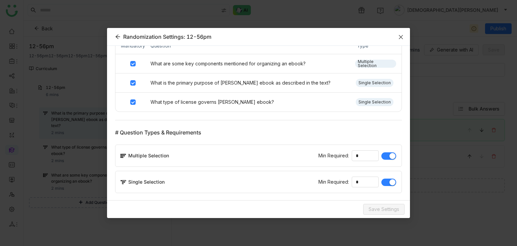
click at [401, 39] on icon "Close" at bounding box center [401, 36] width 5 height 5
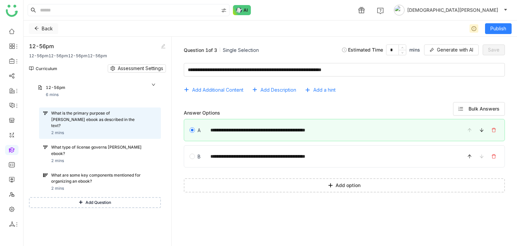
click at [36, 27] on icon at bounding box center [36, 28] width 5 height 5
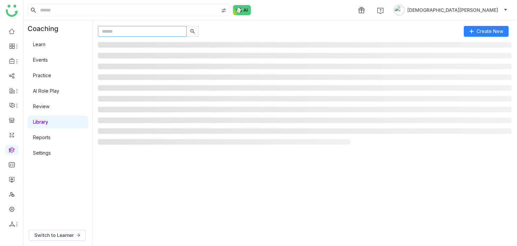
click at [144, 33] on input "text" at bounding box center [142, 31] width 89 height 11
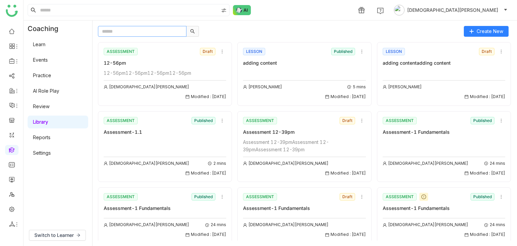
paste input "*******"
type input "*******"
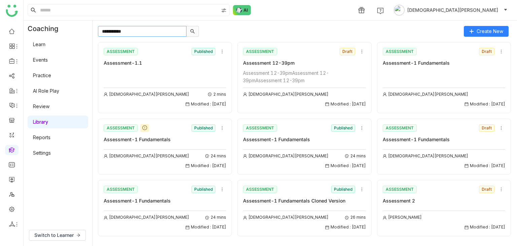
type input "**********"
click at [298, 62] on div "Assessment 12-39pm" at bounding box center [304, 62] width 123 height 7
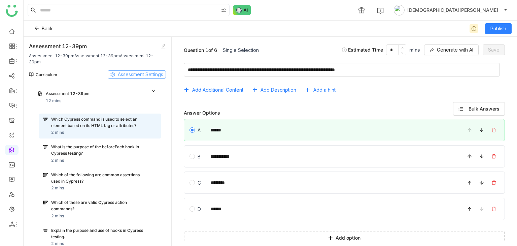
click at [142, 71] on span "Assessment Settings" at bounding box center [140, 74] width 45 height 7
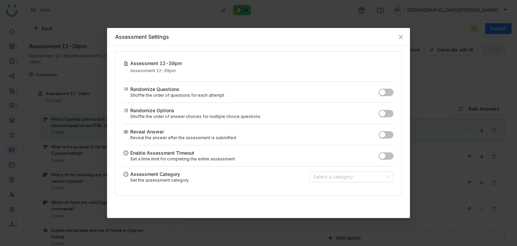
drag, startPoint x: 183, startPoint y: 90, endPoint x: 135, endPoint y: 91, distance: 47.8
click at [135, 91] on div "Randomize Questions" at bounding box center [251, 89] width 255 height 7
click at [385, 91] on span "button" at bounding box center [383, 92] width 6 height 6
click at [357, 92] on span "Configure" at bounding box center [360, 91] width 22 height 7
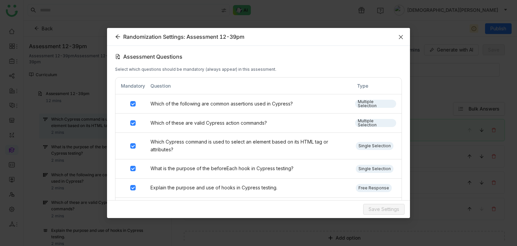
click at [404, 36] on span "Close" at bounding box center [401, 37] width 18 height 18
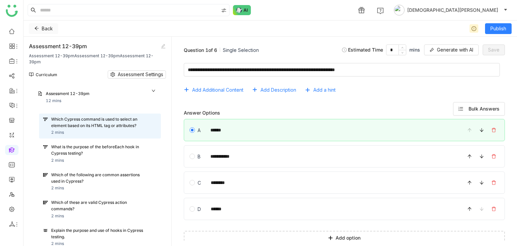
click at [36, 26] on icon at bounding box center [36, 28] width 5 height 5
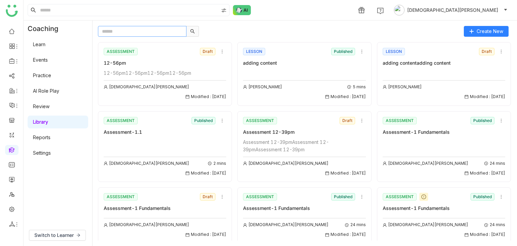
click at [145, 30] on input "text" at bounding box center [142, 31] width 89 height 11
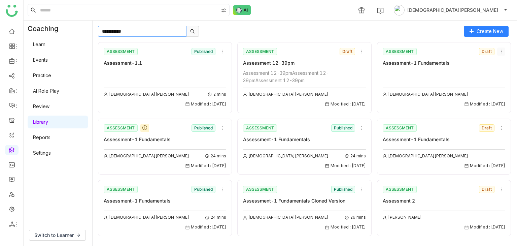
type input "**********"
click at [499, 52] on icon at bounding box center [501, 51] width 5 height 5
click at [499, 66] on span "Edit" at bounding box center [501, 63] width 8 height 7
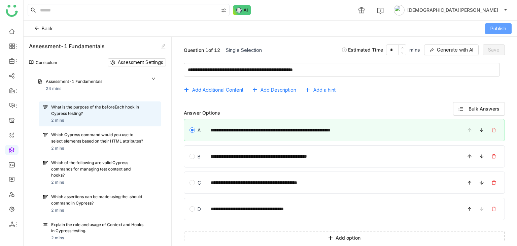
click at [498, 29] on span "Publish" at bounding box center [499, 28] width 16 height 7
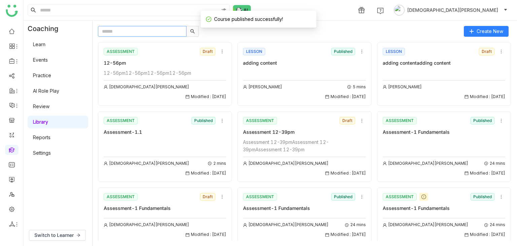
click at [150, 33] on input "text" at bounding box center [142, 31] width 89 height 11
copy div "Assessment-1 Fundamentals"
drag, startPoint x: 451, startPoint y: 130, endPoint x: 372, endPoint y: 135, distance: 78.6
click at [136, 22] on div "Create New ASSESSMENT Draft 12-56pm 12-56pm12-56pm12-56pm12-56pm [PERSON_NAME] …" at bounding box center [305, 133] width 425 height 225
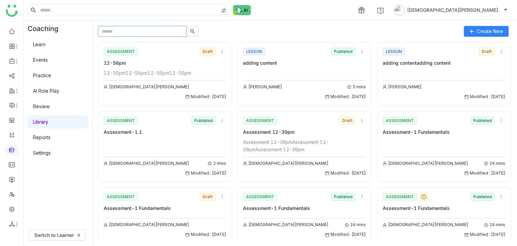
click at [141, 31] on input "text" at bounding box center [142, 31] width 89 height 11
paste input "**********"
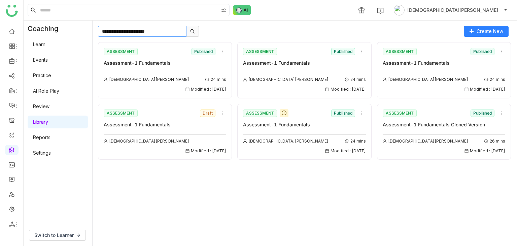
type input "**********"
click at [363, 53] on icon at bounding box center [362, 51] width 5 height 5
click at [367, 65] on span "Edit" at bounding box center [366, 63] width 8 height 7
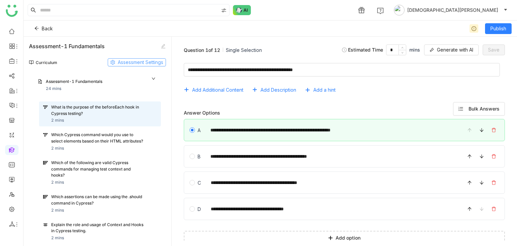
click at [134, 62] on span "Assessment Settings" at bounding box center [140, 62] width 45 height 7
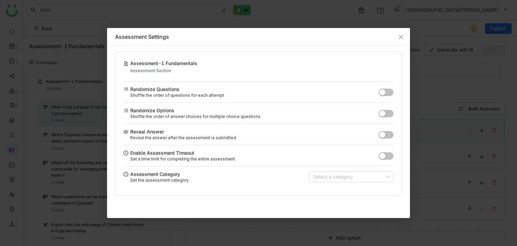
click at [387, 89] on button "button" at bounding box center [386, 92] width 15 height 7
click at [363, 95] on span "Configure" at bounding box center [360, 91] width 22 height 7
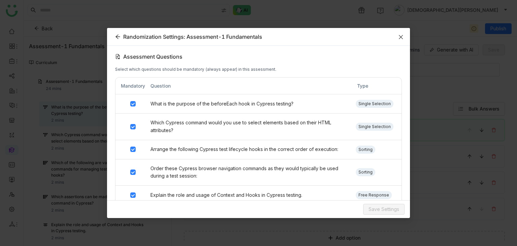
click at [397, 36] on span "Close" at bounding box center [401, 37] width 18 height 18
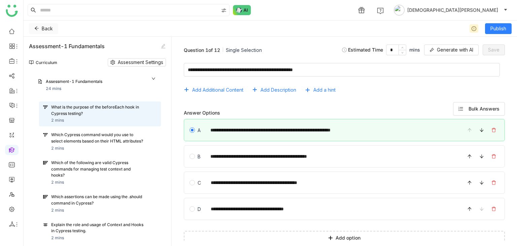
click at [40, 28] on button "Back" at bounding box center [43, 28] width 29 height 11
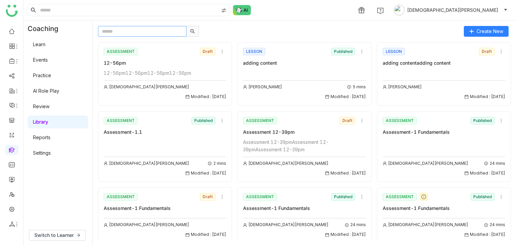
click at [111, 28] on input "text" at bounding box center [142, 31] width 89 height 11
paste input "**********"
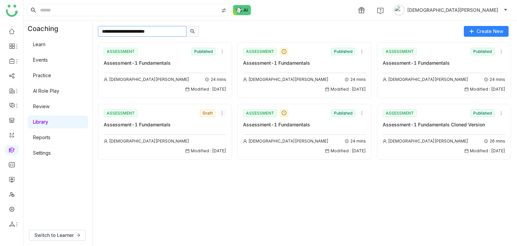
type input "**********"
click at [222, 112] on icon at bounding box center [222, 113] width 5 height 5
click at [226, 126] on span "Edit" at bounding box center [227, 125] width 8 height 7
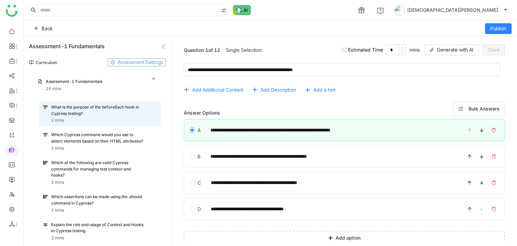
click at [137, 62] on span "Assessment Settings" at bounding box center [140, 62] width 45 height 7
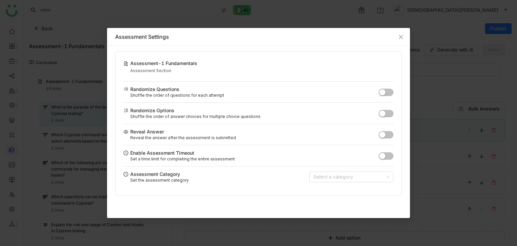
click at [391, 91] on button "button" at bounding box center [386, 92] width 15 height 7
click at [360, 93] on span "Configure" at bounding box center [360, 91] width 22 height 7
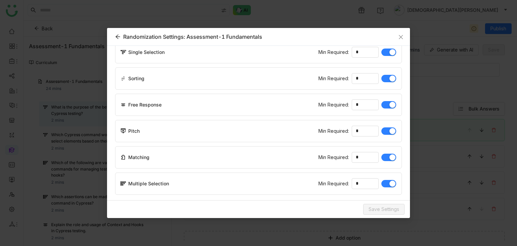
scroll to position [117, 0]
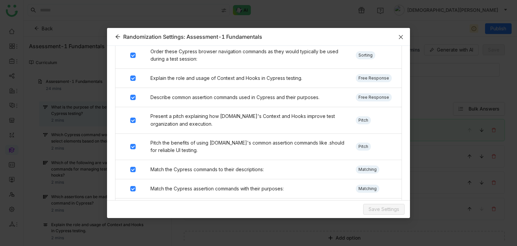
click at [397, 31] on span "Close" at bounding box center [401, 37] width 18 height 18
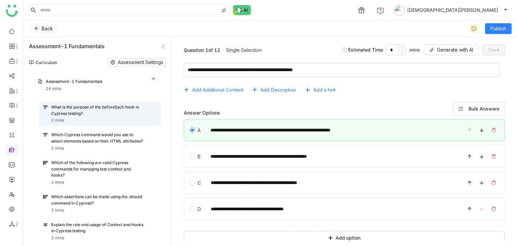
click at [33, 30] on button "Back" at bounding box center [43, 28] width 29 height 11
